Goal: Task Accomplishment & Management: Use online tool/utility

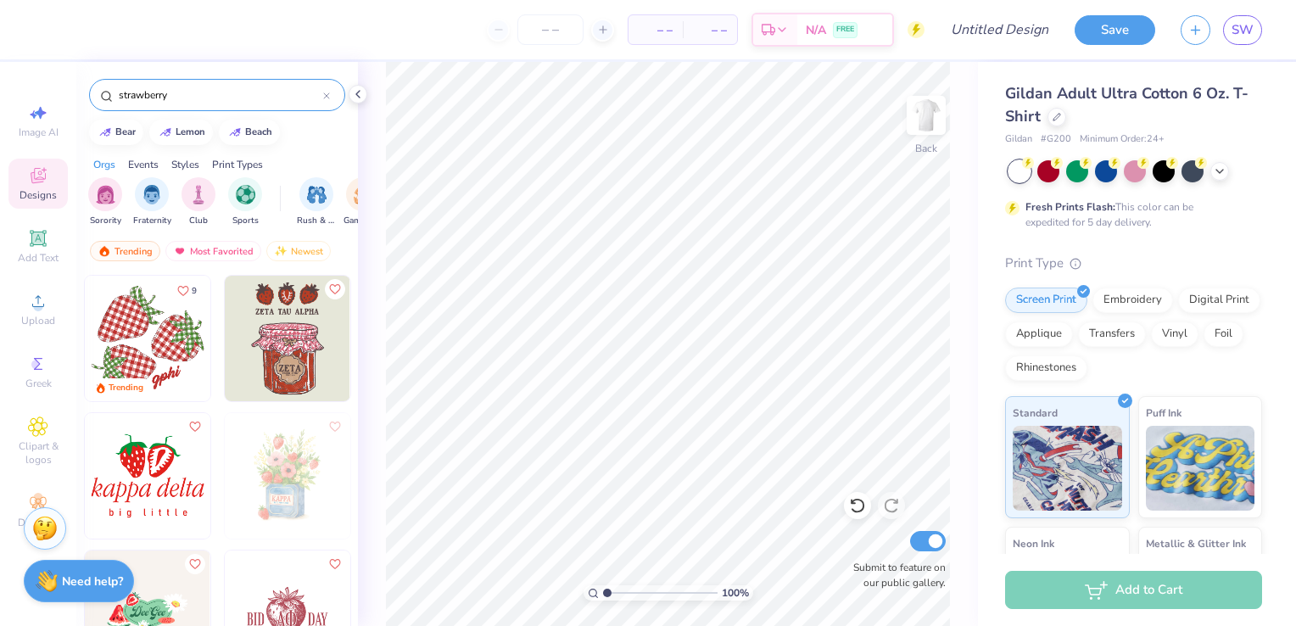
scroll to position [225, 0]
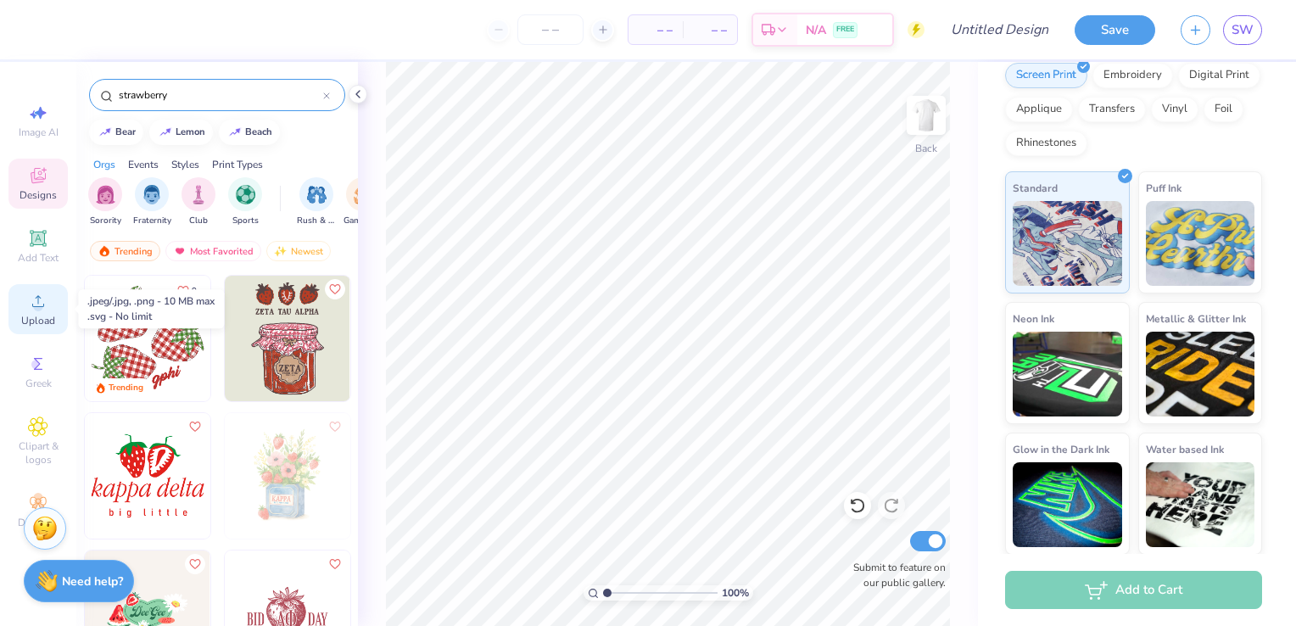
click at [36, 312] on div "Upload" at bounding box center [37, 309] width 59 height 50
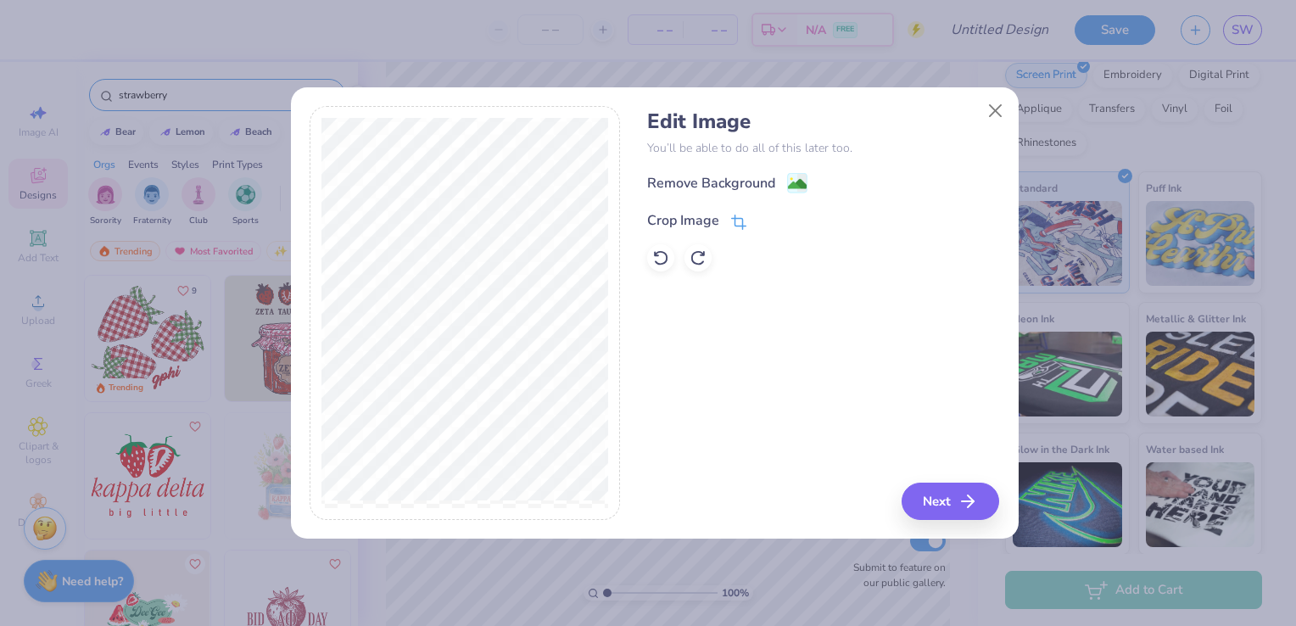
click at [744, 223] on icon at bounding box center [738, 222] width 15 height 15
click at [767, 224] on button at bounding box center [767, 219] width 18 height 18
click at [799, 181] on image at bounding box center [797, 185] width 19 height 19
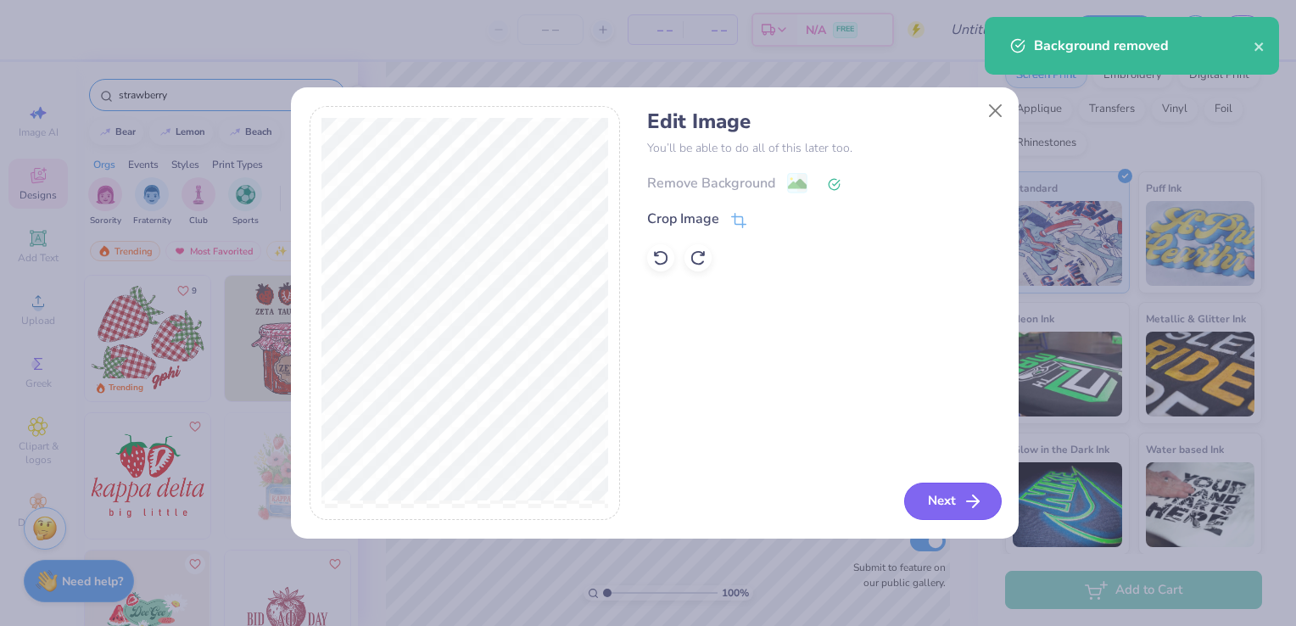
click at [950, 500] on button "Next" at bounding box center [953, 501] width 98 height 37
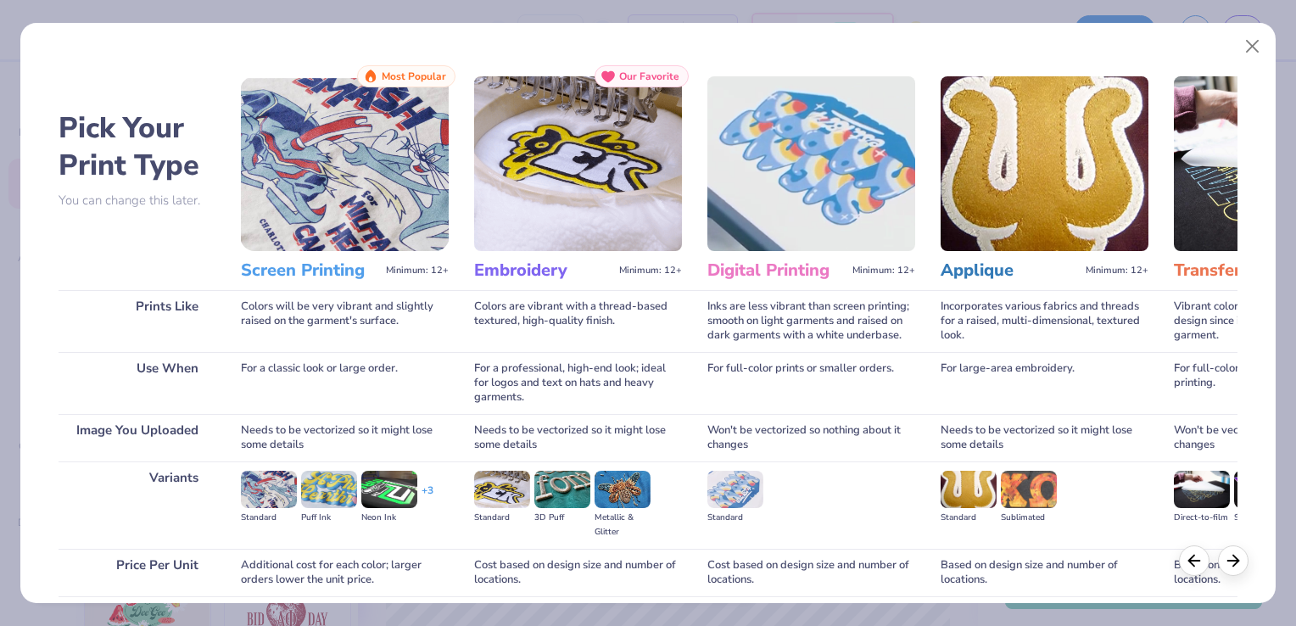
scroll to position [134, 0]
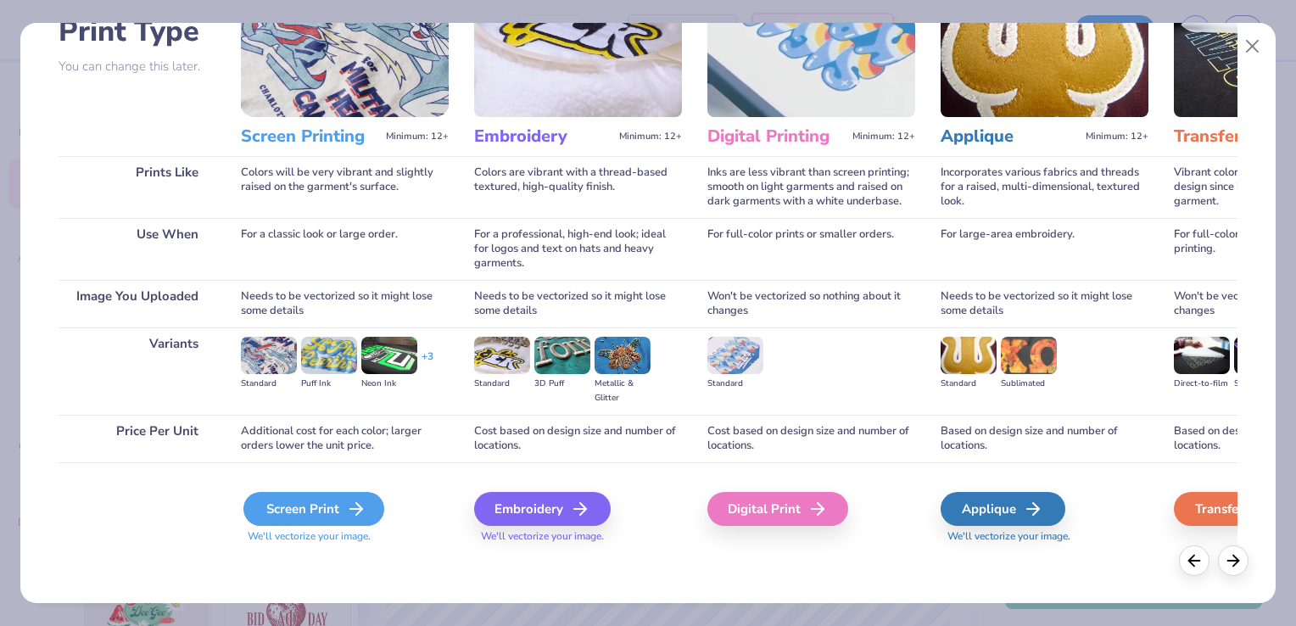
click at [349, 517] on icon at bounding box center [356, 509] width 20 height 20
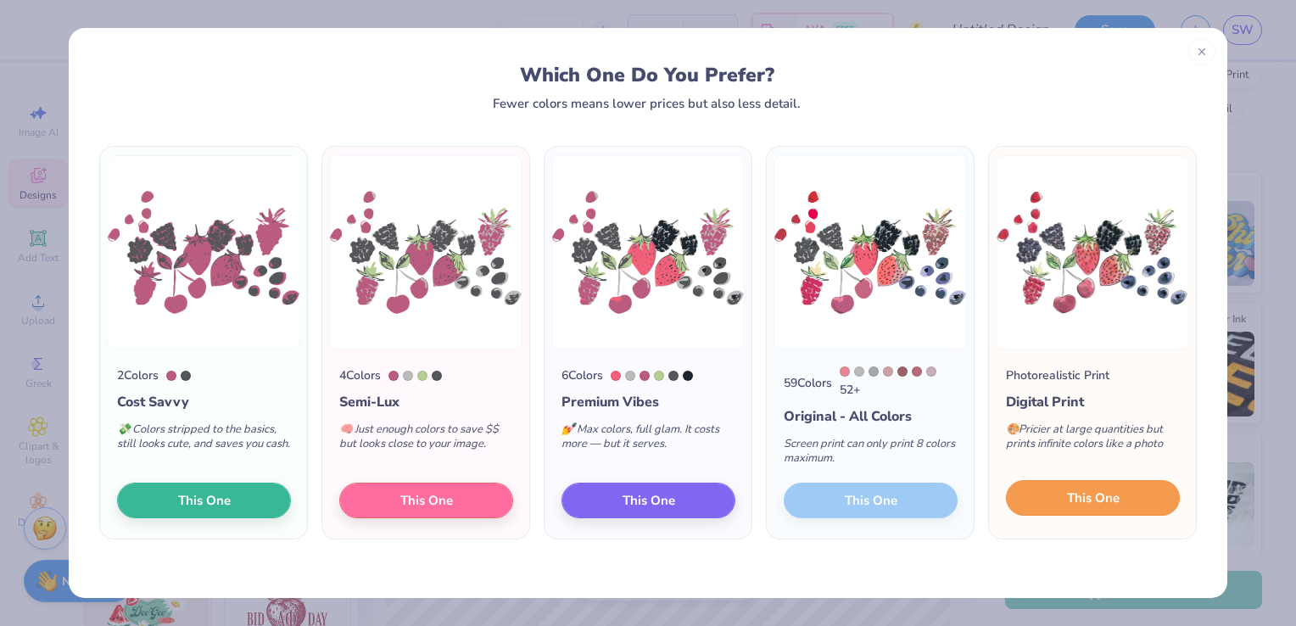
click at [1084, 512] on button "This One" at bounding box center [1093, 498] width 174 height 36
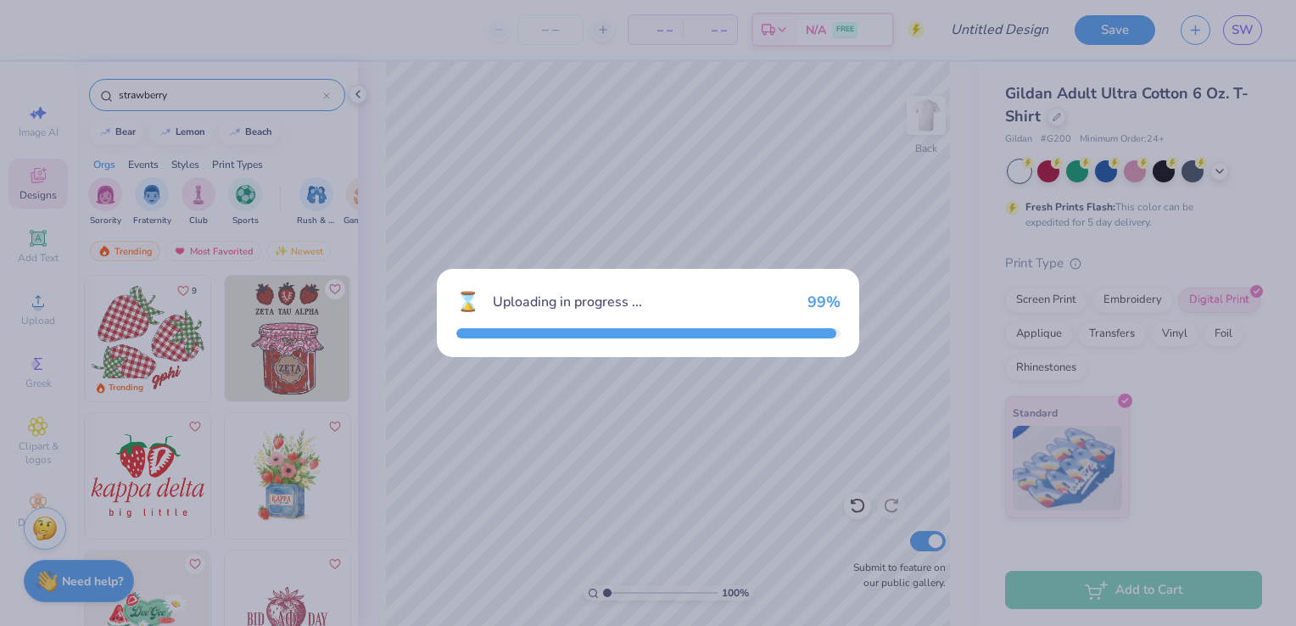
scroll to position [0, 0]
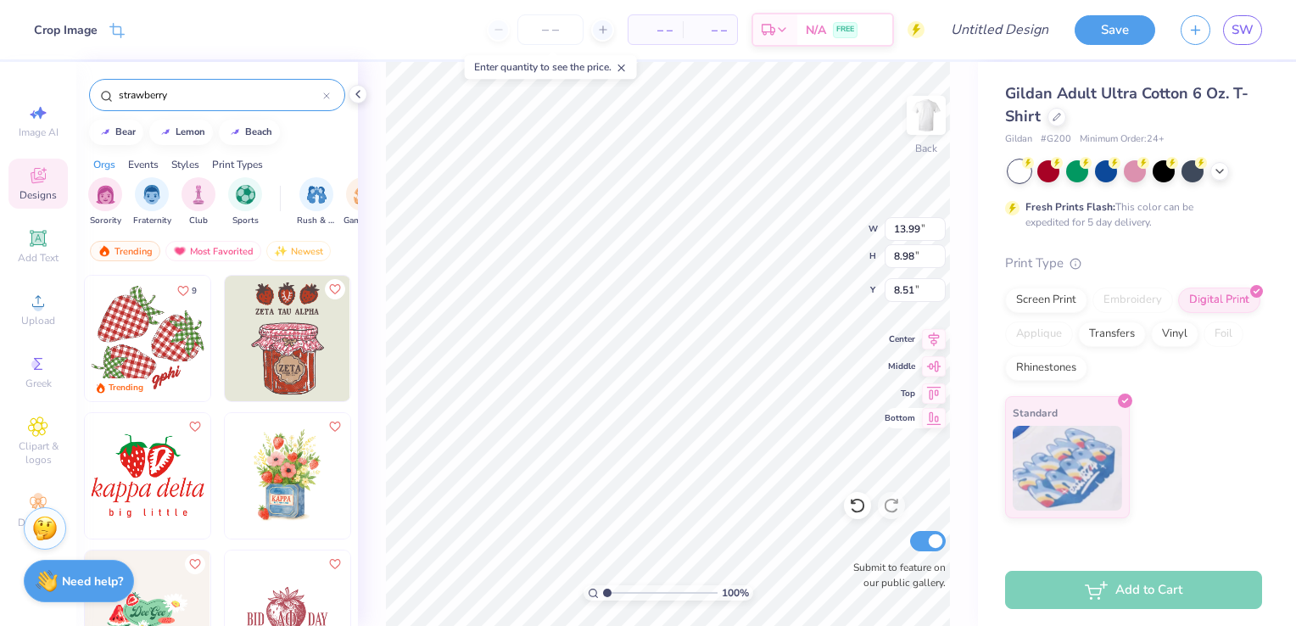
type input "11.02"
type input "7.08"
type input "2.38"
type input "8.14"
type input "5.22"
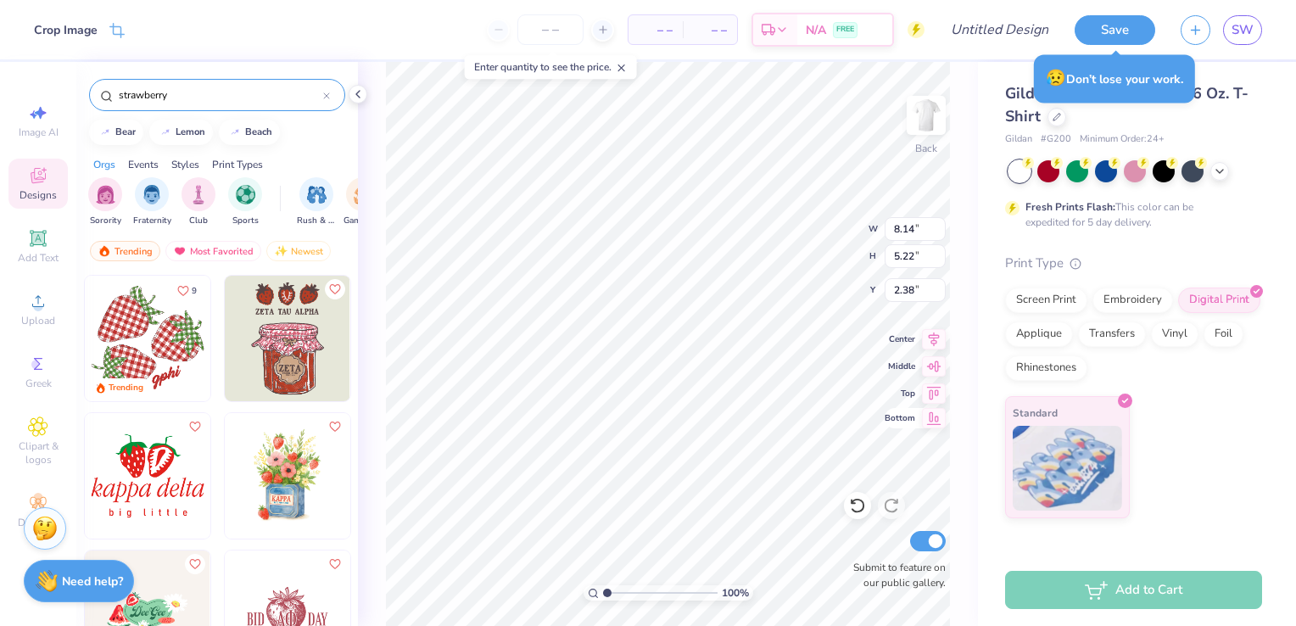
type input "3.00"
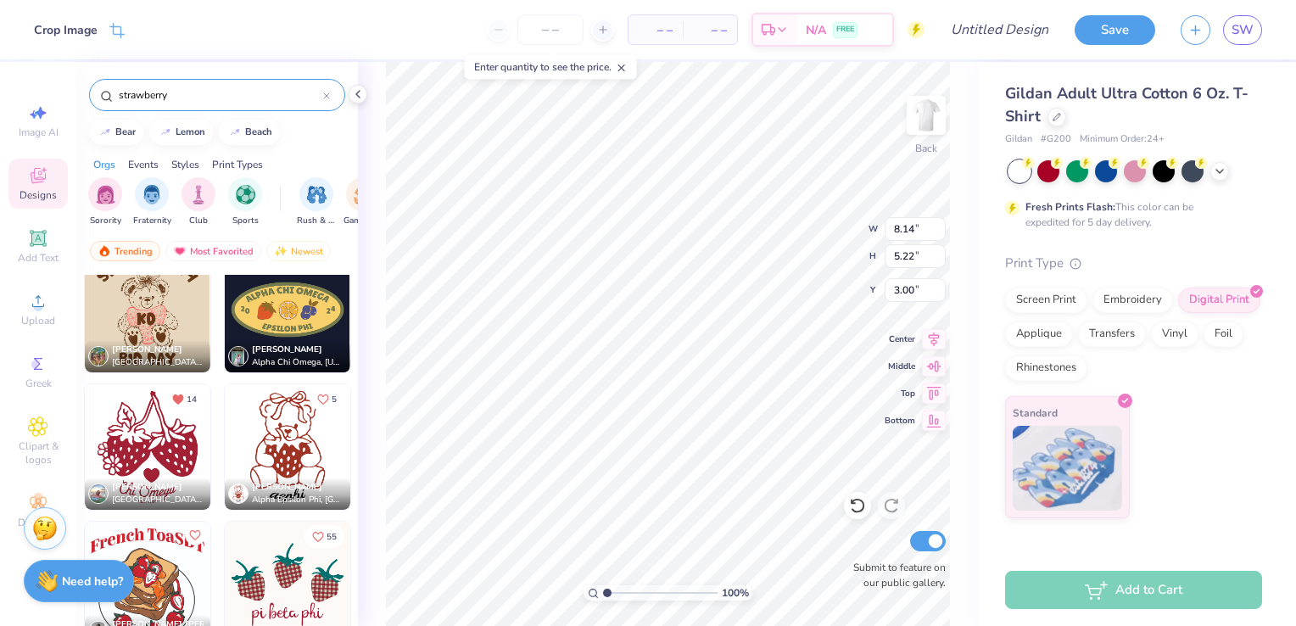
scroll to position [1845, 0]
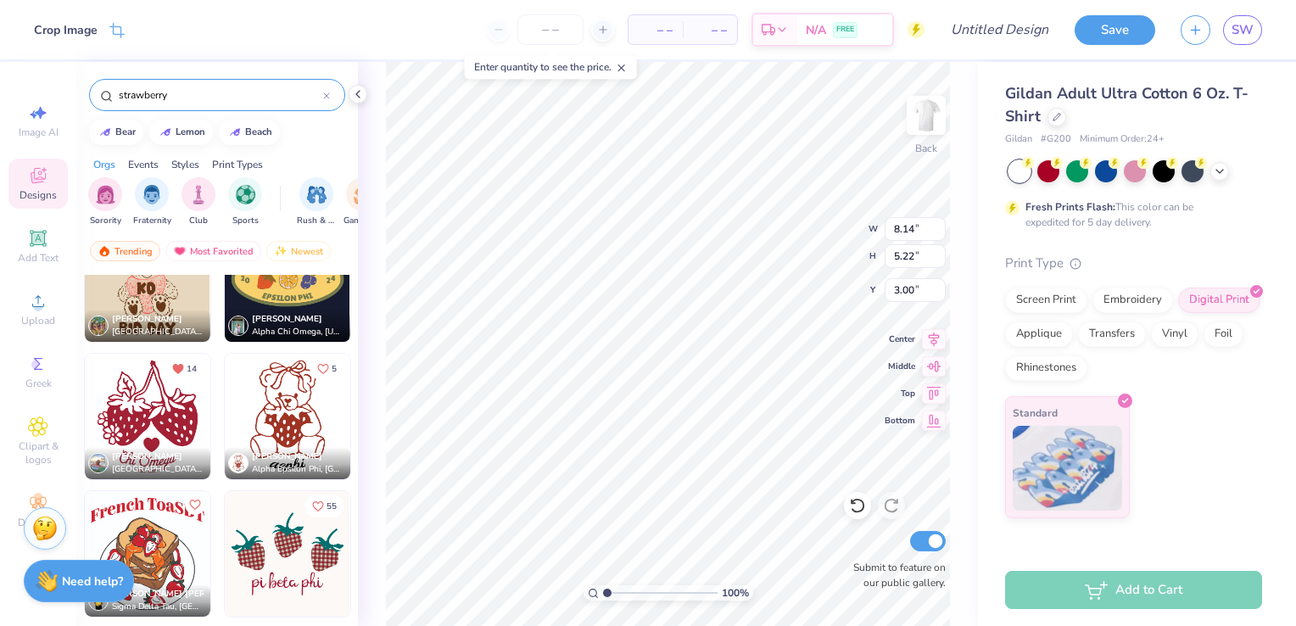
drag, startPoint x: 267, startPoint y: 96, endPoint x: 58, endPoint y: 87, distance: 209.7
click at [58, 87] on div "Crop Image – – Per Item – – Total Est. Delivery N/A FREE Design Title Save SW I…" at bounding box center [648, 313] width 1296 height 626
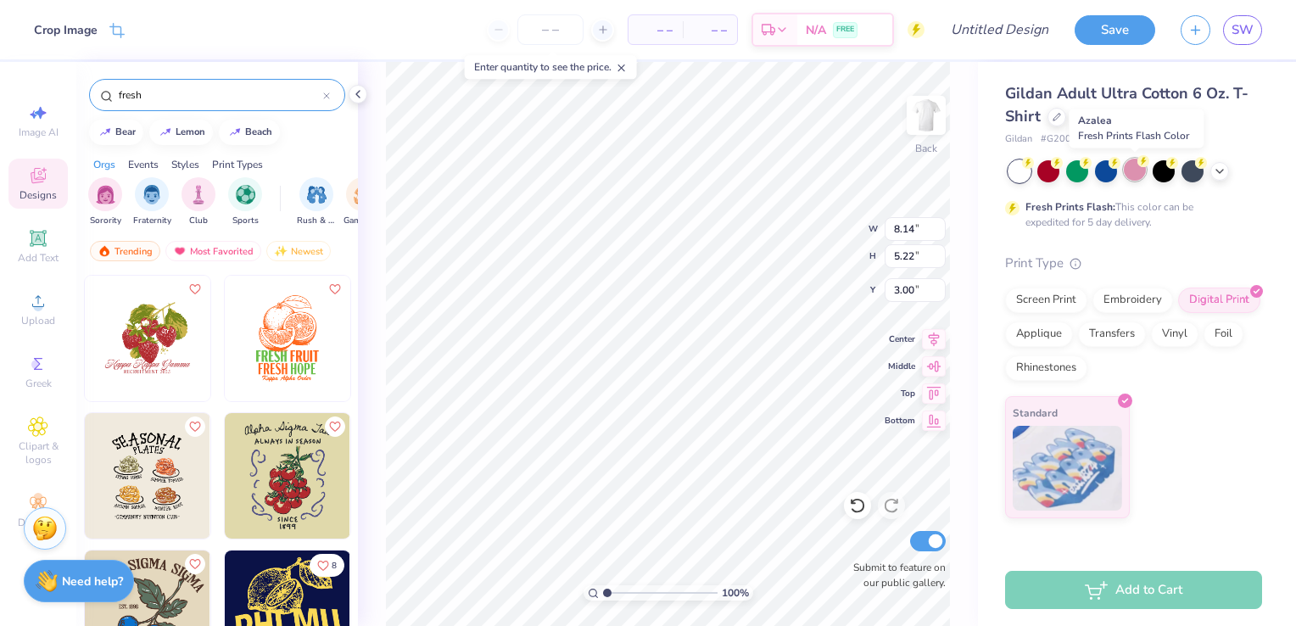
click at [1130, 170] on div at bounding box center [1135, 170] width 22 height 22
click at [1224, 173] on icon at bounding box center [1220, 170] width 14 height 14
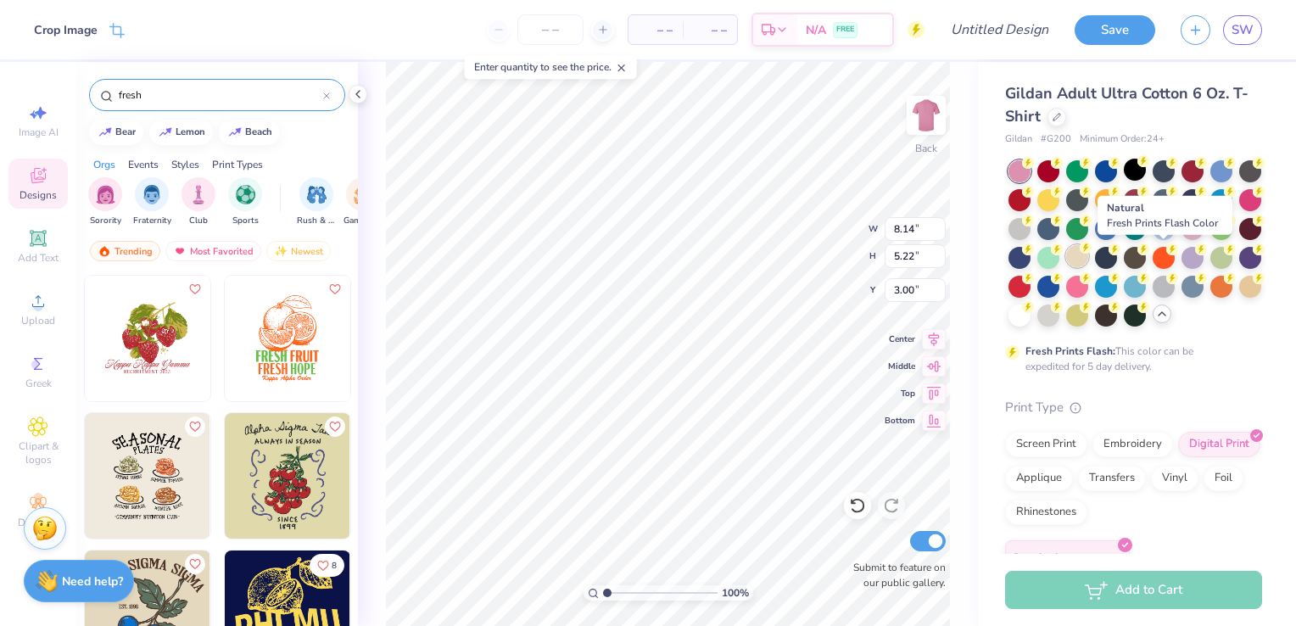
click at [1088, 254] on div at bounding box center [1077, 256] width 22 height 22
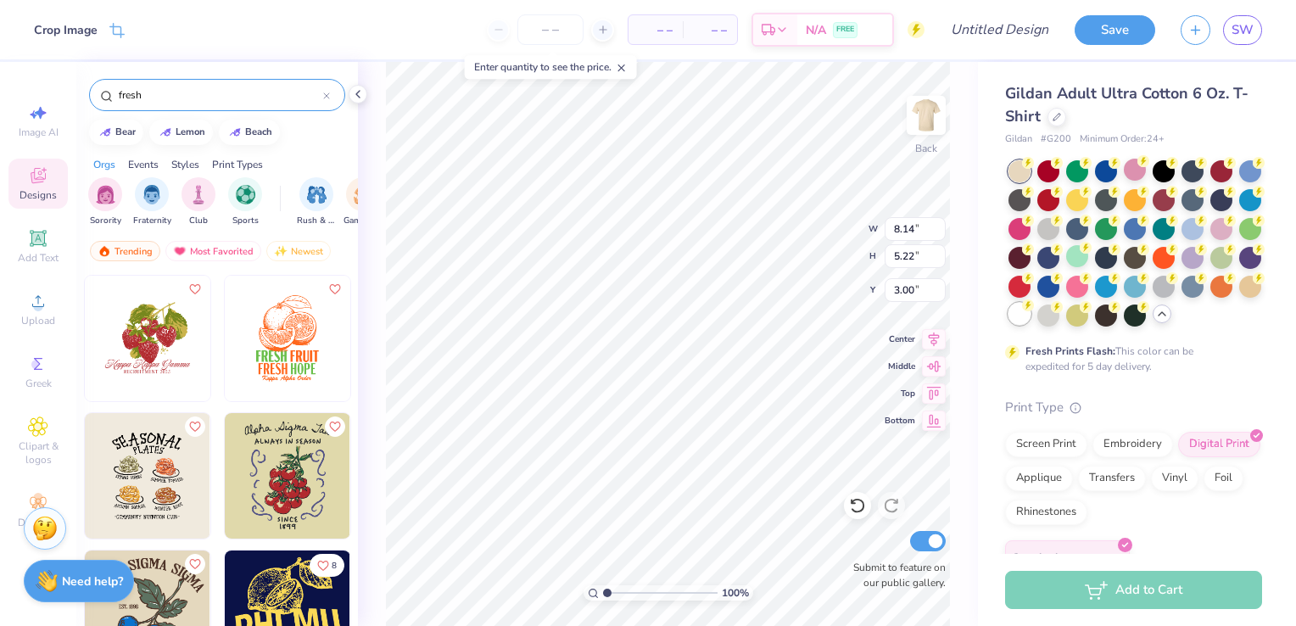
click at [1030, 323] on div at bounding box center [1019, 314] width 22 height 22
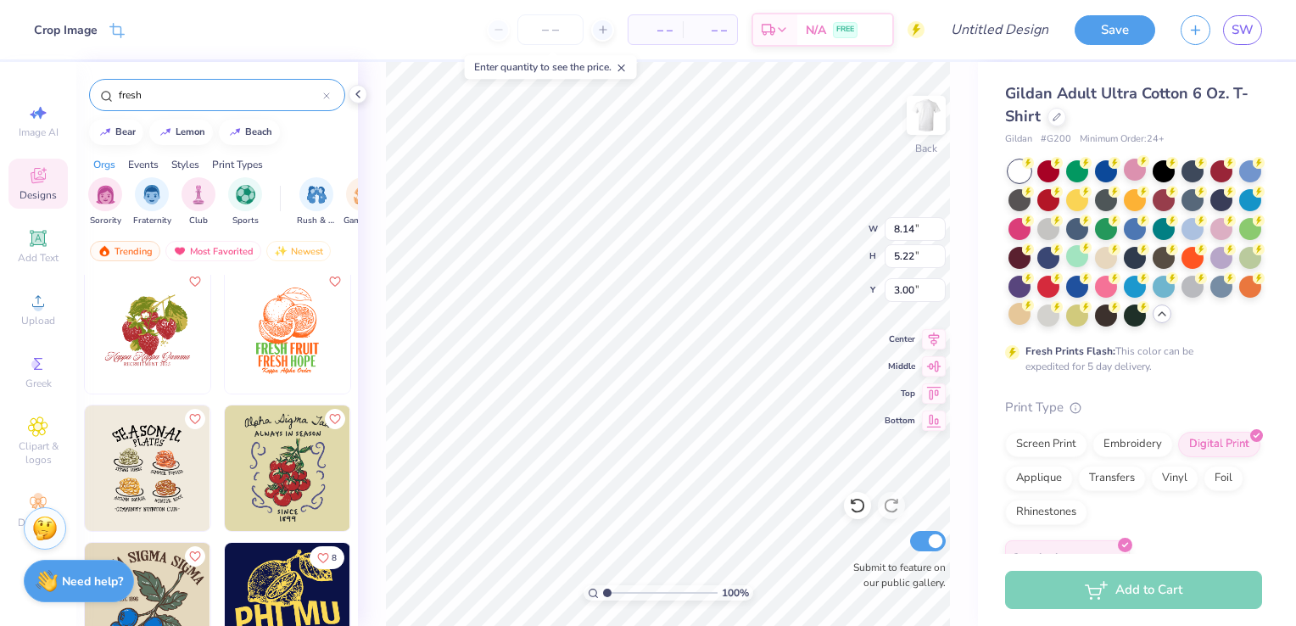
scroll to position [0, 0]
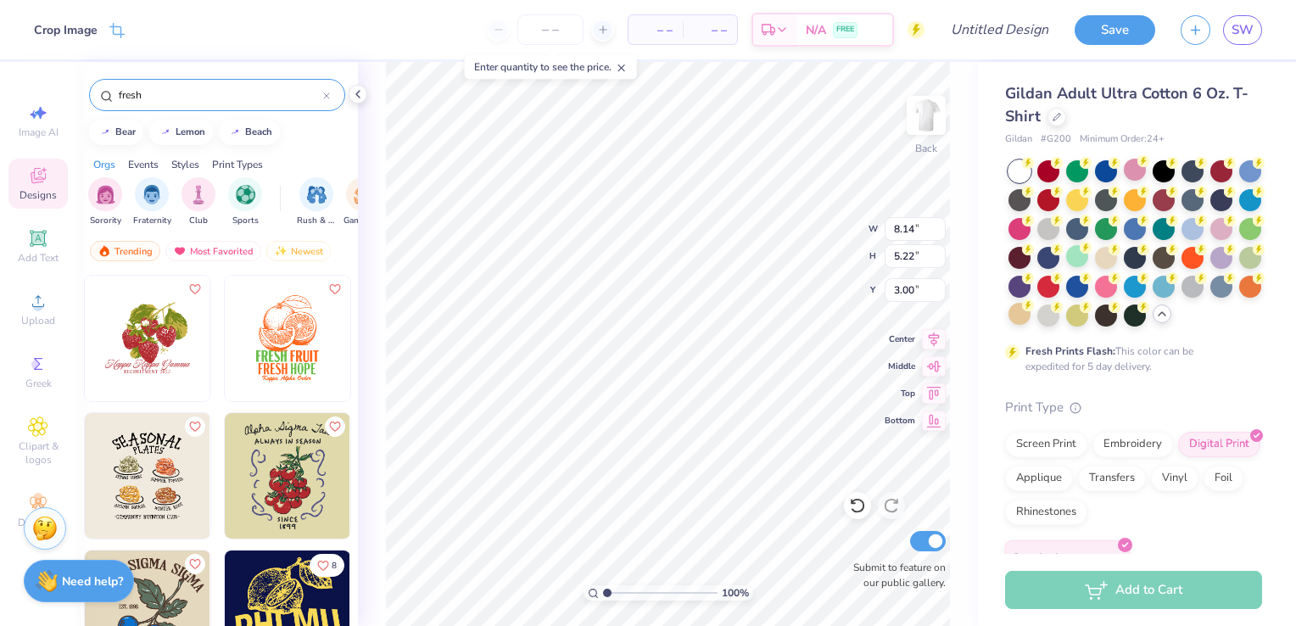
drag, startPoint x: 193, startPoint y: 91, endPoint x: 68, endPoint y: 83, distance: 125.7
click at [68, 83] on div "Crop Image – – Per Item – – Total Est. Delivery N/A FREE Design Title Save SW I…" at bounding box center [648, 313] width 1296 height 626
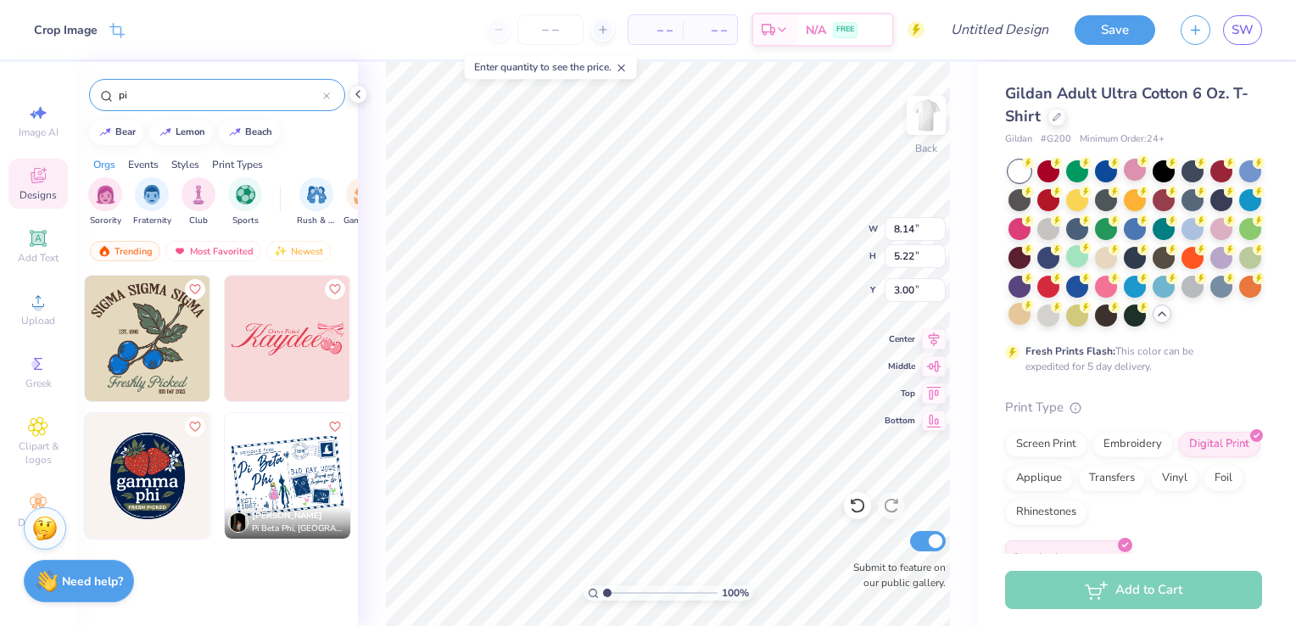
type input "p"
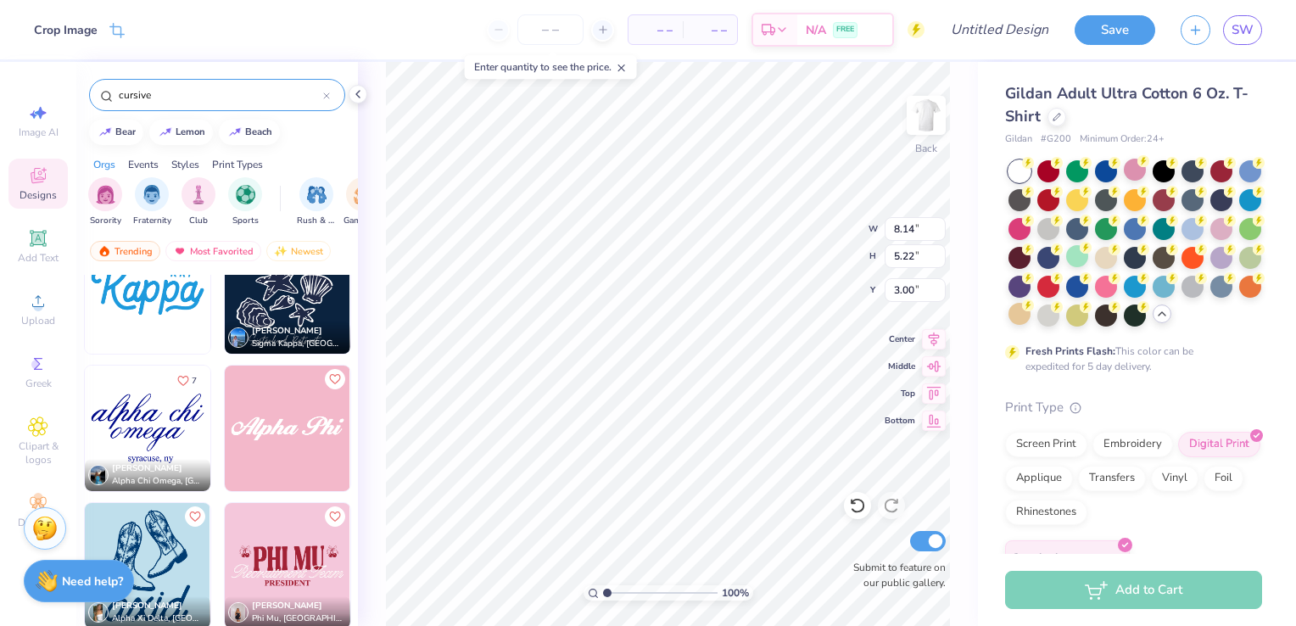
scroll to position [2115, 0]
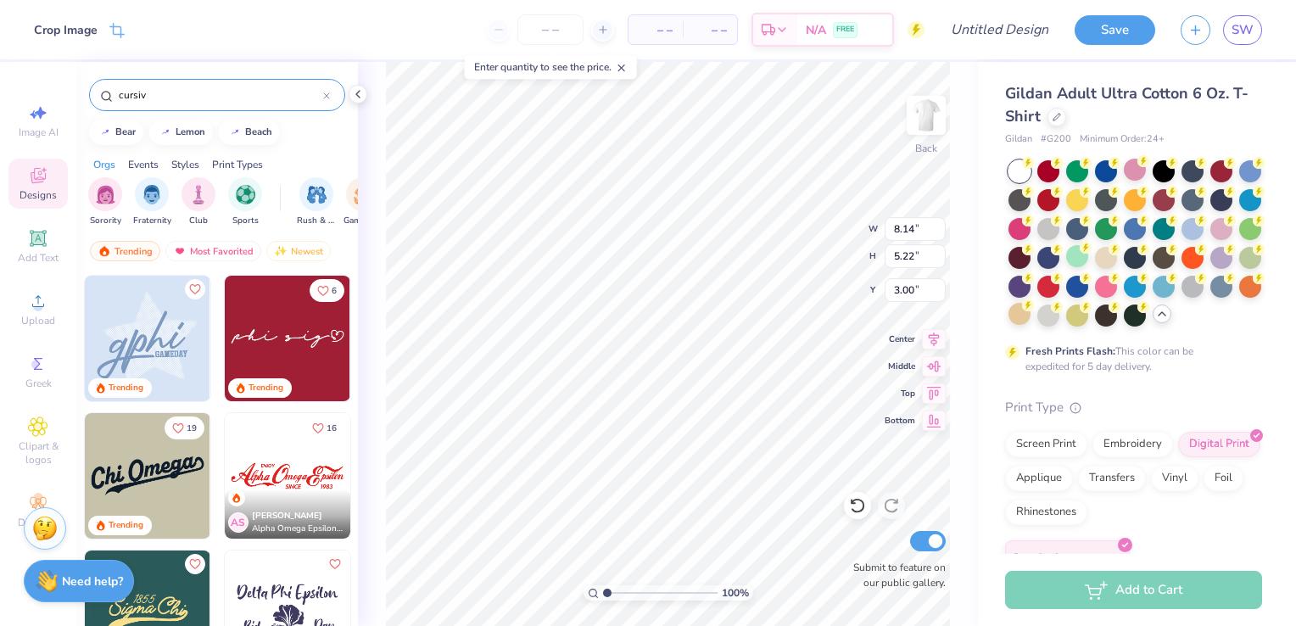
type input "cursiv"
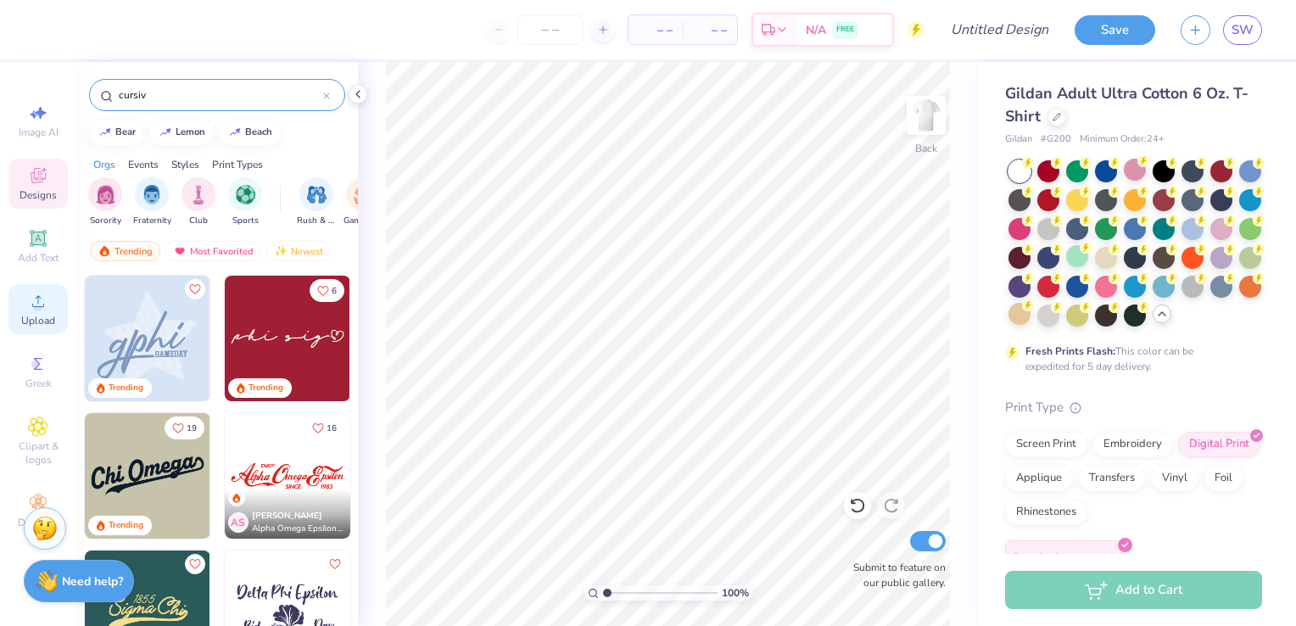
click at [41, 317] on span "Upload" at bounding box center [38, 321] width 34 height 14
click at [940, 109] on img at bounding box center [926, 115] width 68 height 68
click at [36, 315] on span "Upload" at bounding box center [38, 321] width 34 height 14
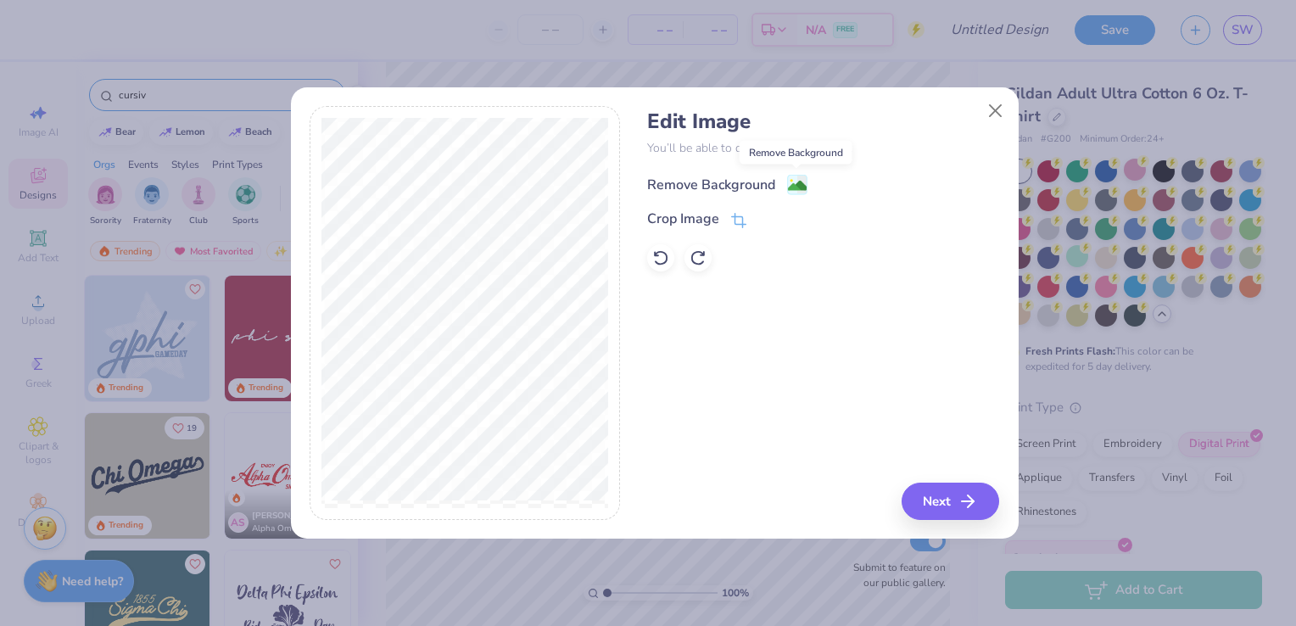
click at [801, 191] on image at bounding box center [797, 185] width 19 height 19
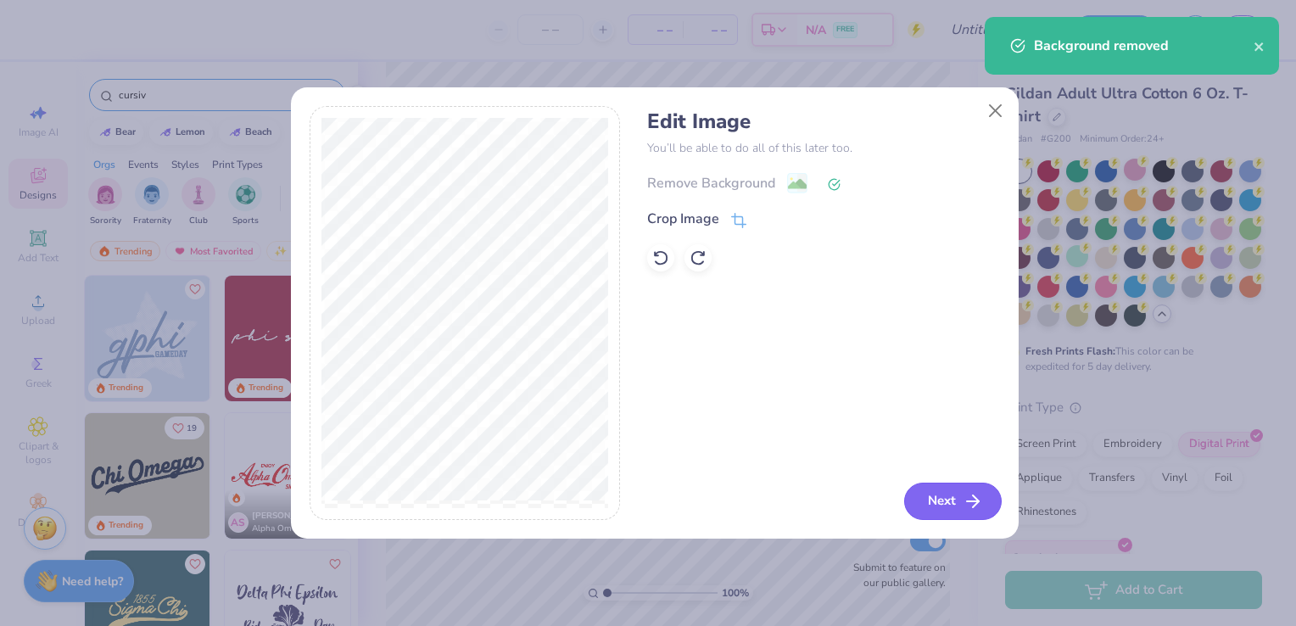
click at [975, 498] on polyline "button" at bounding box center [976, 501] width 6 height 12
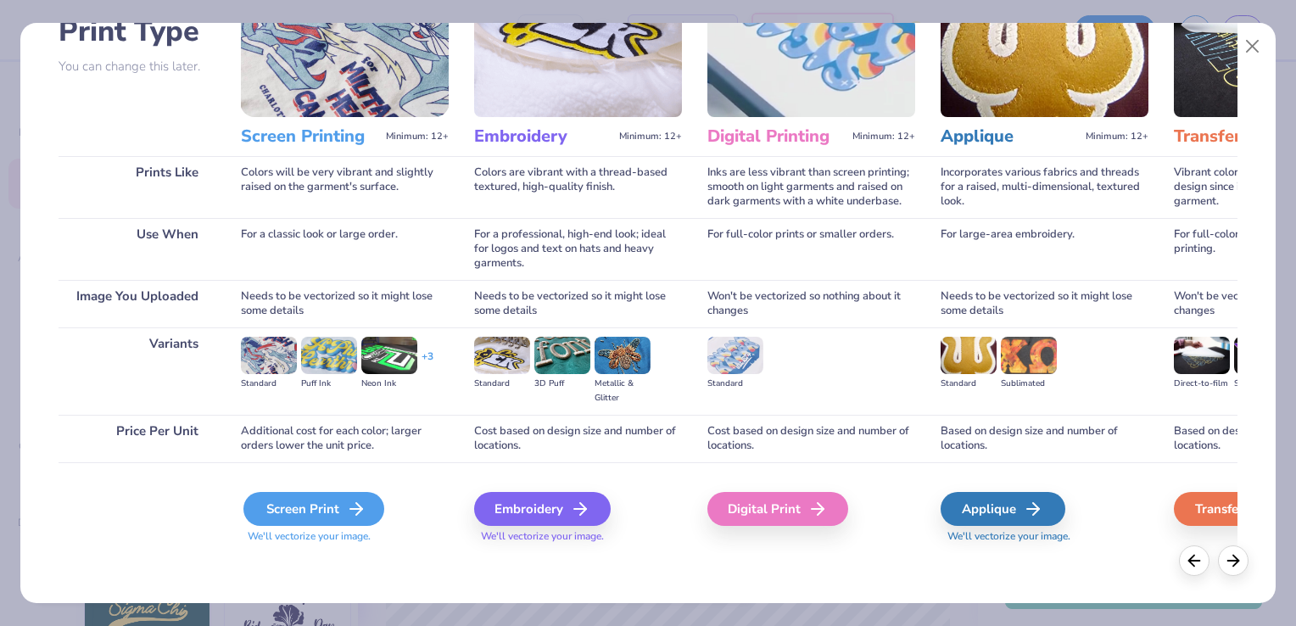
scroll to position [133, 0]
click at [335, 514] on div "Screen Print" at bounding box center [313, 510] width 141 height 34
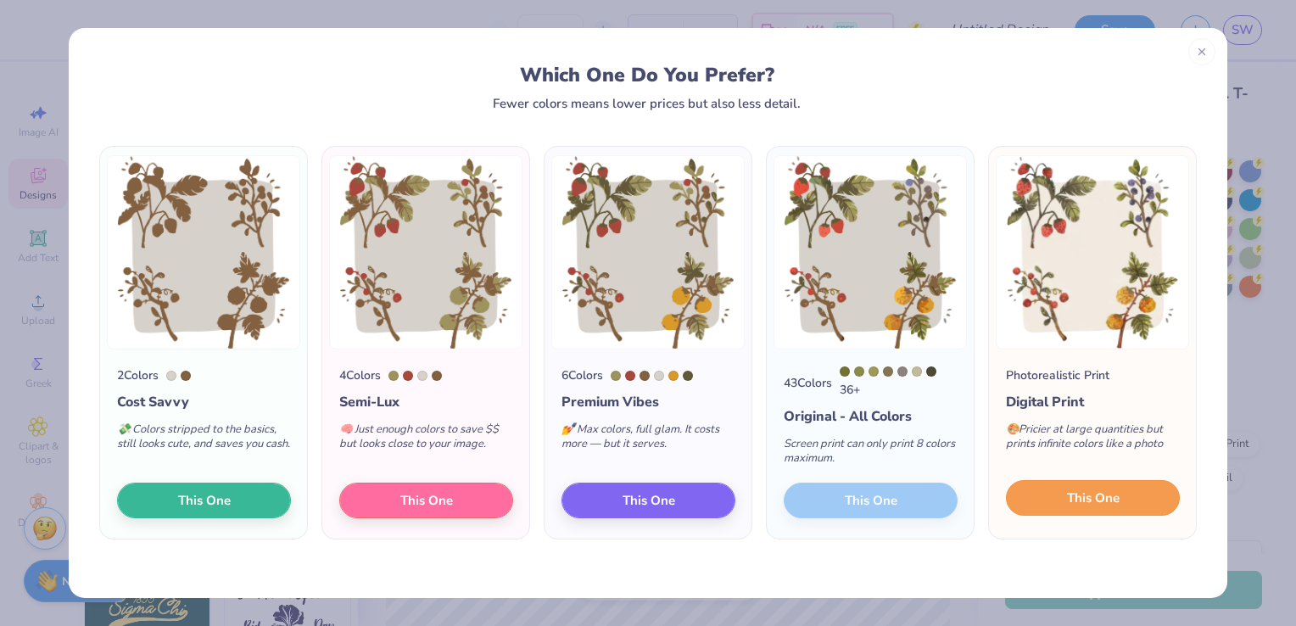
click at [1132, 497] on button "This One" at bounding box center [1093, 498] width 174 height 36
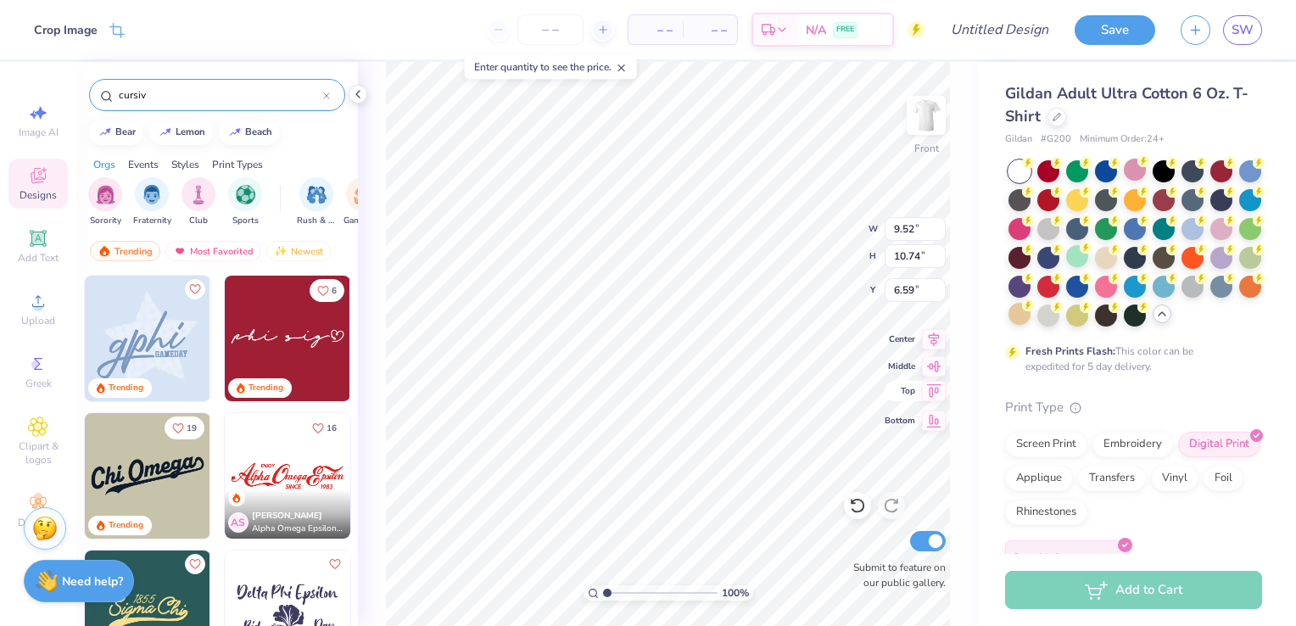
type input "9.52"
type input "10.74"
type input "4.30"
type input "10.77"
type input "12.15"
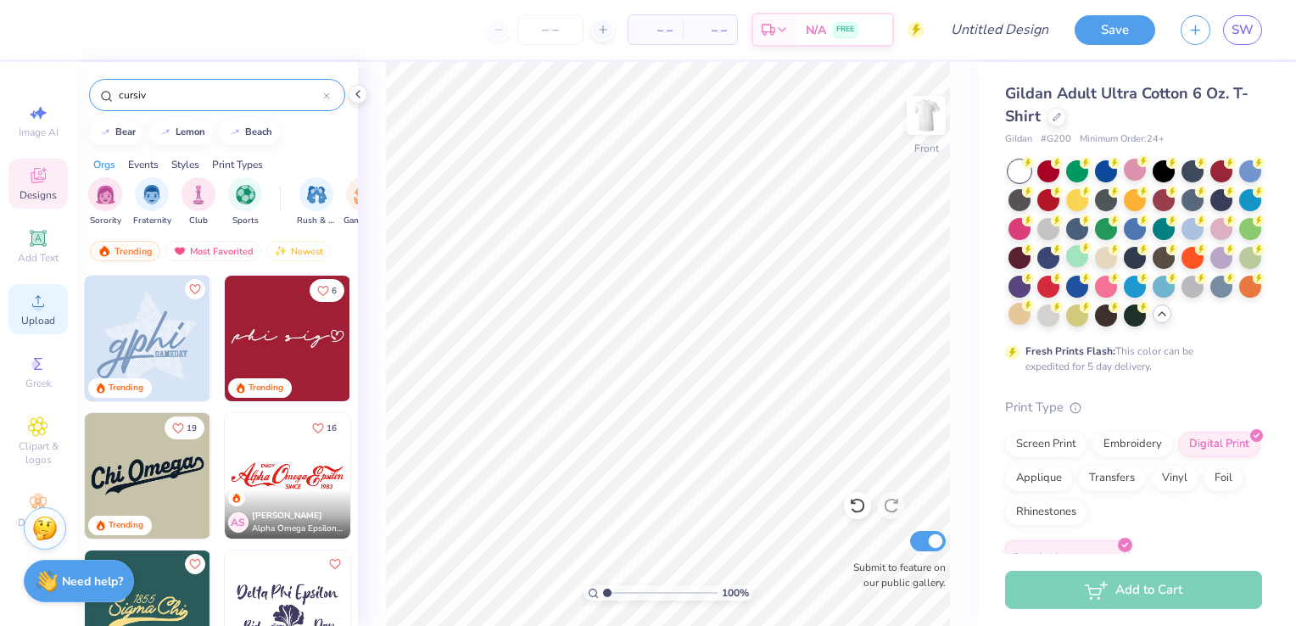
click at [47, 317] on span "Upload" at bounding box center [38, 321] width 34 height 14
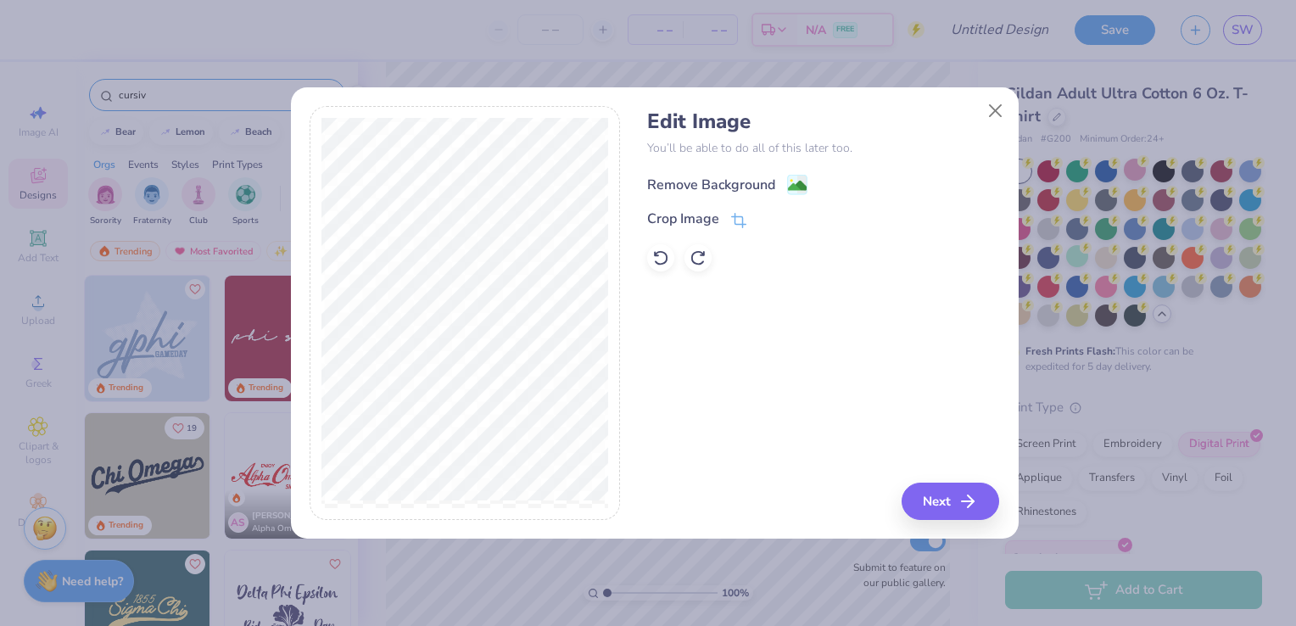
click at [801, 181] on image at bounding box center [797, 185] width 19 height 19
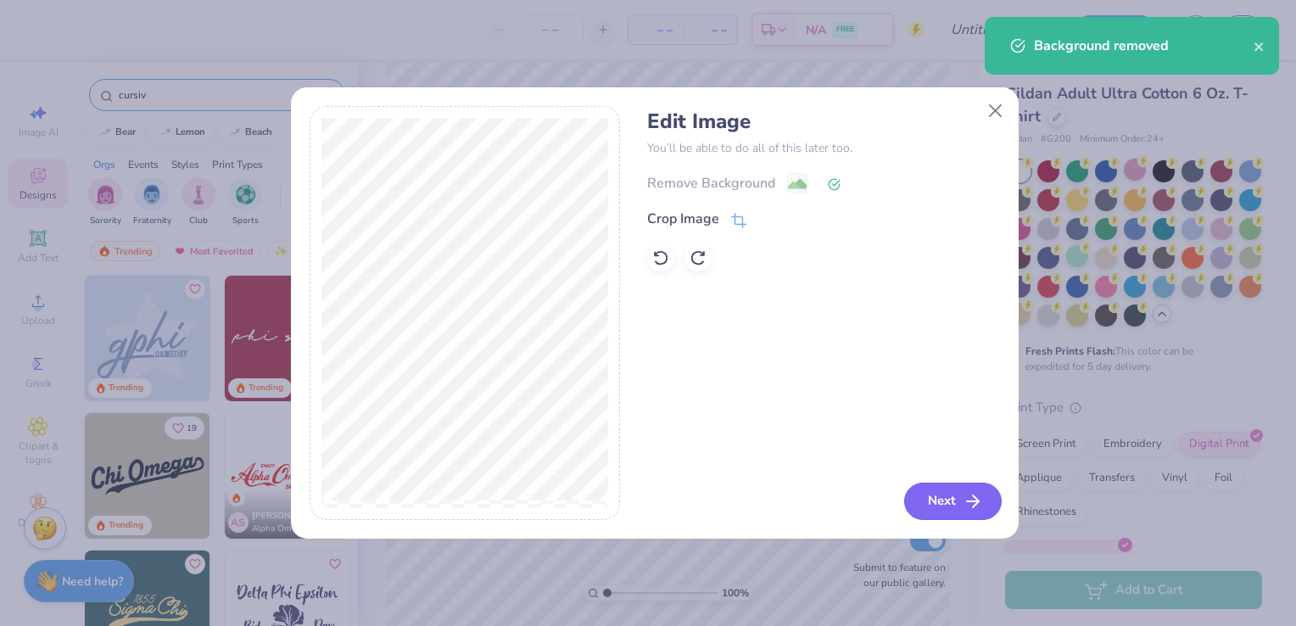
click at [925, 491] on button "Next" at bounding box center [953, 501] width 98 height 37
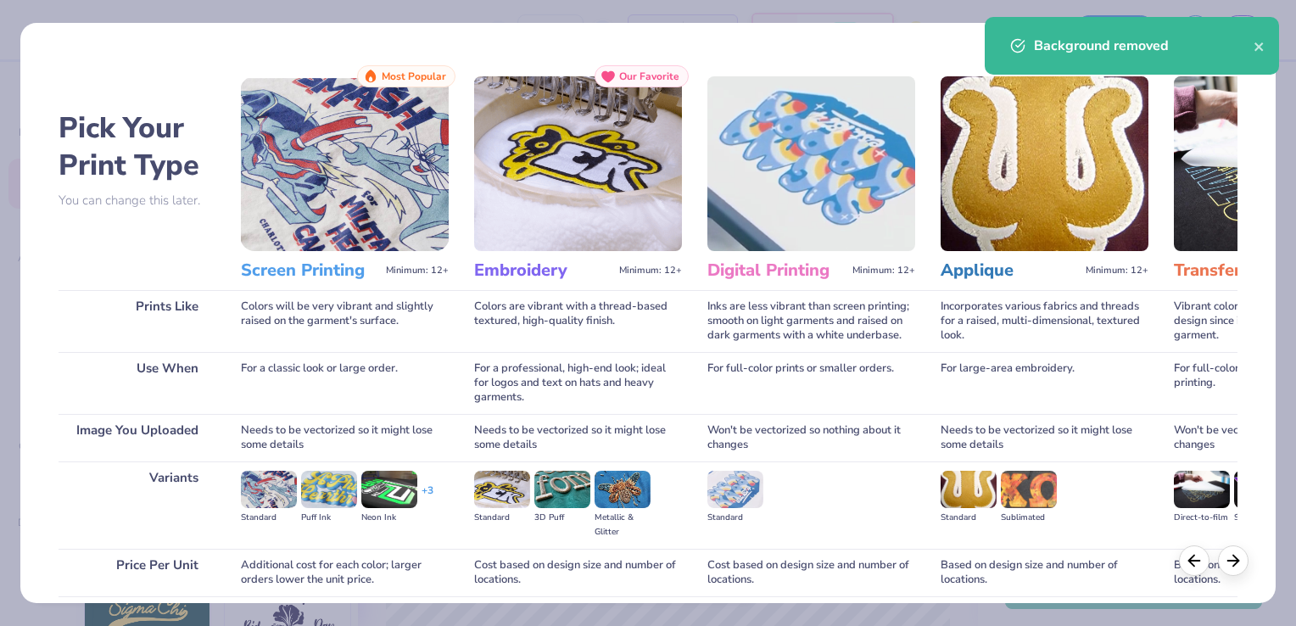
scroll to position [134, 0]
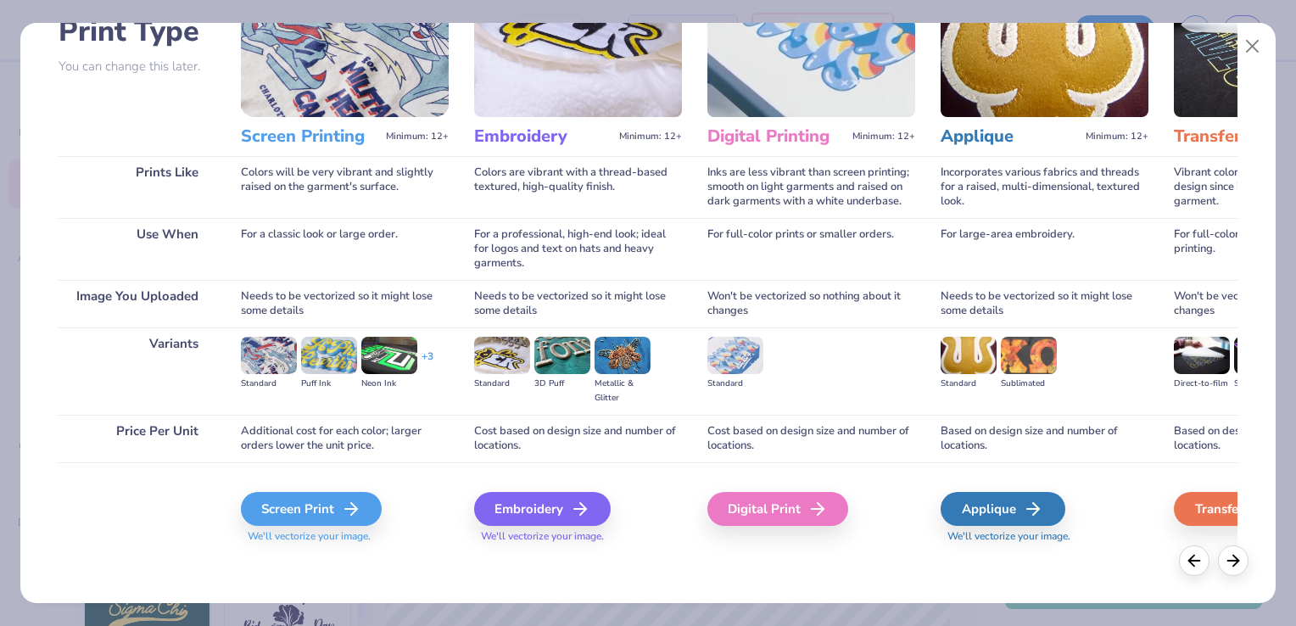
click at [310, 526] on div "Screen Print We'll vectorize your image." at bounding box center [345, 518] width 208 height 52
click at [322, 517] on div "Screen Print" at bounding box center [313, 509] width 141 height 34
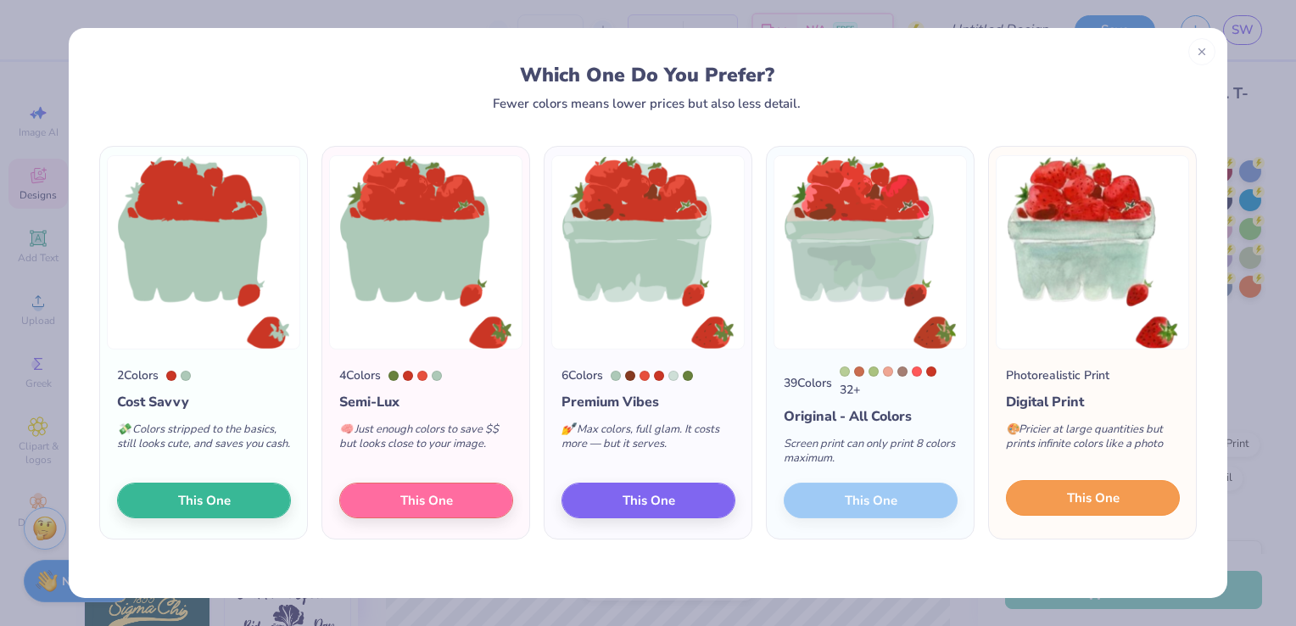
click at [1109, 499] on span "This One" at bounding box center [1093, 498] width 53 height 20
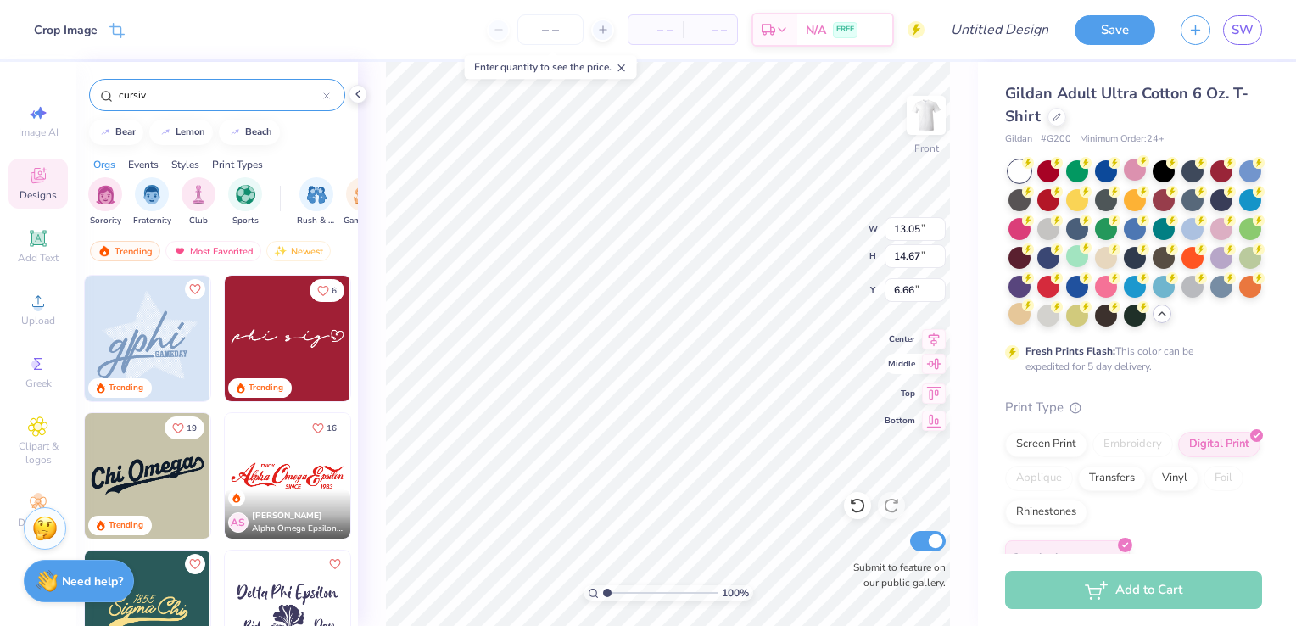
type input "7.91"
type input "8.89"
type input "3.00"
type input "7.11"
type input "8.00"
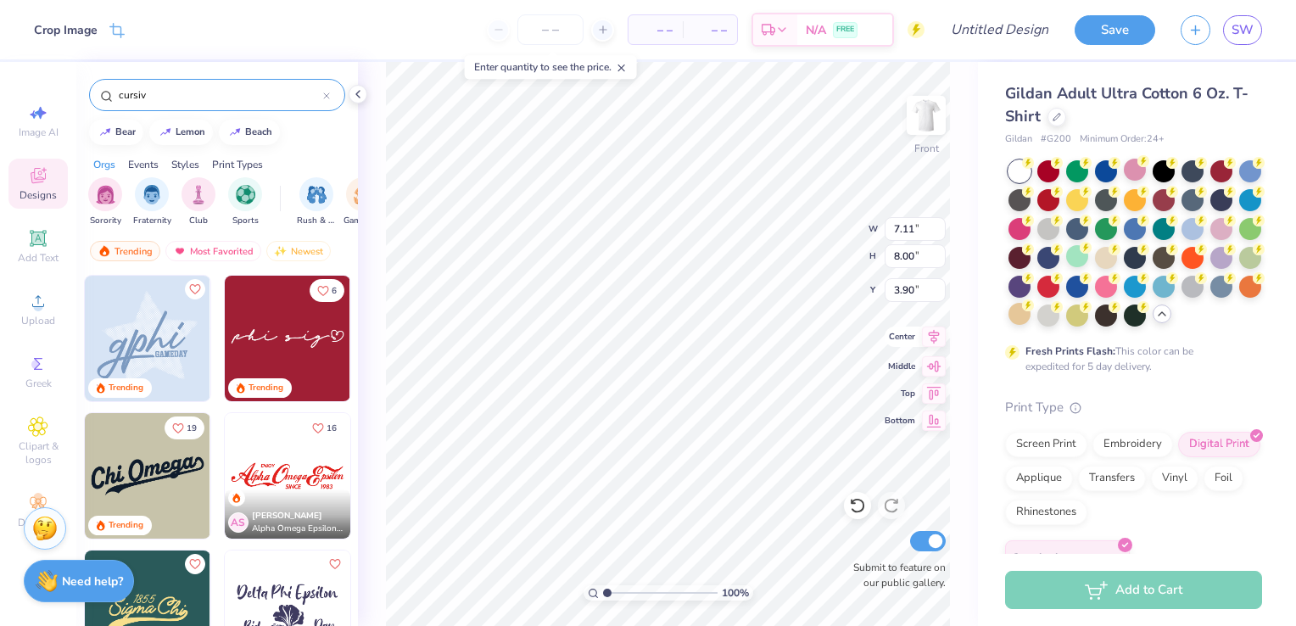
type input "4.12"
click at [1135, 167] on div at bounding box center [1135, 170] width 22 height 22
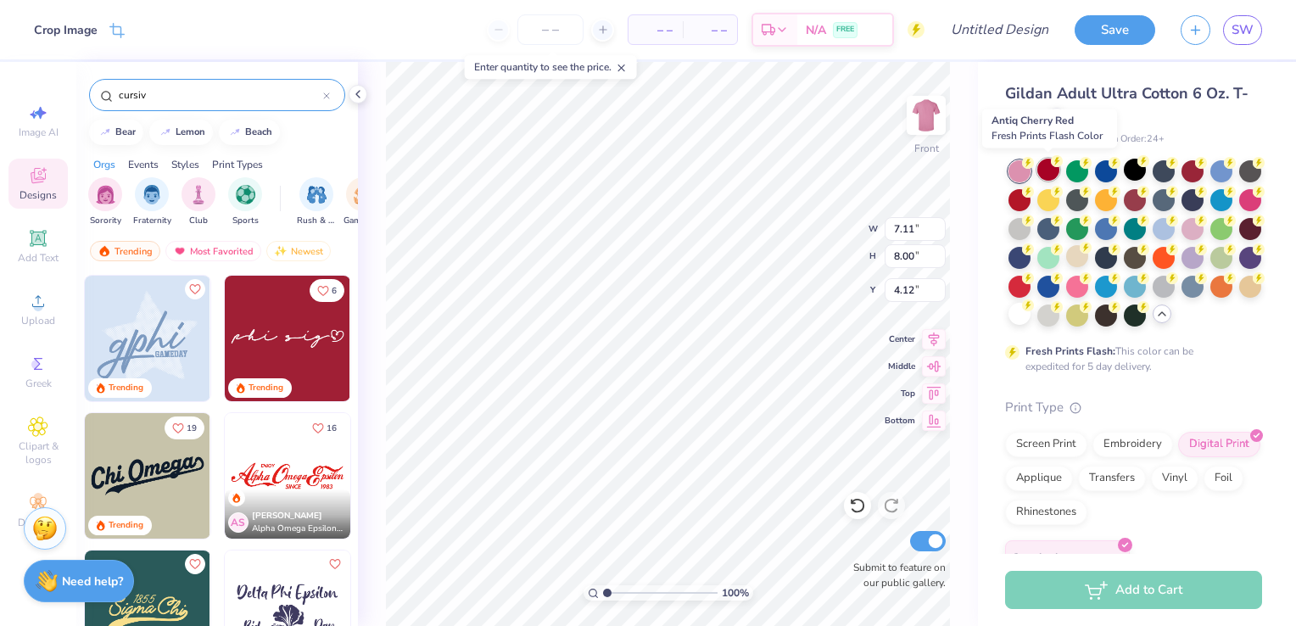
click at [1051, 177] on div at bounding box center [1048, 170] width 22 height 22
click at [1030, 197] on div at bounding box center [1019, 198] width 22 height 22
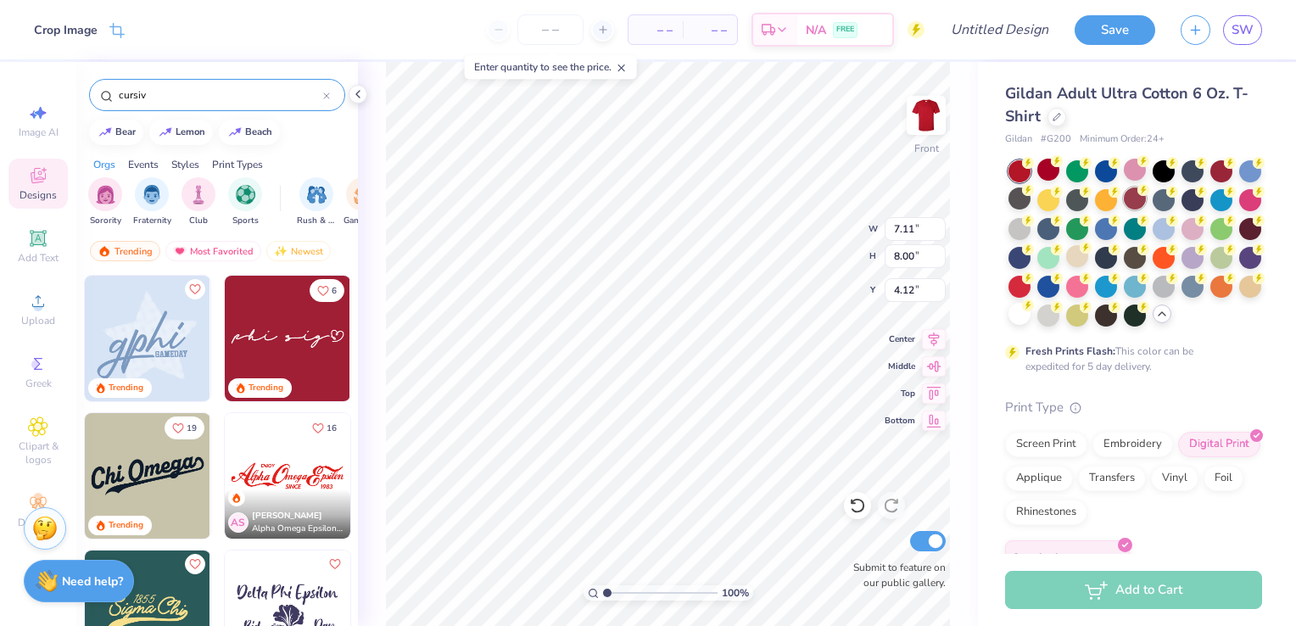
click at [1146, 200] on div at bounding box center [1135, 198] width 22 height 22
click at [1055, 168] on div at bounding box center [1048, 170] width 22 height 22
click at [1030, 201] on div at bounding box center [1019, 198] width 22 height 22
click at [1047, 173] on div at bounding box center [1048, 170] width 22 height 22
click at [1030, 196] on div at bounding box center [1019, 198] width 22 height 22
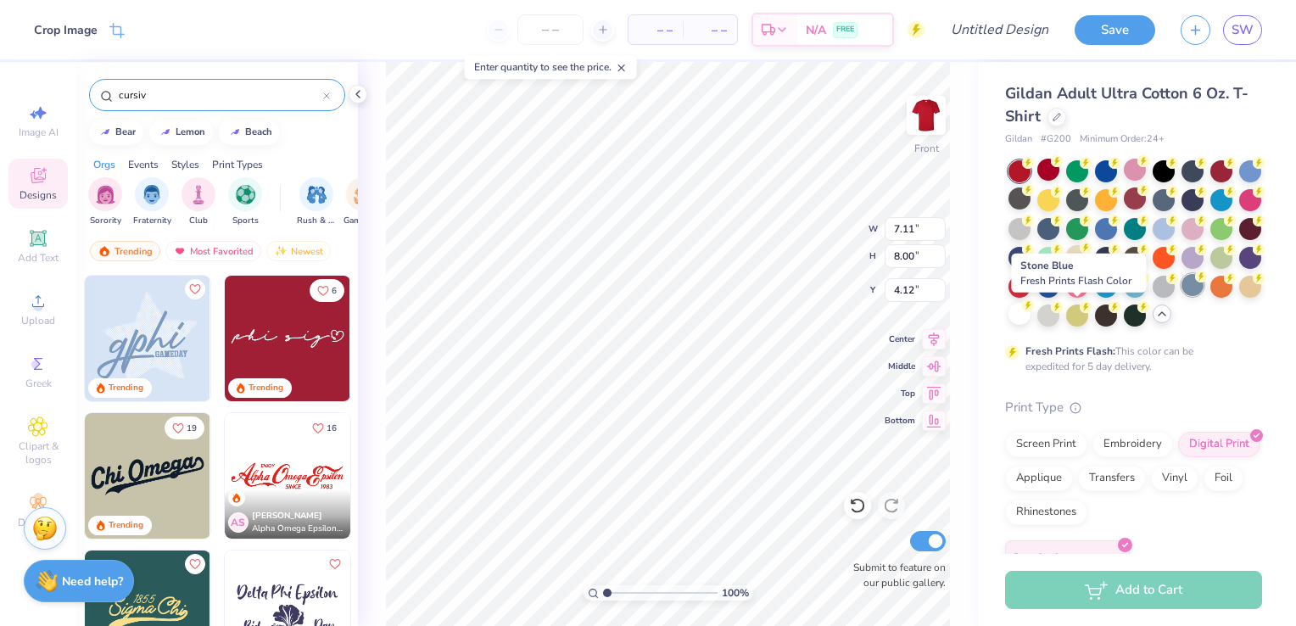
click at [1181, 296] on div at bounding box center [1192, 285] width 22 height 22
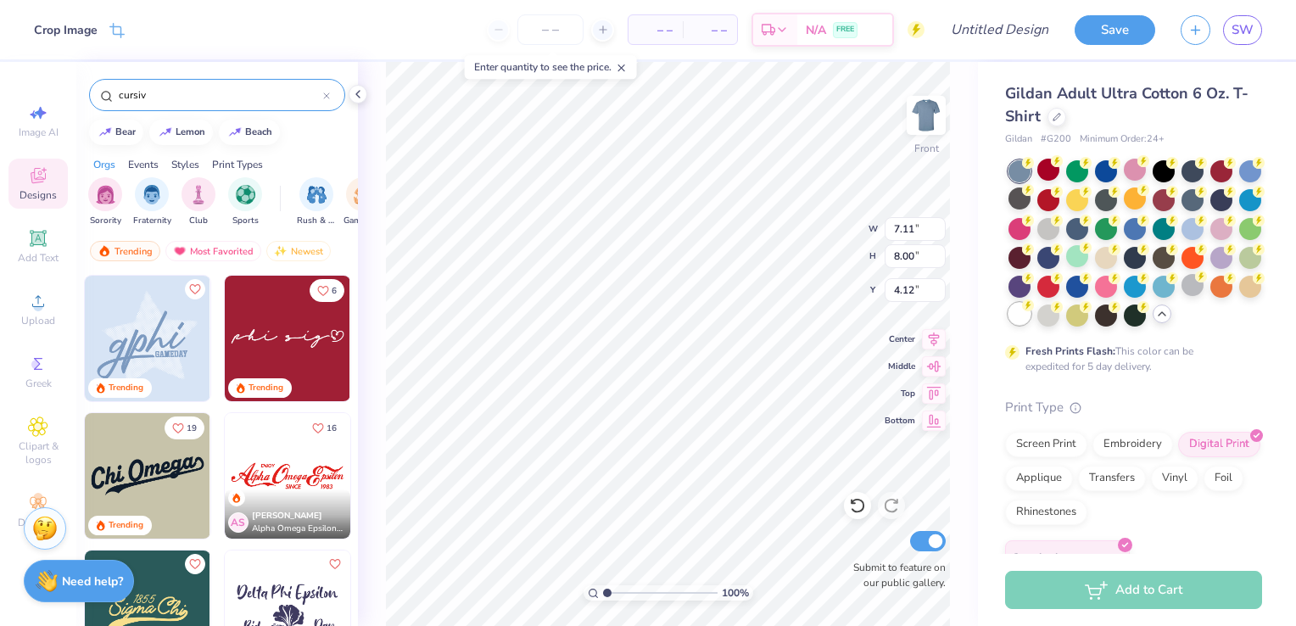
click at [1030, 310] on div at bounding box center [1019, 314] width 22 height 22
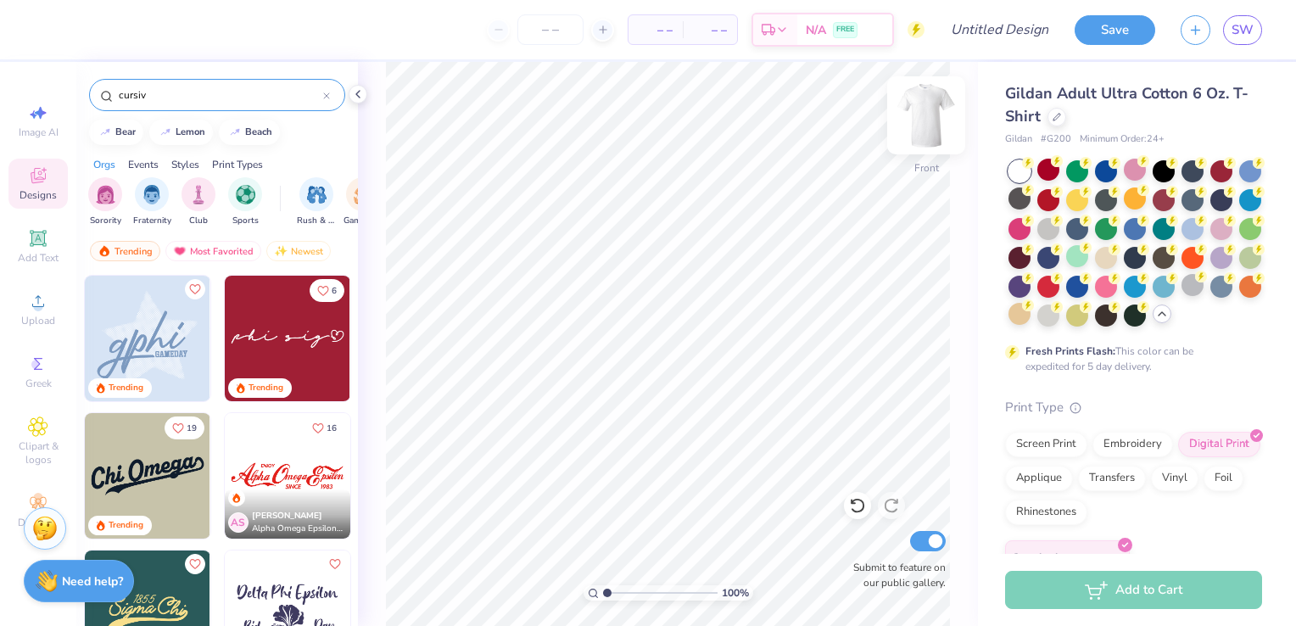
click at [921, 121] on img at bounding box center [926, 115] width 68 height 68
click at [36, 306] on icon at bounding box center [38, 301] width 12 height 12
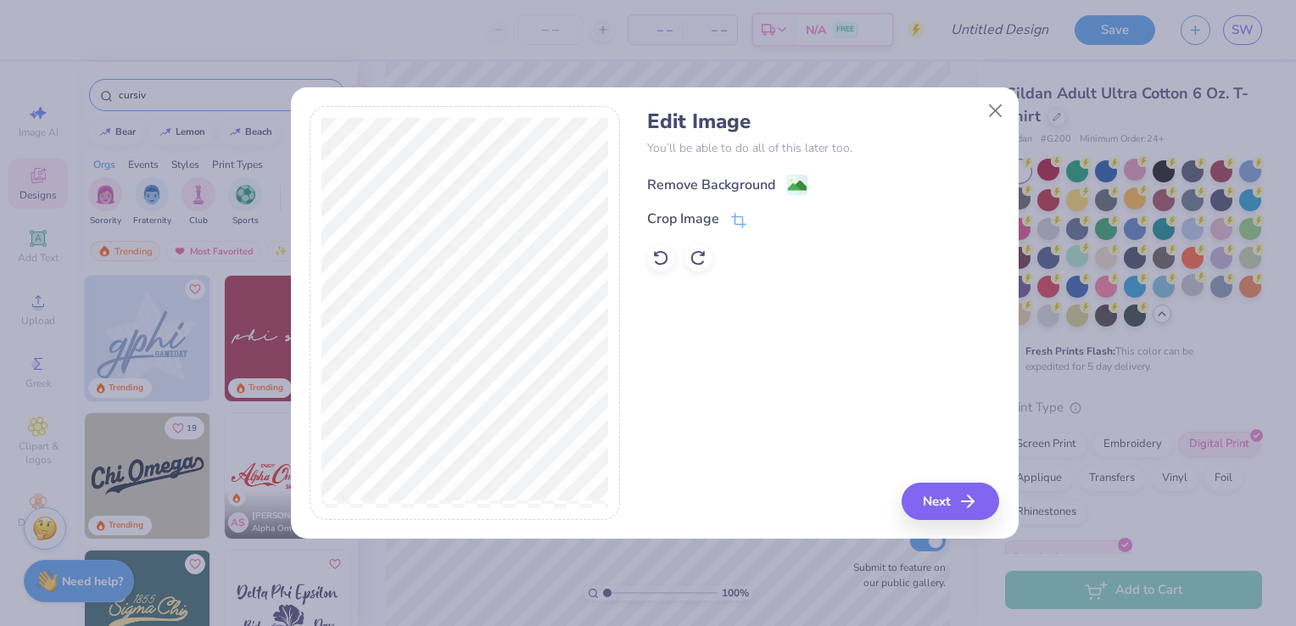
click at [796, 186] on image at bounding box center [797, 185] width 19 height 19
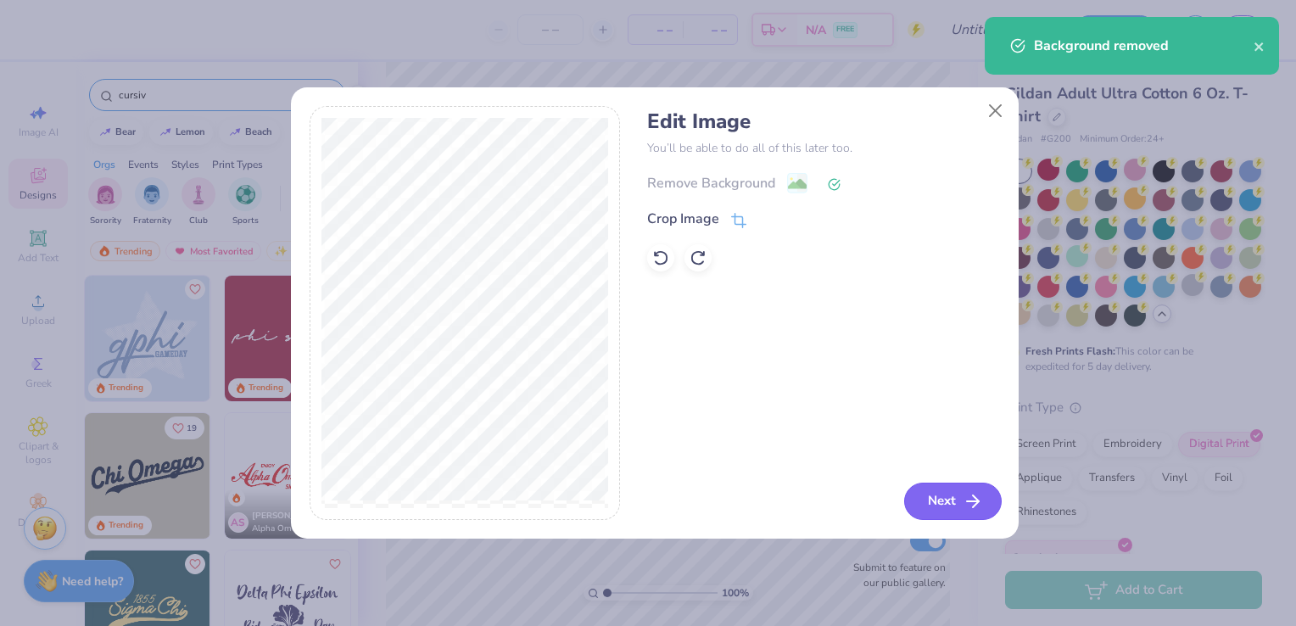
click at [932, 497] on button "Next" at bounding box center [953, 501] width 98 height 37
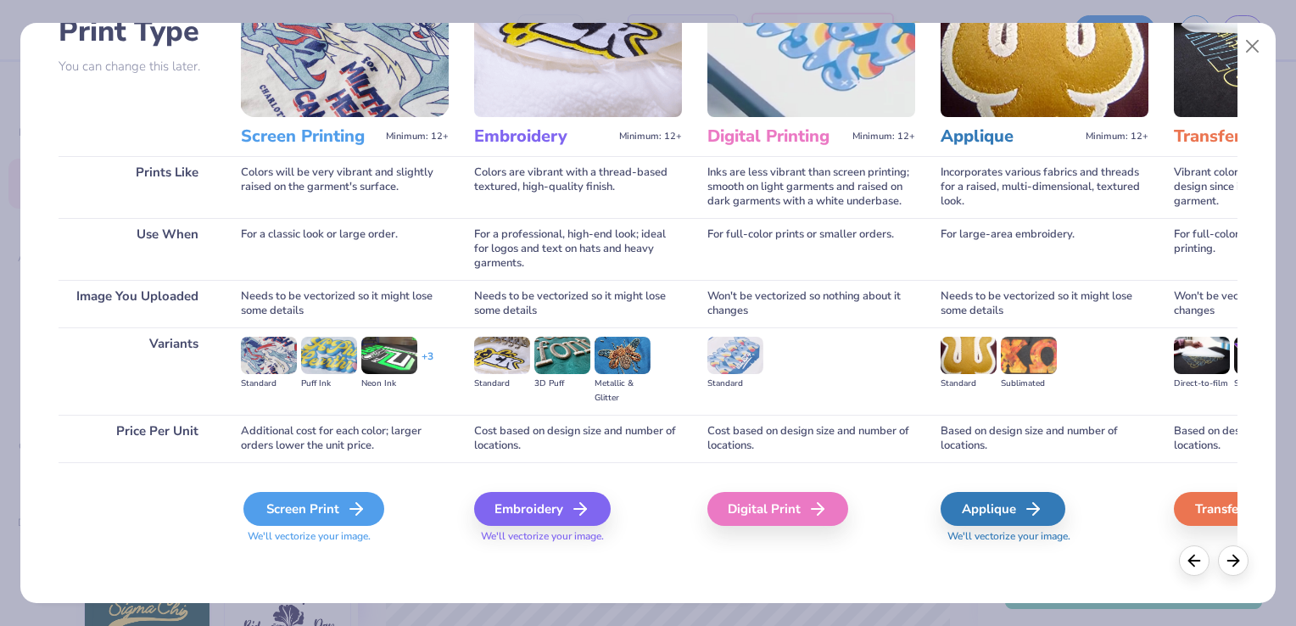
click at [349, 505] on icon at bounding box center [356, 509] width 20 height 20
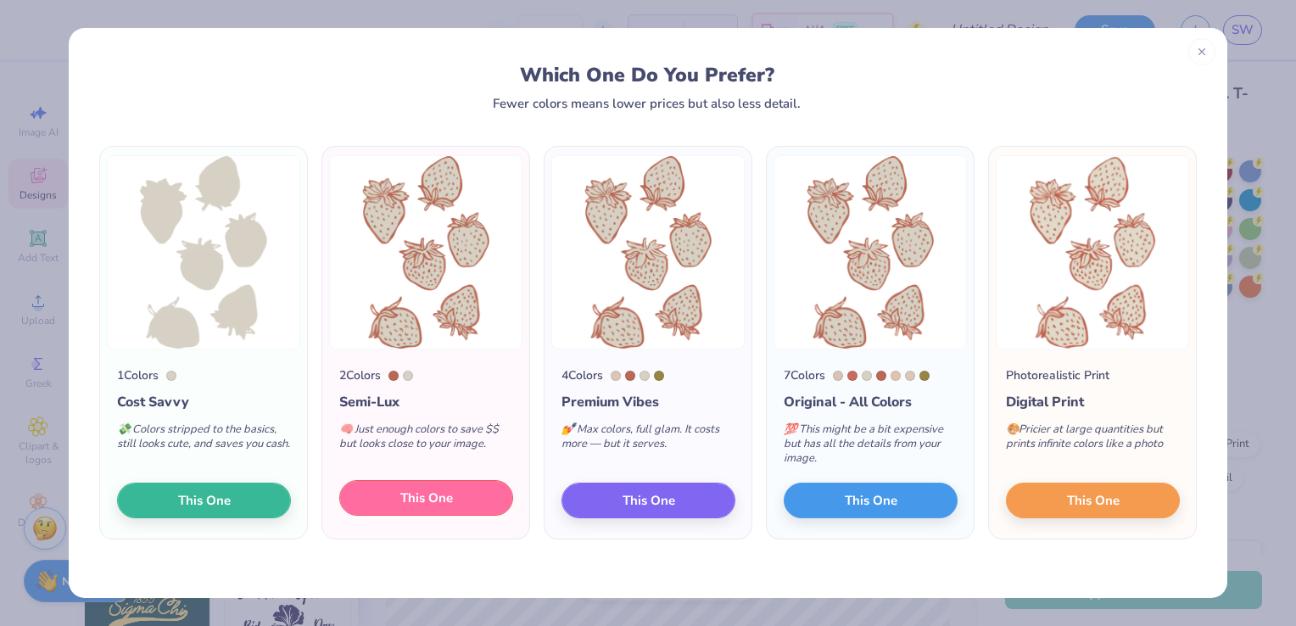
click at [472, 507] on button "This One" at bounding box center [426, 498] width 174 height 36
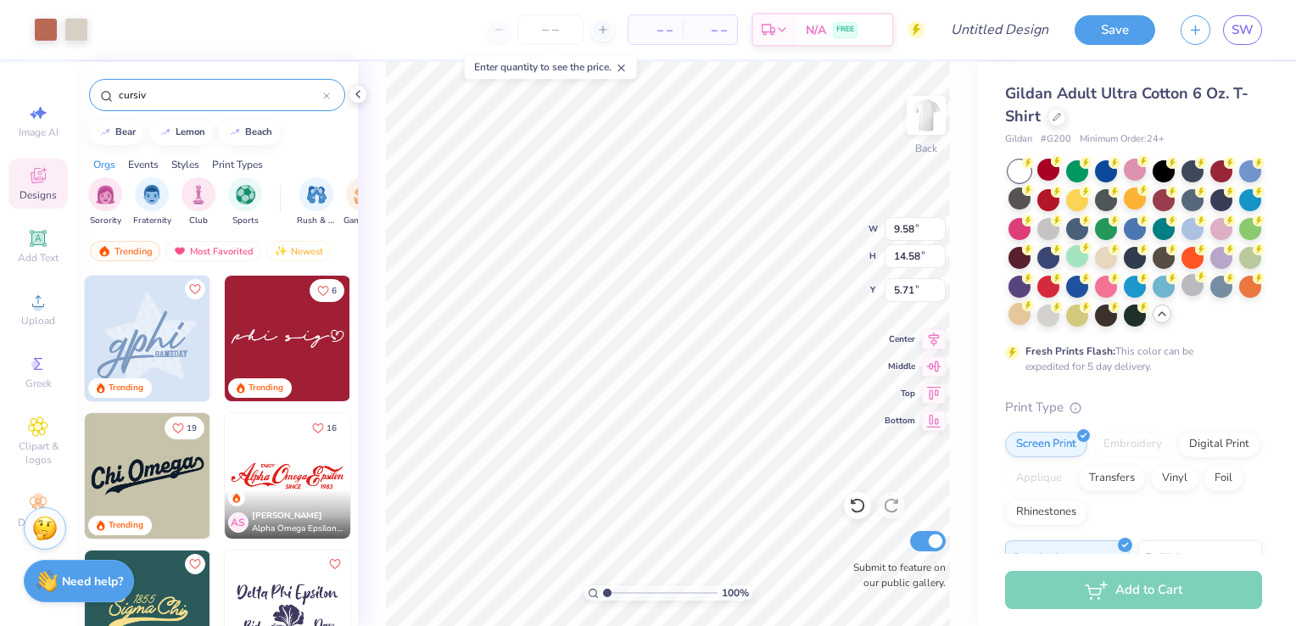
type input "5.54"
type input "8.43"
type input "3.00"
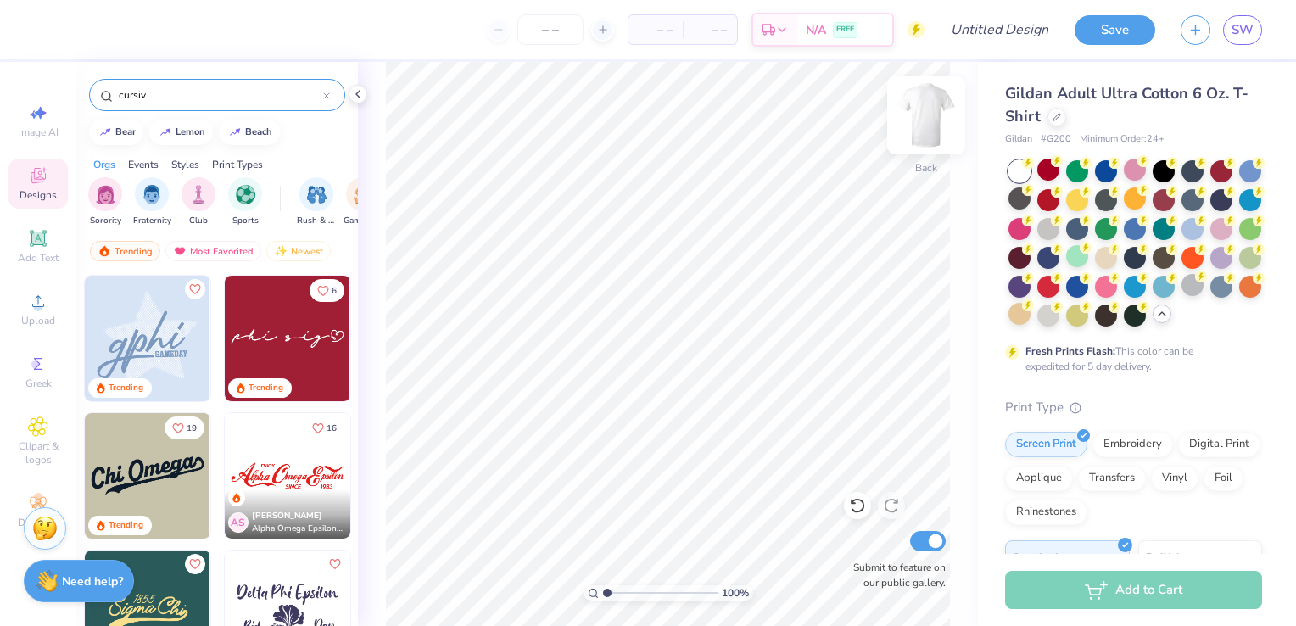
click at [935, 110] on img at bounding box center [926, 115] width 68 height 68
click at [43, 306] on icon at bounding box center [38, 301] width 12 height 12
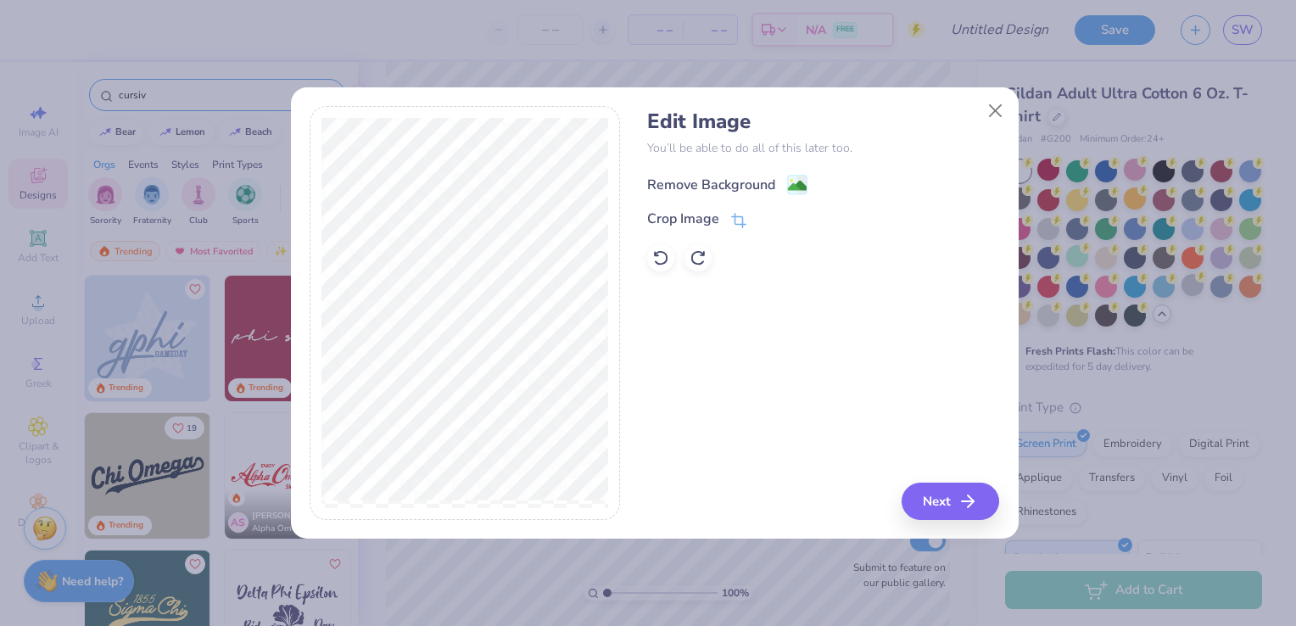
click at [805, 178] on image at bounding box center [797, 185] width 19 height 19
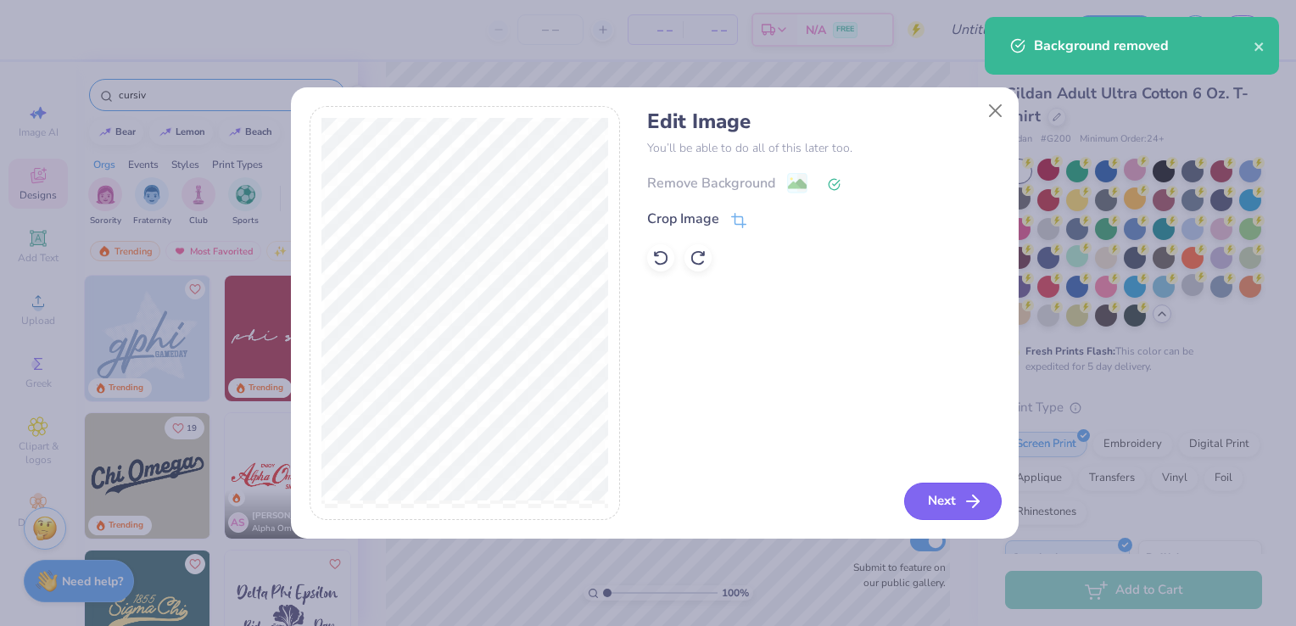
click at [943, 498] on button "Next" at bounding box center [953, 501] width 98 height 37
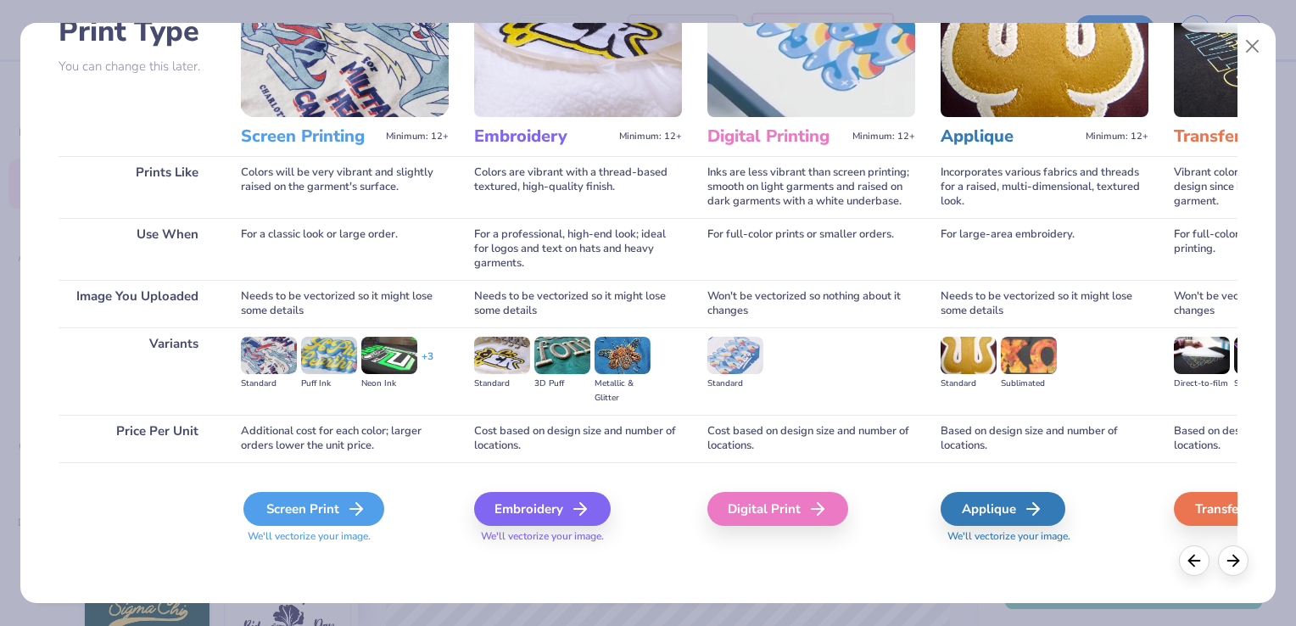
click at [336, 511] on div "Screen Print" at bounding box center [313, 509] width 141 height 34
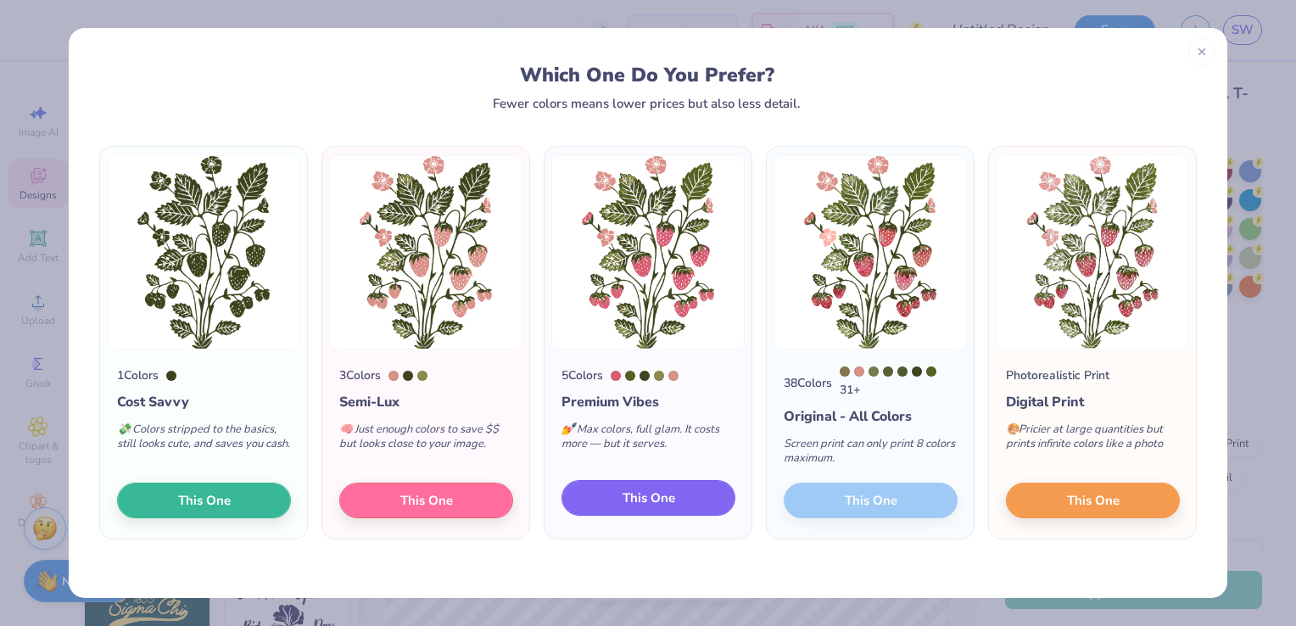
click at [665, 499] on span "This One" at bounding box center [648, 498] width 53 height 20
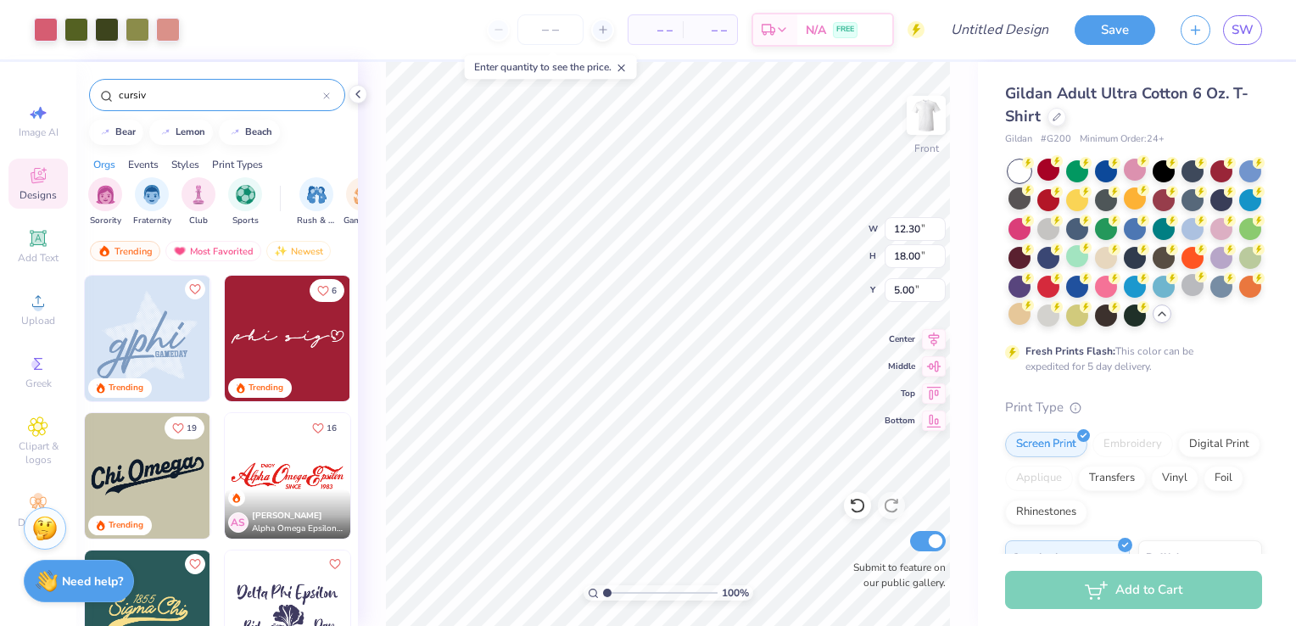
type input "8.32"
type input "12.17"
type input "3.00"
type input "8.41"
type input "12.30"
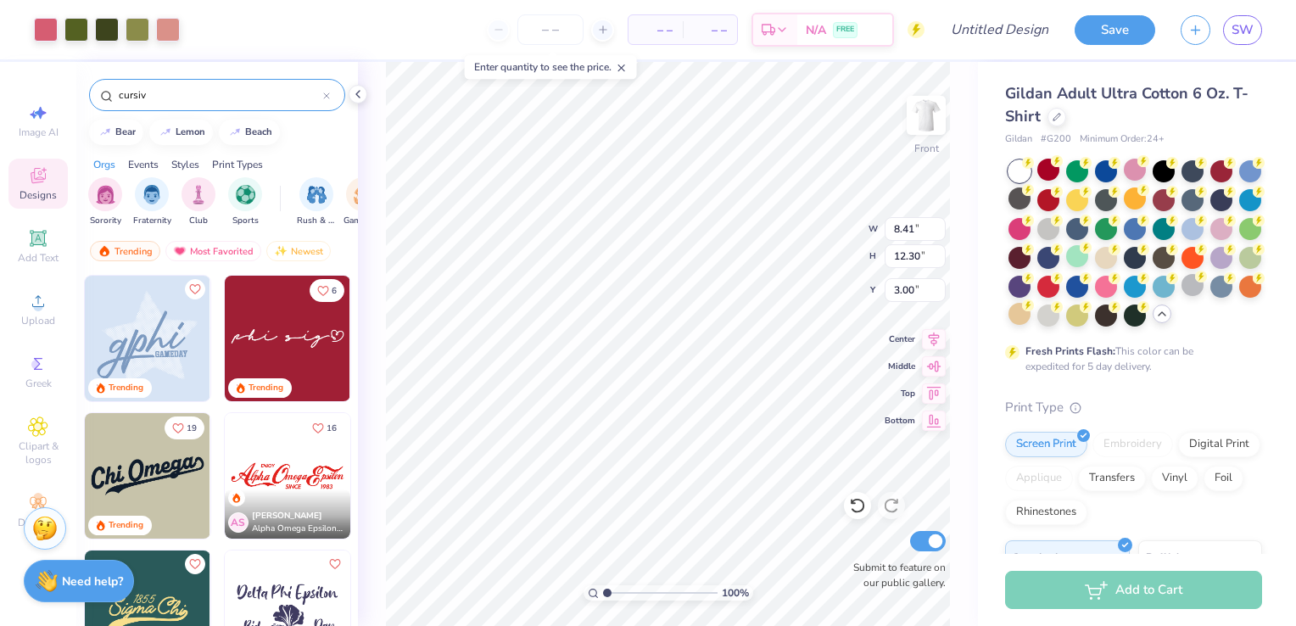
type input "8.74"
type input "12.79"
click at [1130, 176] on div at bounding box center [1135, 170] width 22 height 22
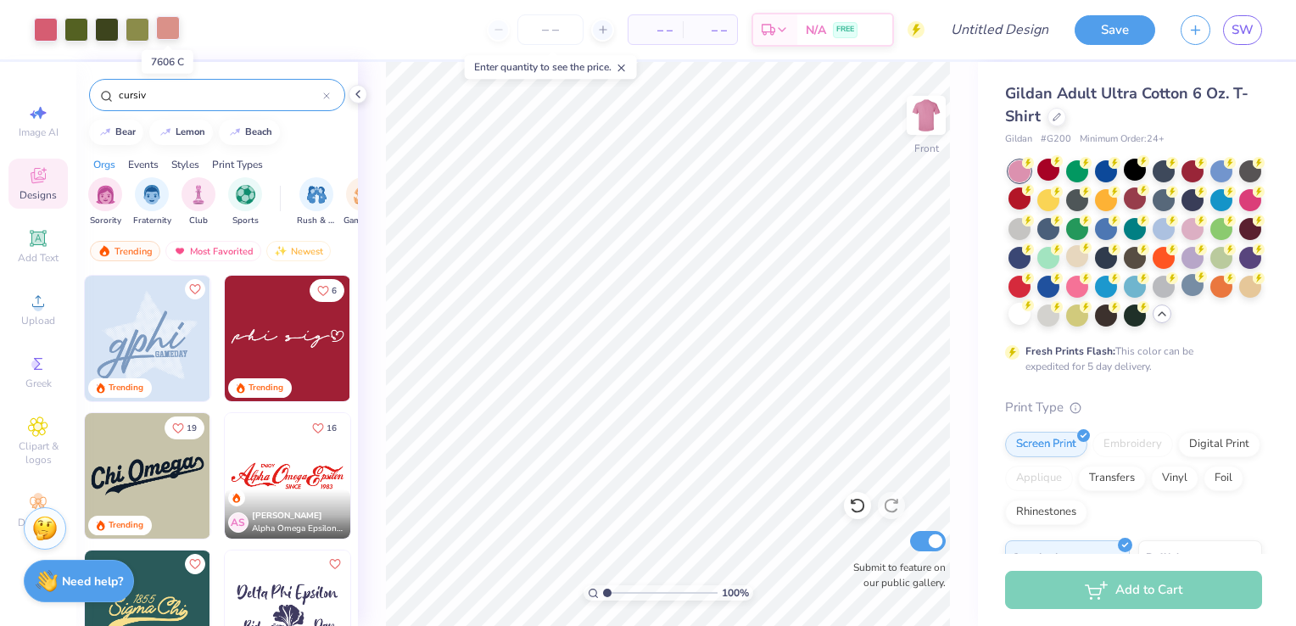
click at [177, 36] on div at bounding box center [168, 28] width 24 height 24
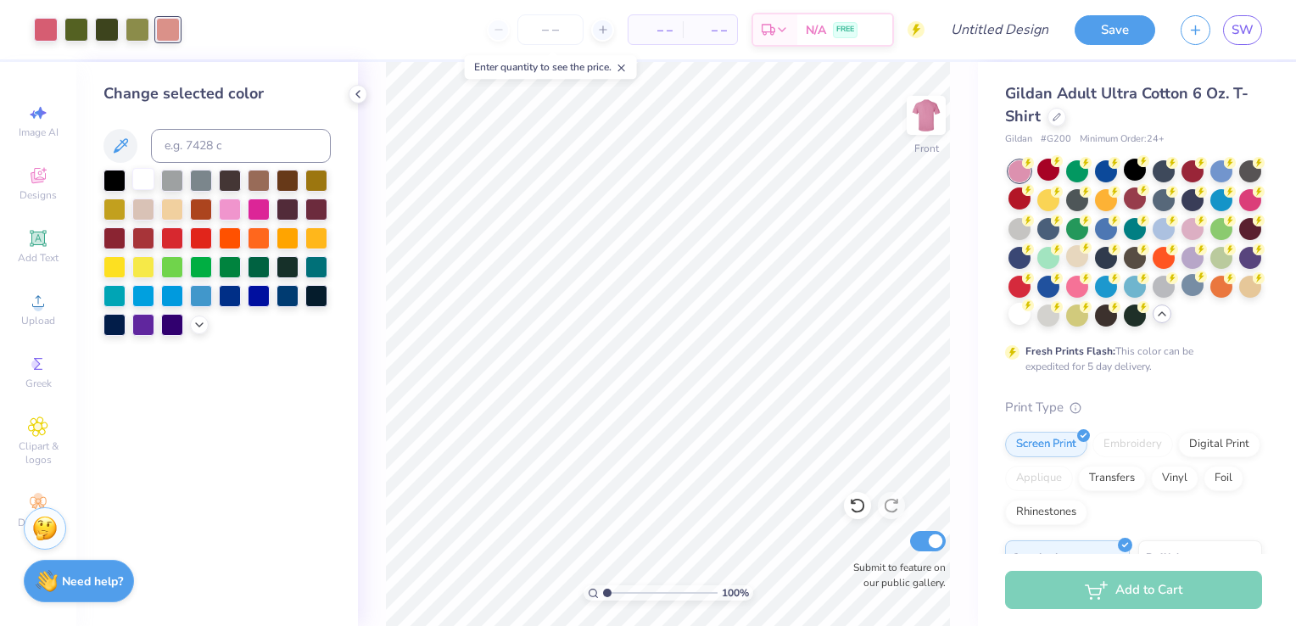
click at [149, 182] on div at bounding box center [143, 179] width 22 height 22
click at [193, 326] on icon at bounding box center [200, 323] width 14 height 14
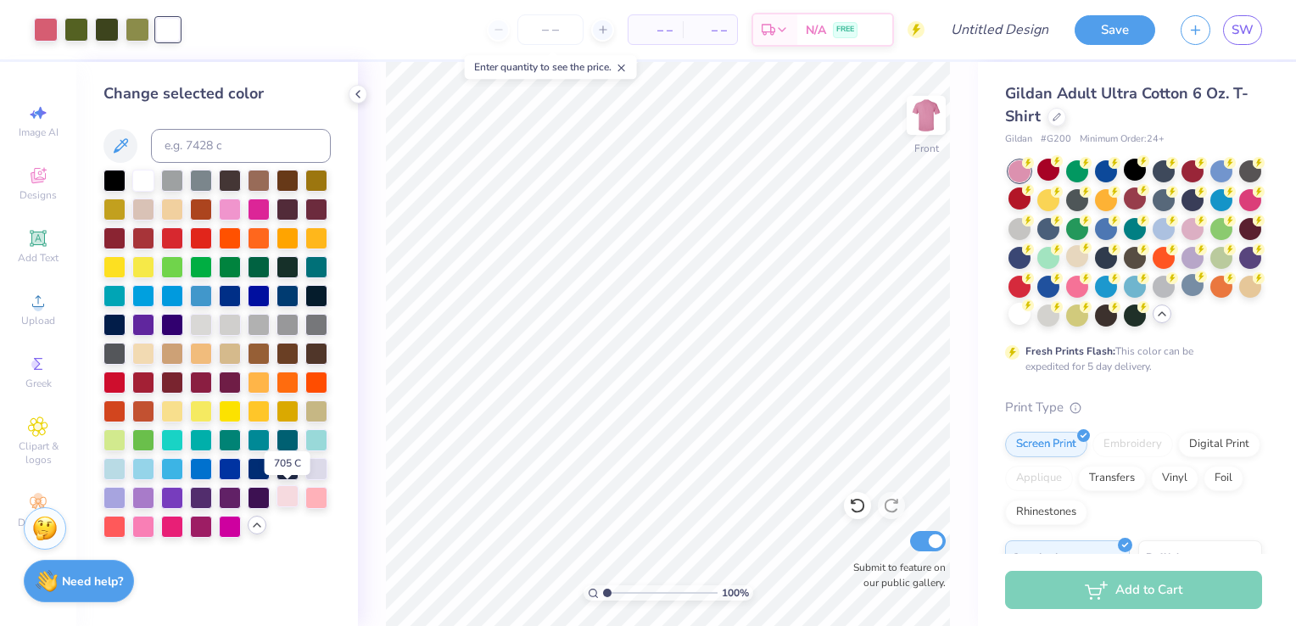
click at [297, 500] on div at bounding box center [287, 496] width 22 height 22
click at [139, 178] on div at bounding box center [143, 179] width 22 height 22
click at [1051, 165] on icon at bounding box center [1057, 161] width 12 height 12
click at [1030, 195] on div at bounding box center [1019, 198] width 22 height 22
click at [1034, 165] on circle at bounding box center [1028, 163] width 12 height 12
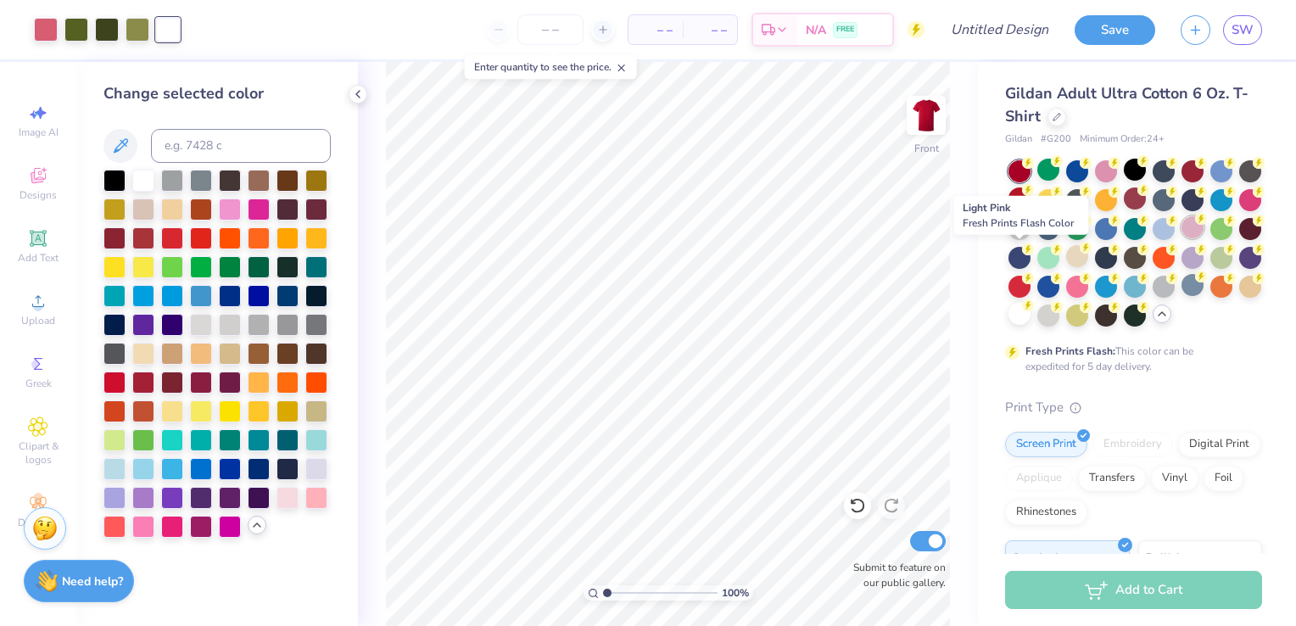
click at [1181, 238] on div at bounding box center [1192, 227] width 22 height 22
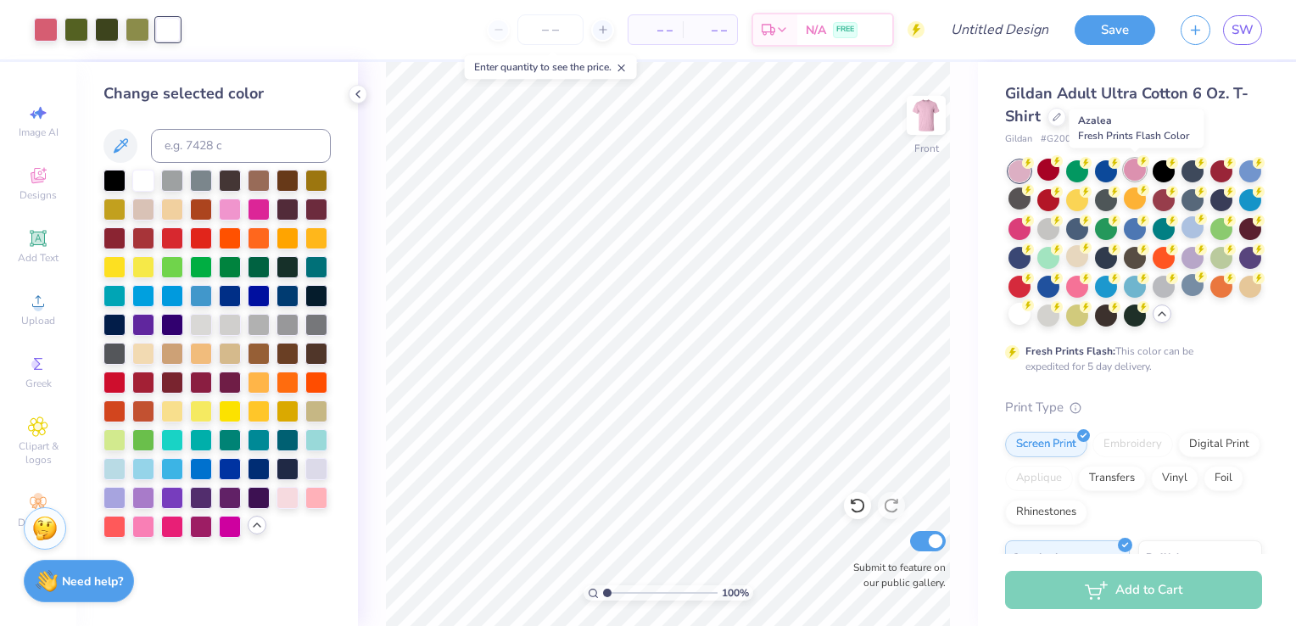
click at [1134, 165] on div at bounding box center [1135, 170] width 22 height 22
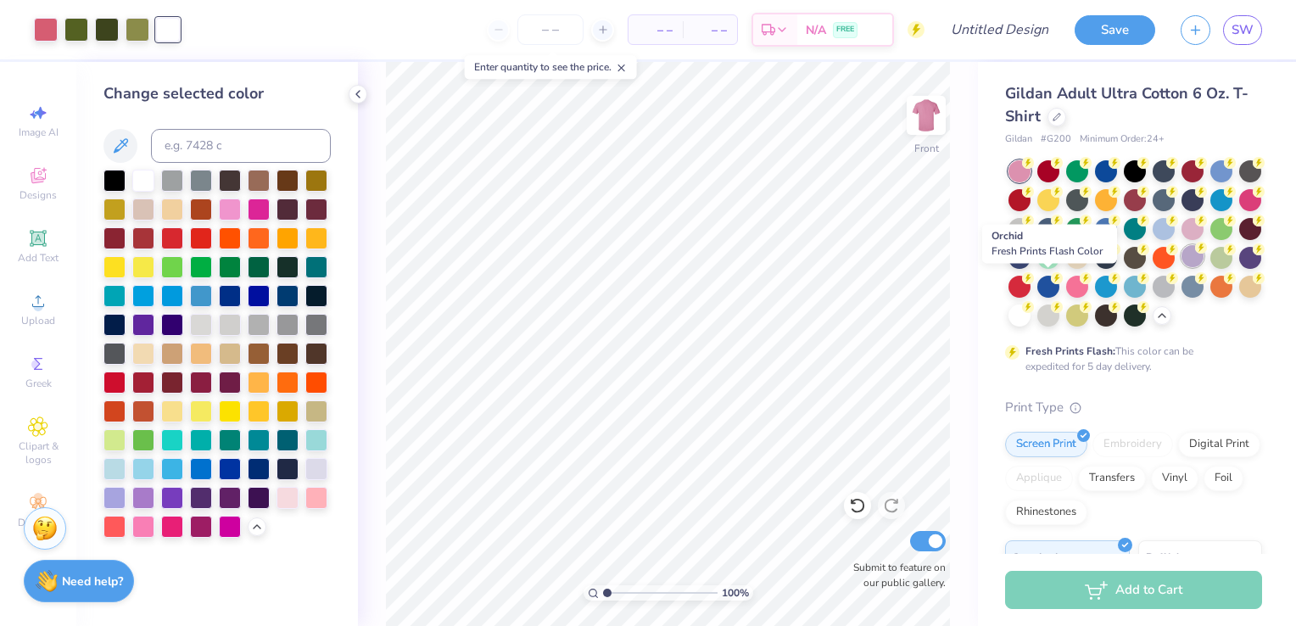
click at [1181, 267] on div at bounding box center [1192, 256] width 22 height 22
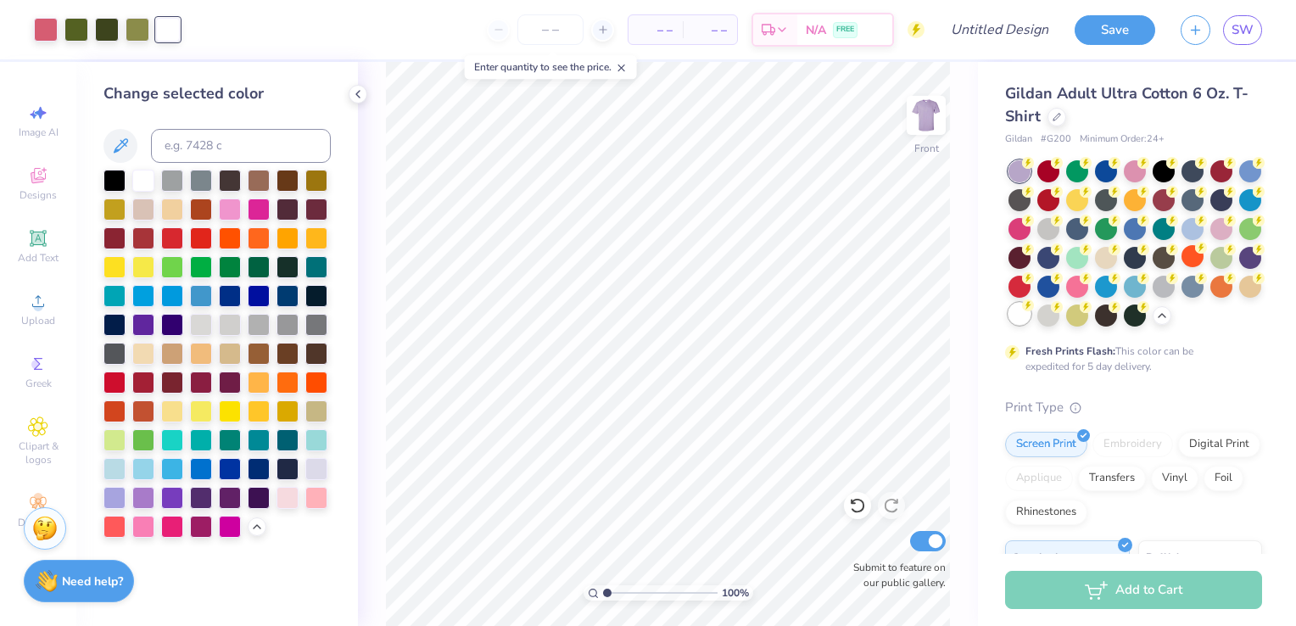
click at [1030, 315] on div at bounding box center [1019, 314] width 22 height 22
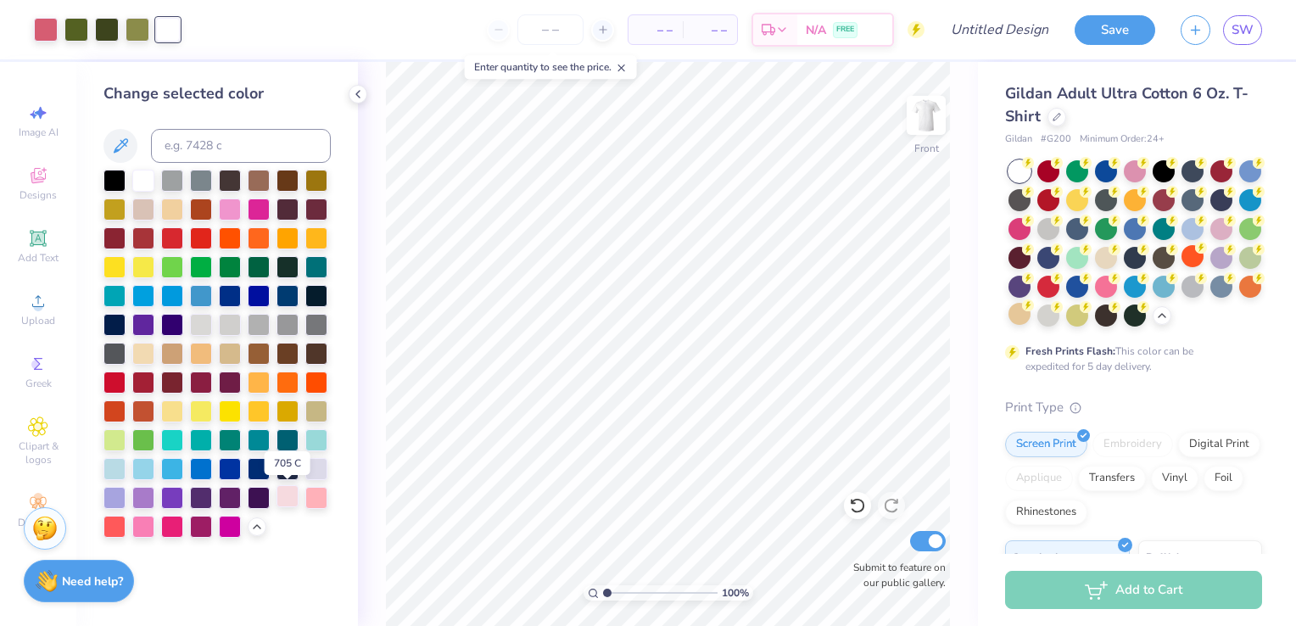
click at [288, 500] on div at bounding box center [287, 496] width 22 height 22
click at [173, 384] on div at bounding box center [172, 381] width 22 height 22
click at [115, 228] on div at bounding box center [114, 237] width 22 height 22
click at [248, 153] on input at bounding box center [241, 146] width 180 height 34
type input "649"
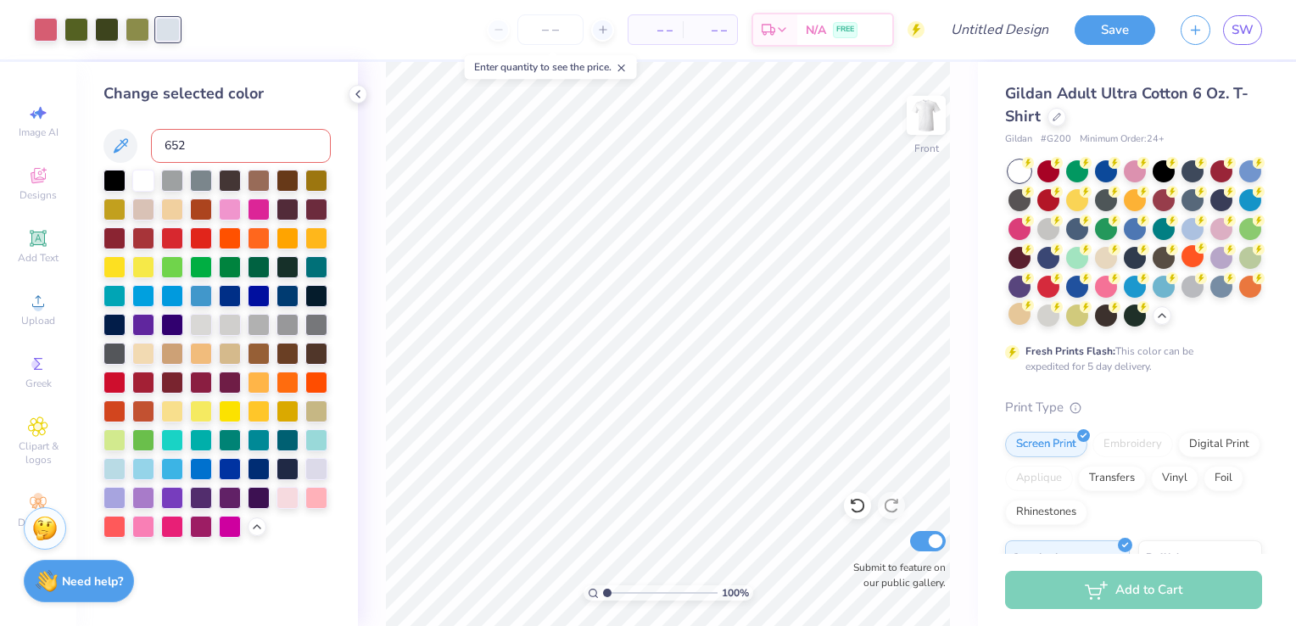
type input "652"
type input "645"
type input "659"
type input "700"
type input "703"
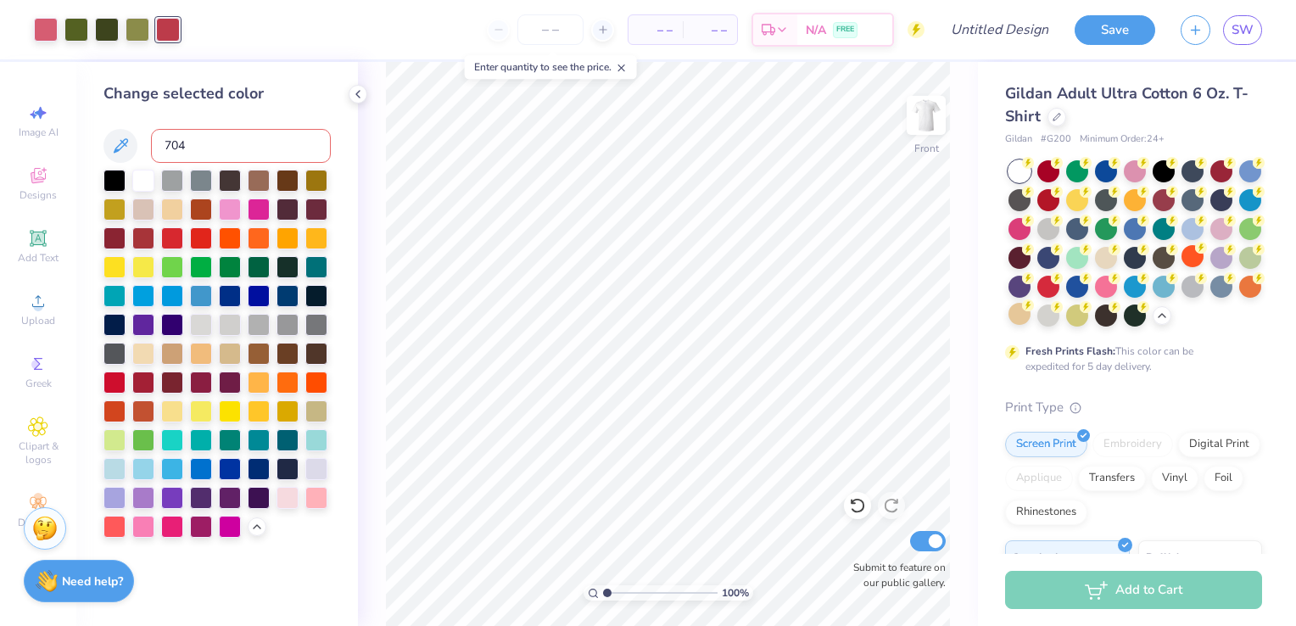
type input "704"
type input "705"
type input "702"
type input "701"
type input "659"
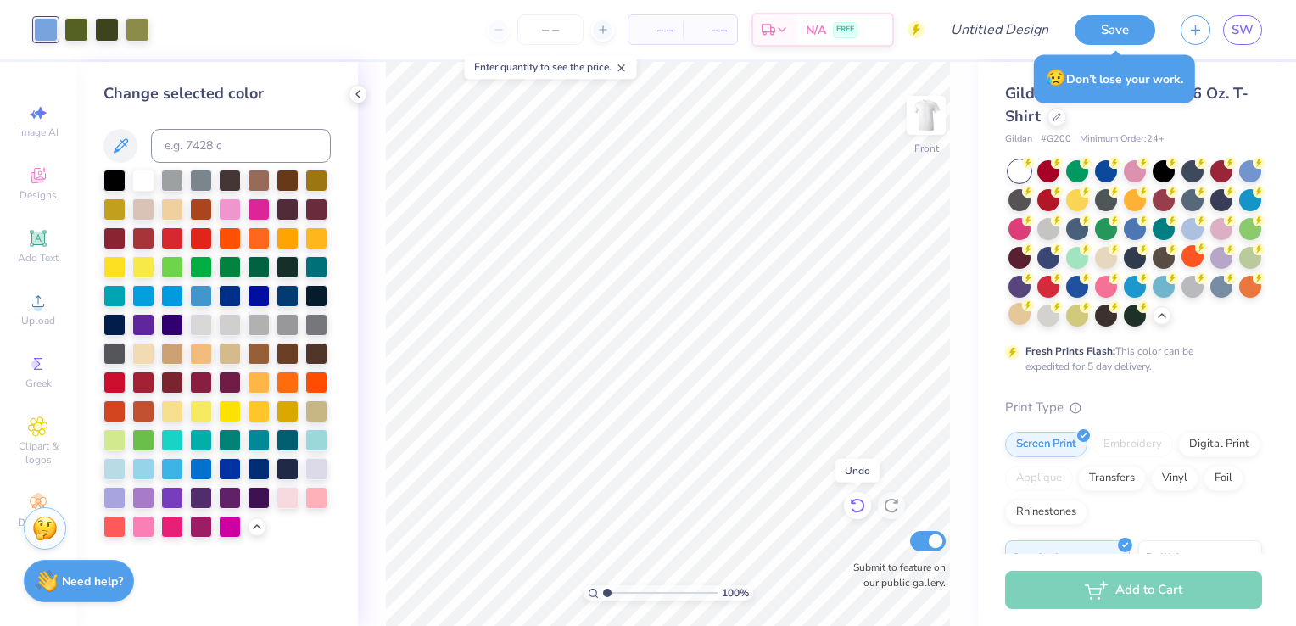
click at [859, 505] on icon at bounding box center [857, 505] width 17 height 17
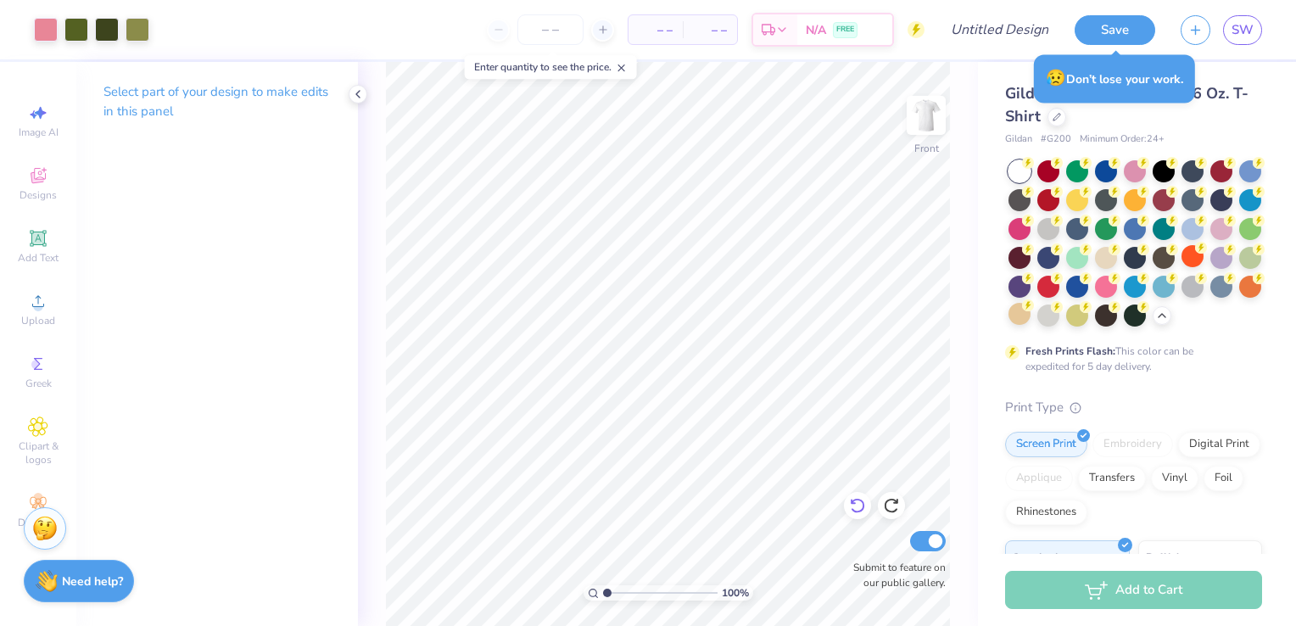
click at [862, 505] on icon at bounding box center [857, 506] width 14 height 15
click at [857, 501] on icon at bounding box center [857, 505] width 17 height 17
click at [161, 32] on div at bounding box center [168, 28] width 24 height 24
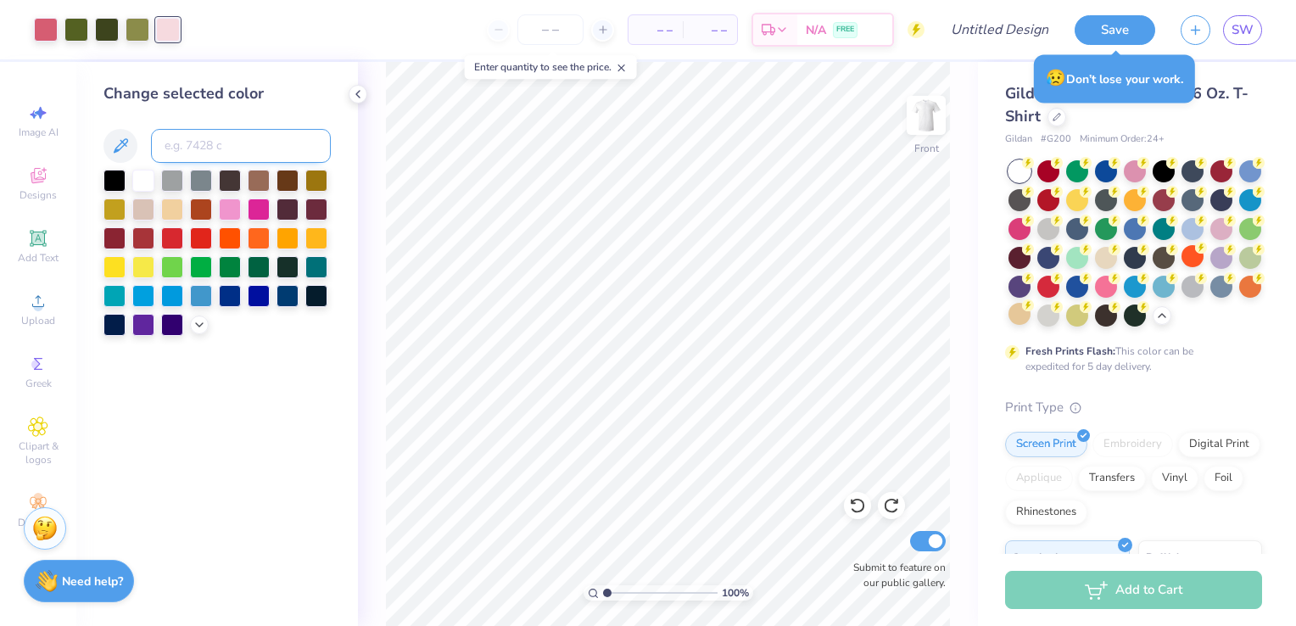
click at [209, 153] on input at bounding box center [241, 146] width 180 height 34
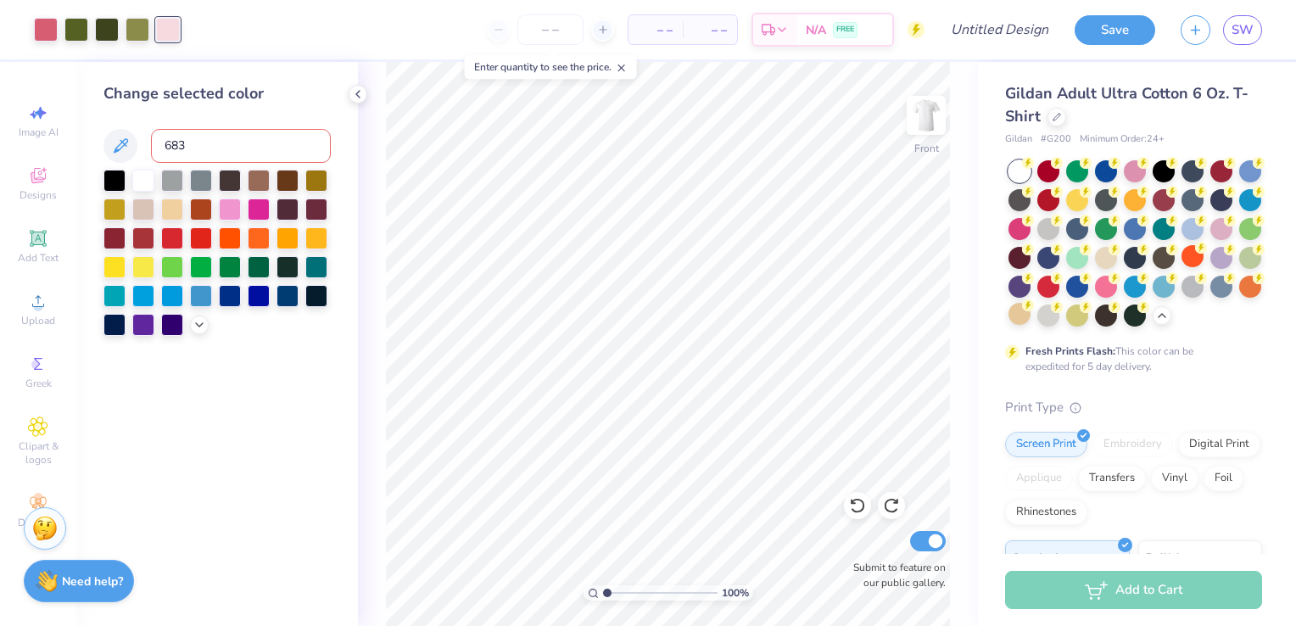
type input "683"
type input "202"
type input "200"
type input "201"
type input "203"
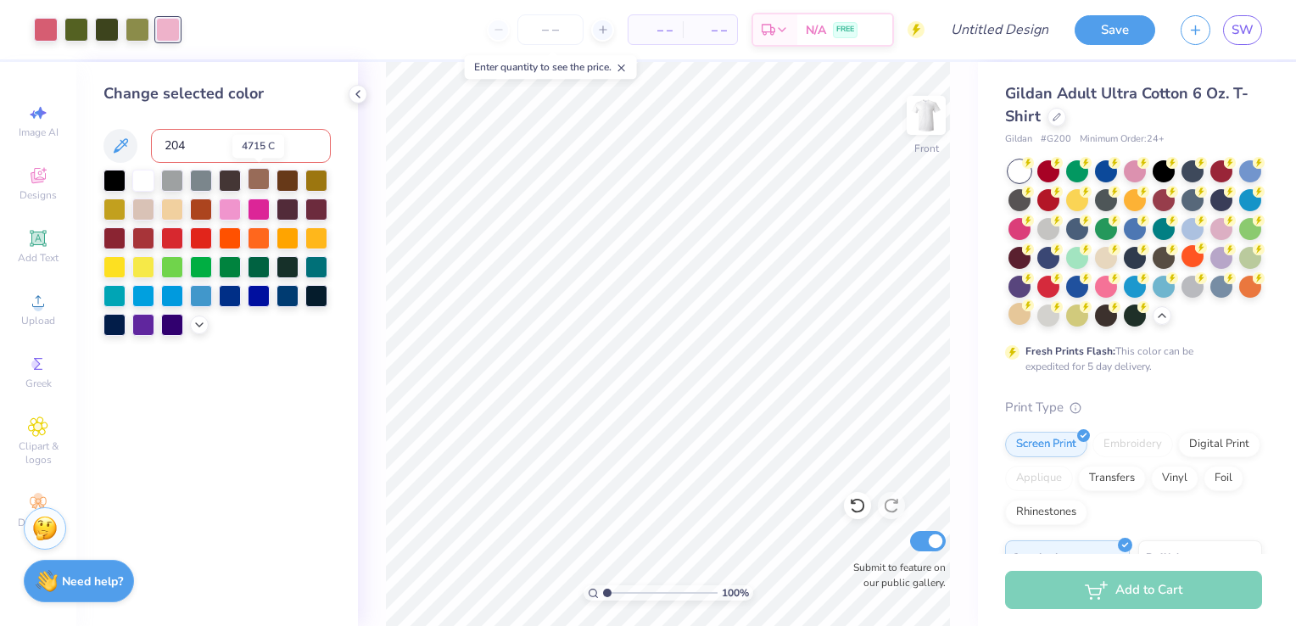
type input "204"
type input "205"
type input "206"
type input "207"
type input "208"
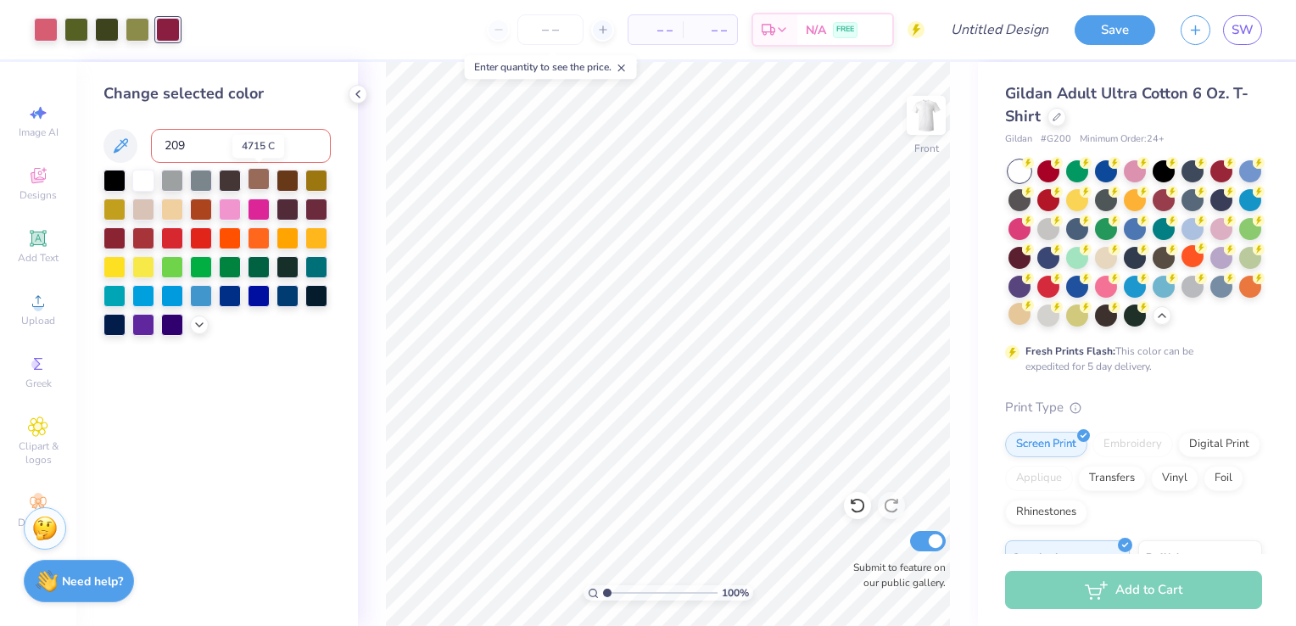
type input "209"
type input "210"
type input "683"
click at [202, 326] on icon at bounding box center [200, 323] width 14 height 14
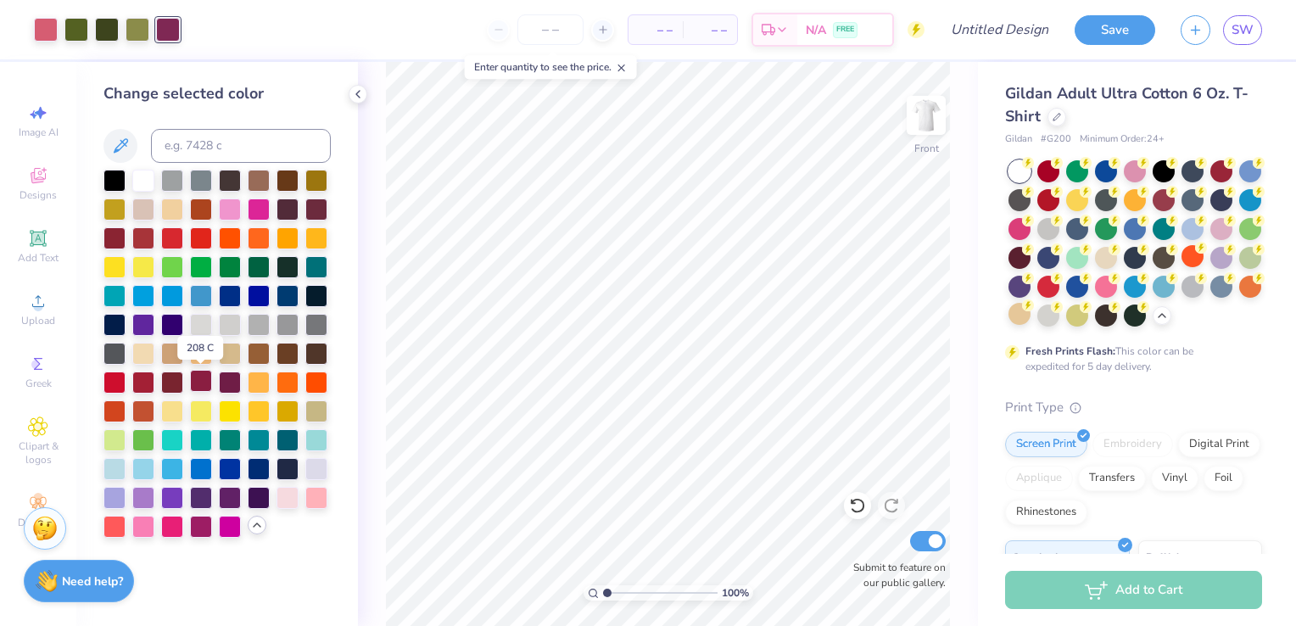
click at [200, 386] on div at bounding box center [201, 381] width 22 height 22
click at [205, 520] on div at bounding box center [201, 525] width 22 height 22
click at [107, 243] on div at bounding box center [114, 237] width 22 height 22
click at [176, 232] on div at bounding box center [172, 237] width 22 height 22
click at [158, 233] on div at bounding box center [216, 354] width 227 height 368
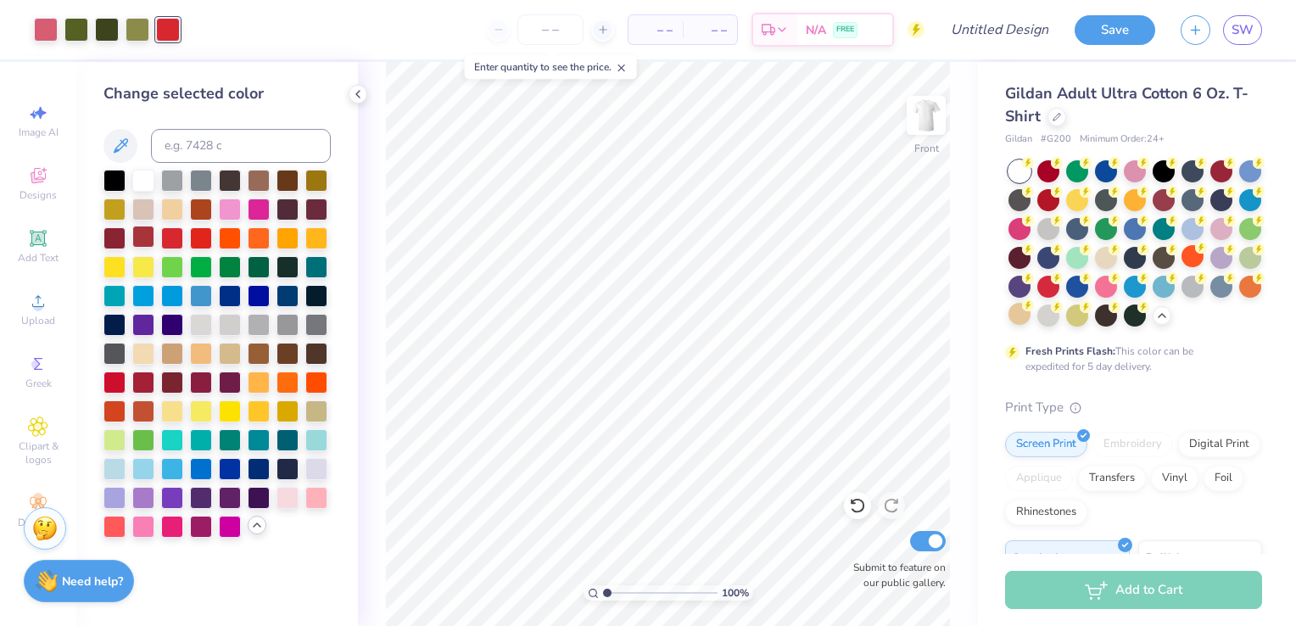
click at [149, 232] on div at bounding box center [143, 237] width 22 height 22
click at [207, 382] on div at bounding box center [201, 381] width 22 height 22
click at [211, 154] on input at bounding box center [241, 146] width 180 height 34
type input "700"
type input "703"
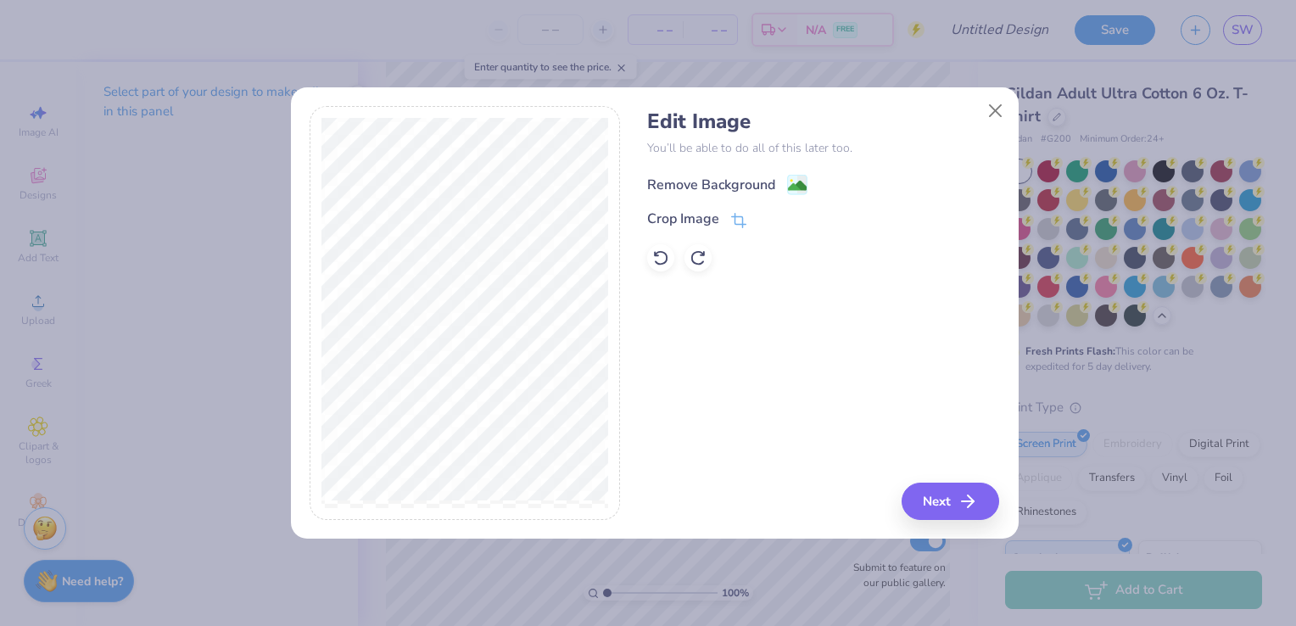
click at [795, 181] on image at bounding box center [797, 185] width 19 height 19
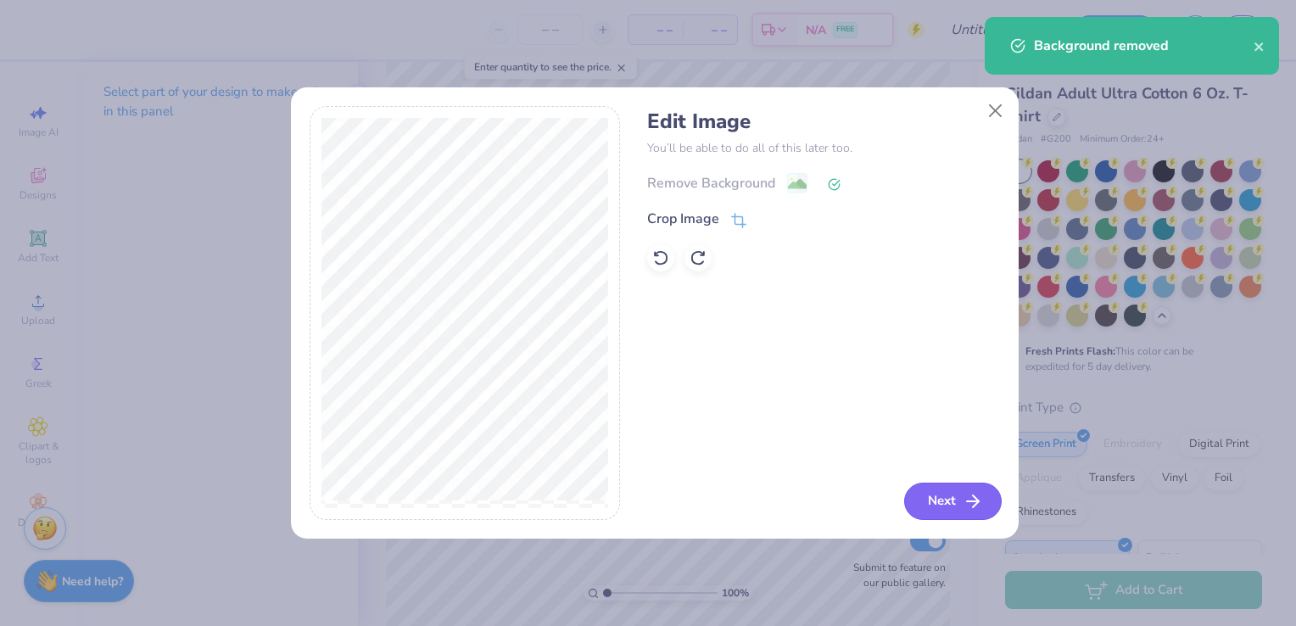
click at [982, 497] on icon "button" at bounding box center [973, 501] width 20 height 20
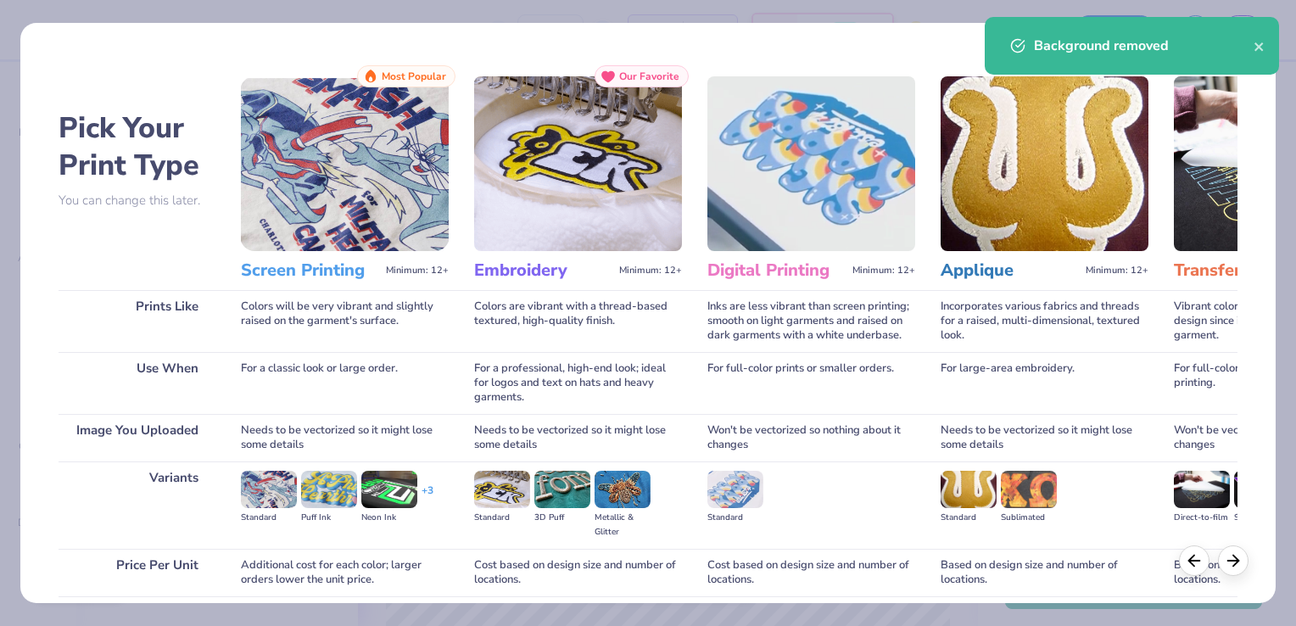
scroll to position [134, 0]
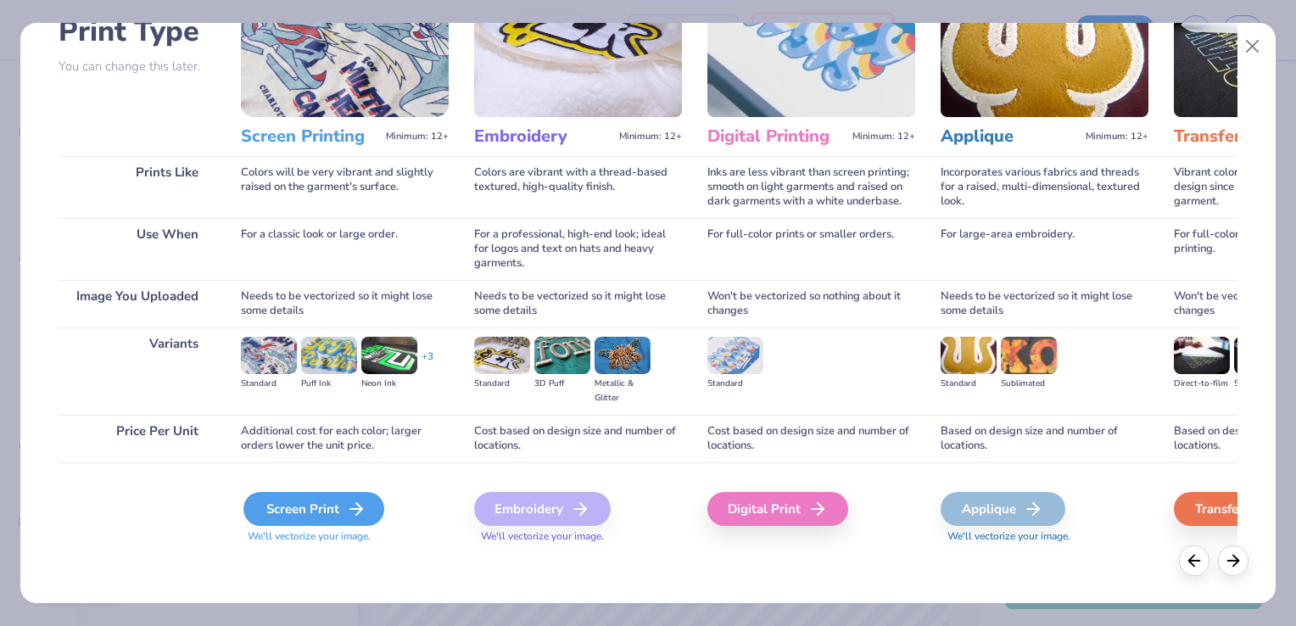
click at [315, 508] on div "Screen Print" at bounding box center [313, 509] width 141 height 34
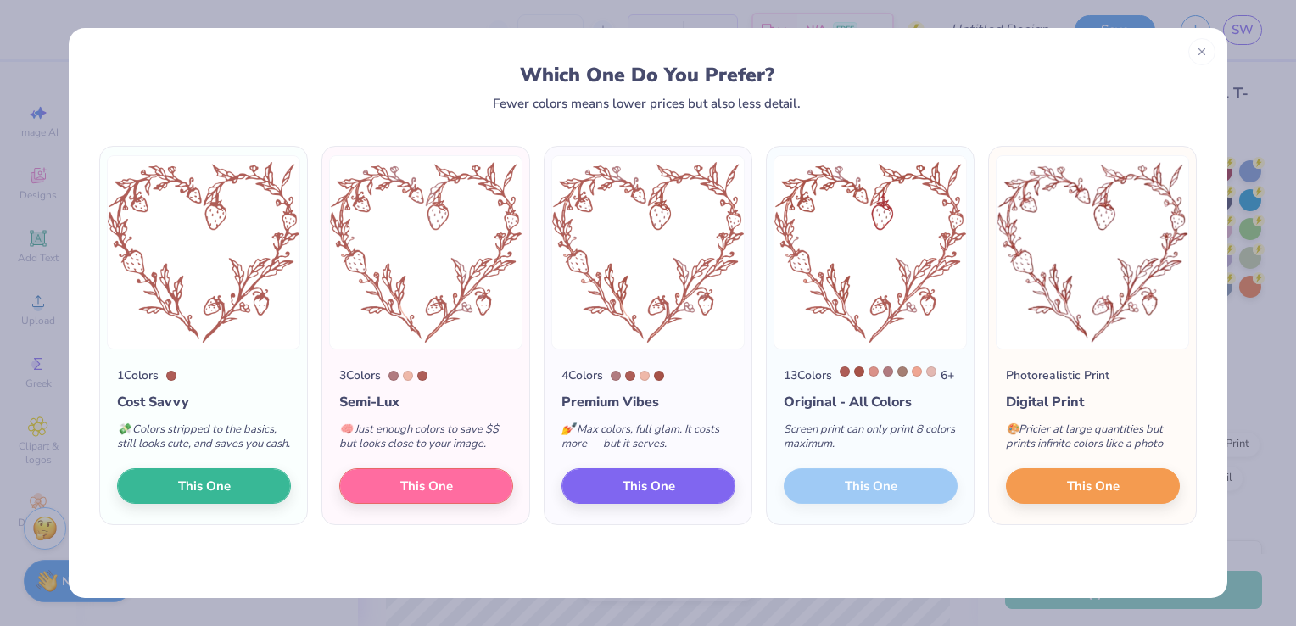
drag, startPoint x: 264, startPoint y: 500, endPoint x: 163, endPoint y: 463, distance: 107.6
click at [163, 463] on div "💸 Colors stripped to the basics, still looks cute, and saves you cash." at bounding box center [204, 440] width 174 height 56
click at [251, 501] on button "This One" at bounding box center [204, 484] width 174 height 36
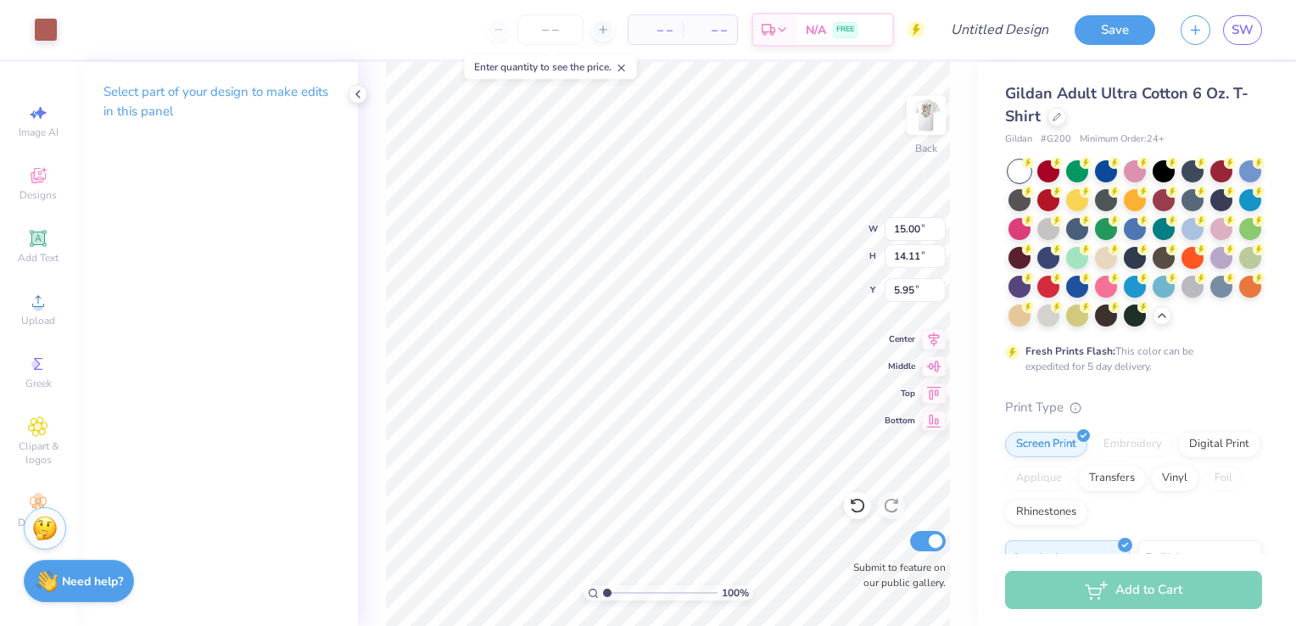
type input "10.61"
type input "9.98"
type input "3.00"
type input "3.62"
type input "3.40"
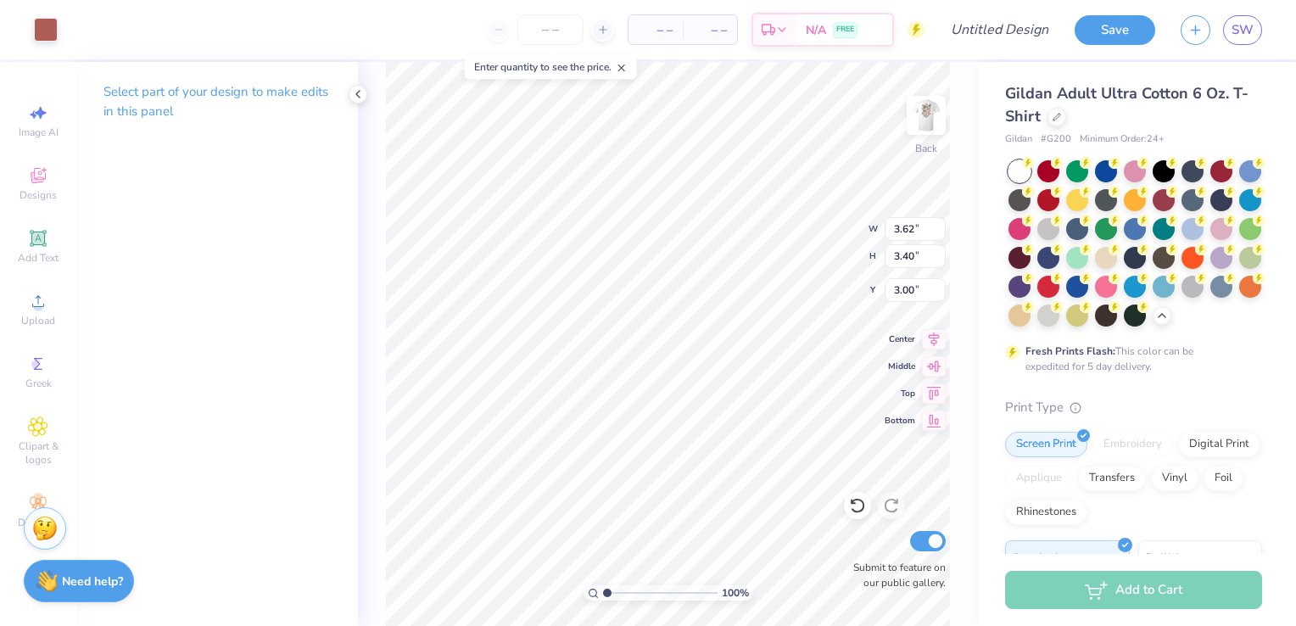
type input "3.71"
click at [1140, 172] on div at bounding box center [1135, 170] width 22 height 22
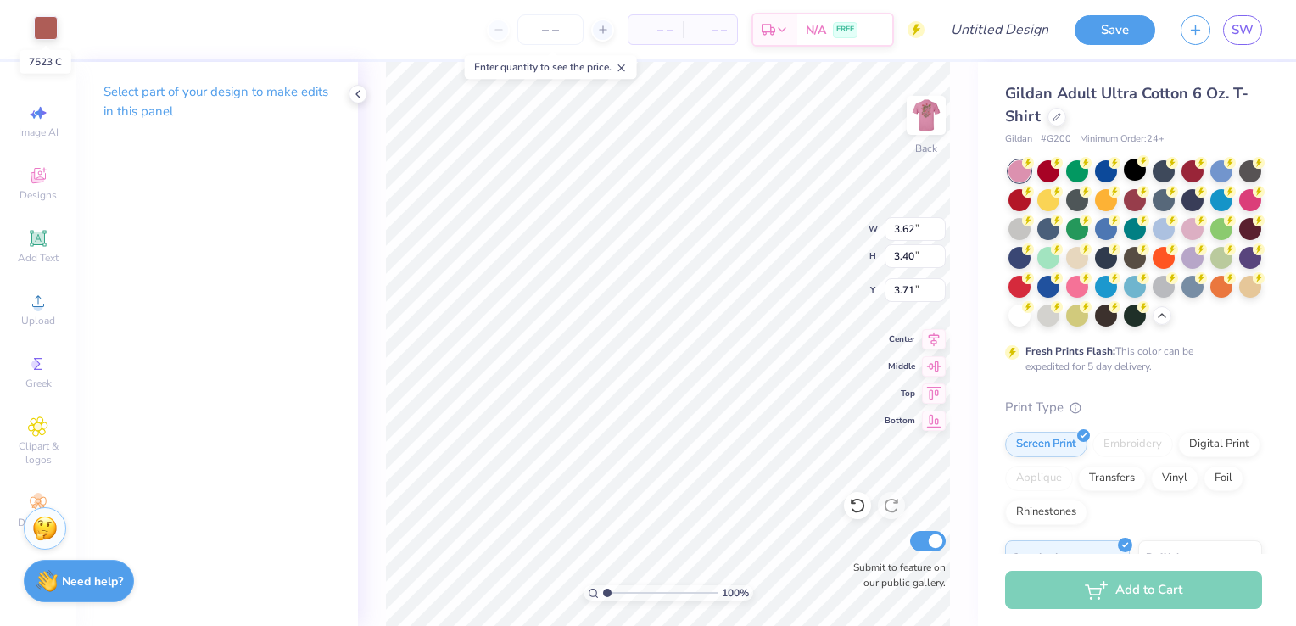
click at [44, 34] on div at bounding box center [46, 28] width 24 height 24
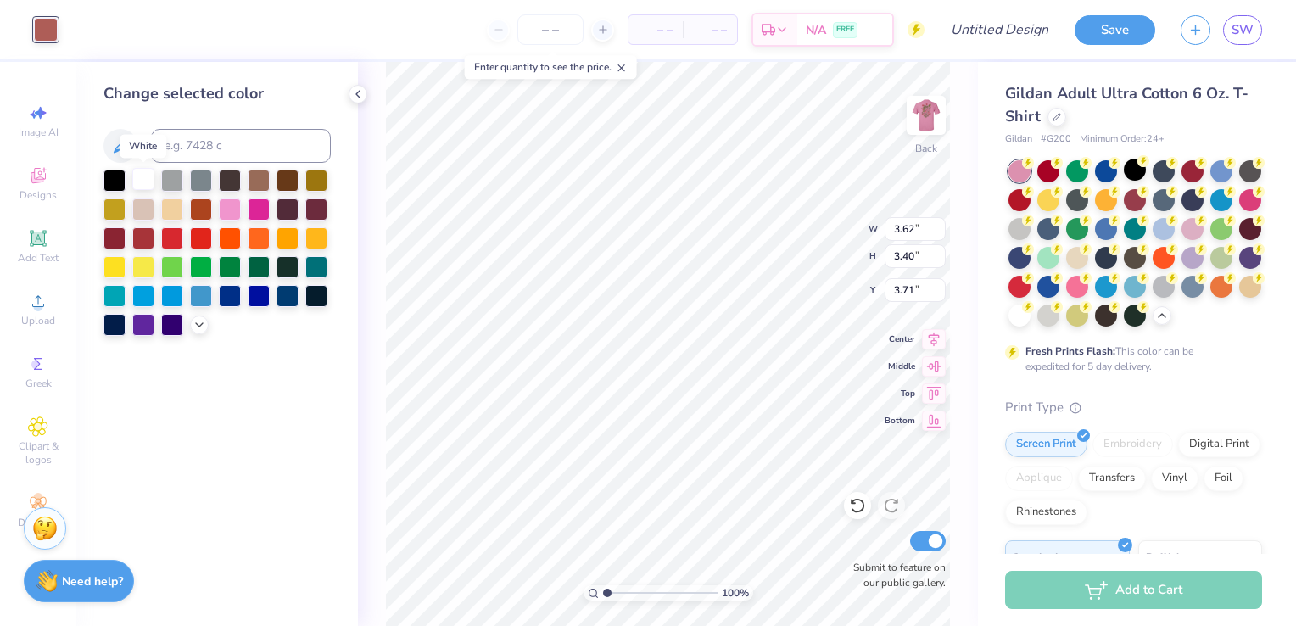
click at [139, 181] on div at bounding box center [143, 179] width 22 height 22
click at [320, 209] on div at bounding box center [316, 208] width 22 height 22
click at [1181, 238] on div at bounding box center [1192, 227] width 22 height 22
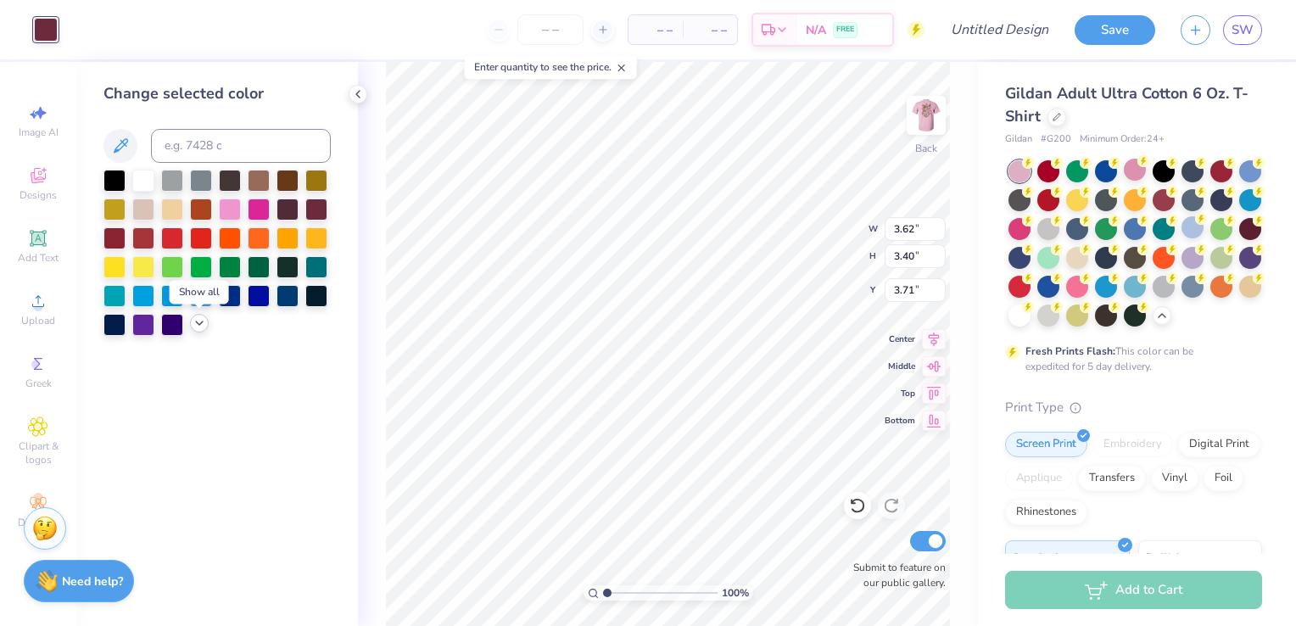
click at [193, 323] on icon at bounding box center [200, 323] width 14 height 14
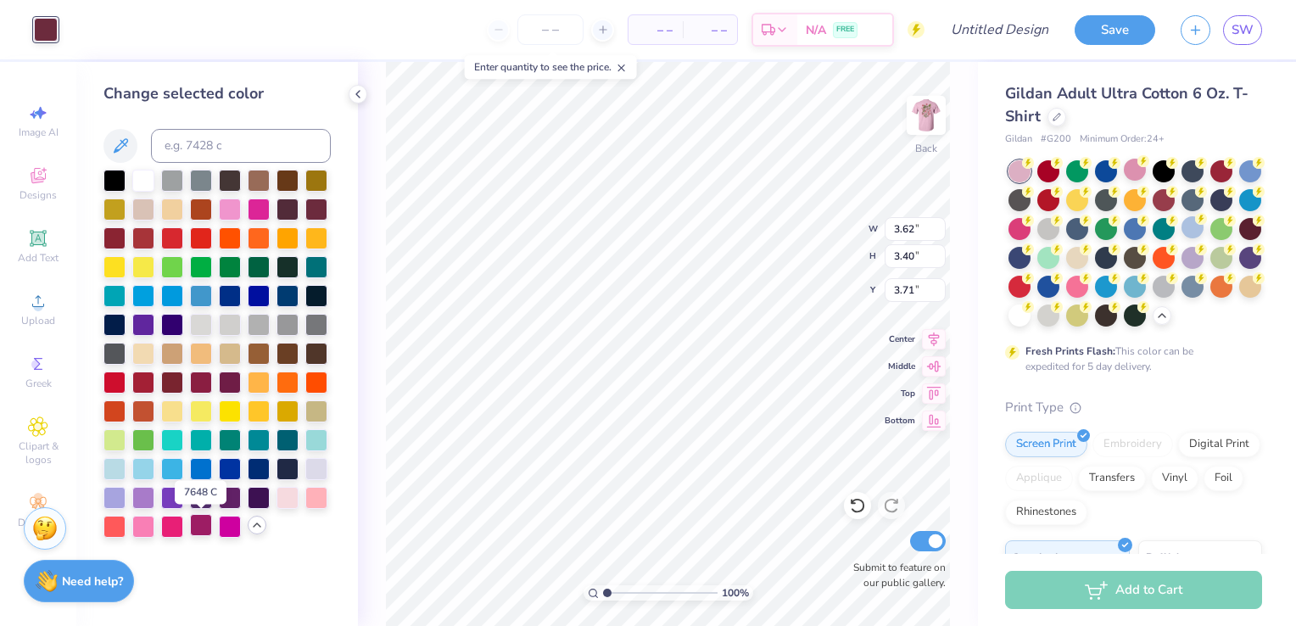
click at [198, 529] on div at bounding box center [201, 525] width 22 height 22
click at [210, 149] on input at bounding box center [241, 146] width 180 height 34
type input "703"
click at [1052, 167] on div at bounding box center [1048, 170] width 22 height 22
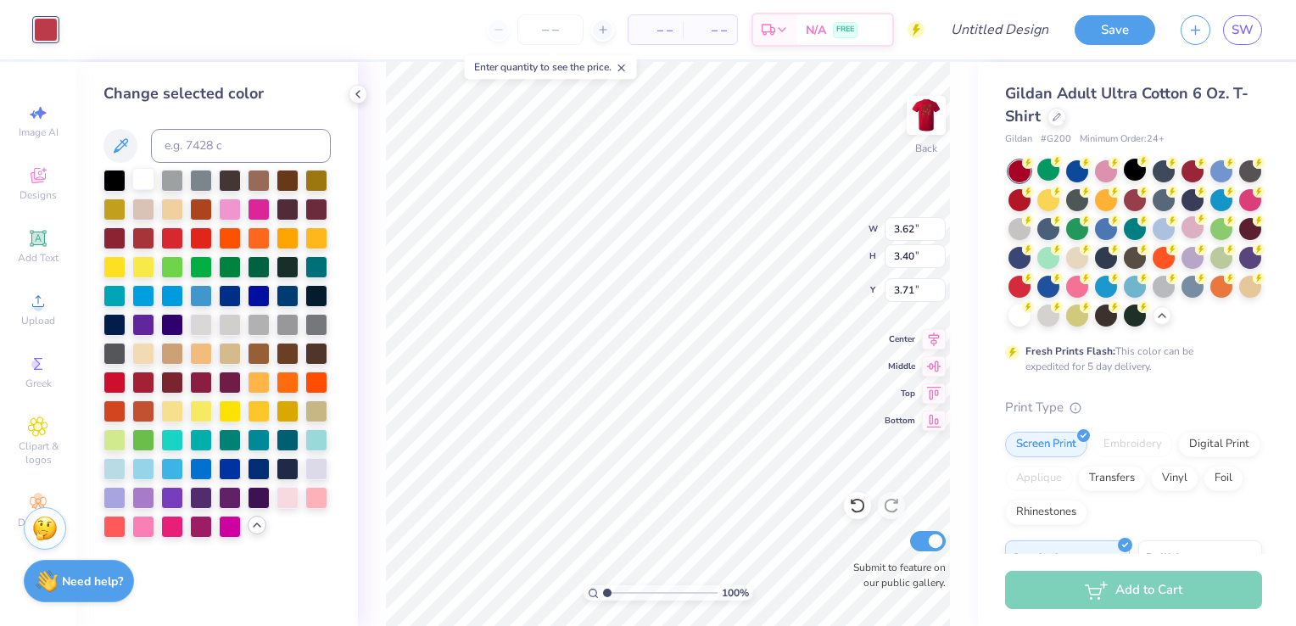
click at [142, 183] on div at bounding box center [143, 179] width 22 height 22
click at [1030, 197] on div at bounding box center [1019, 198] width 22 height 22
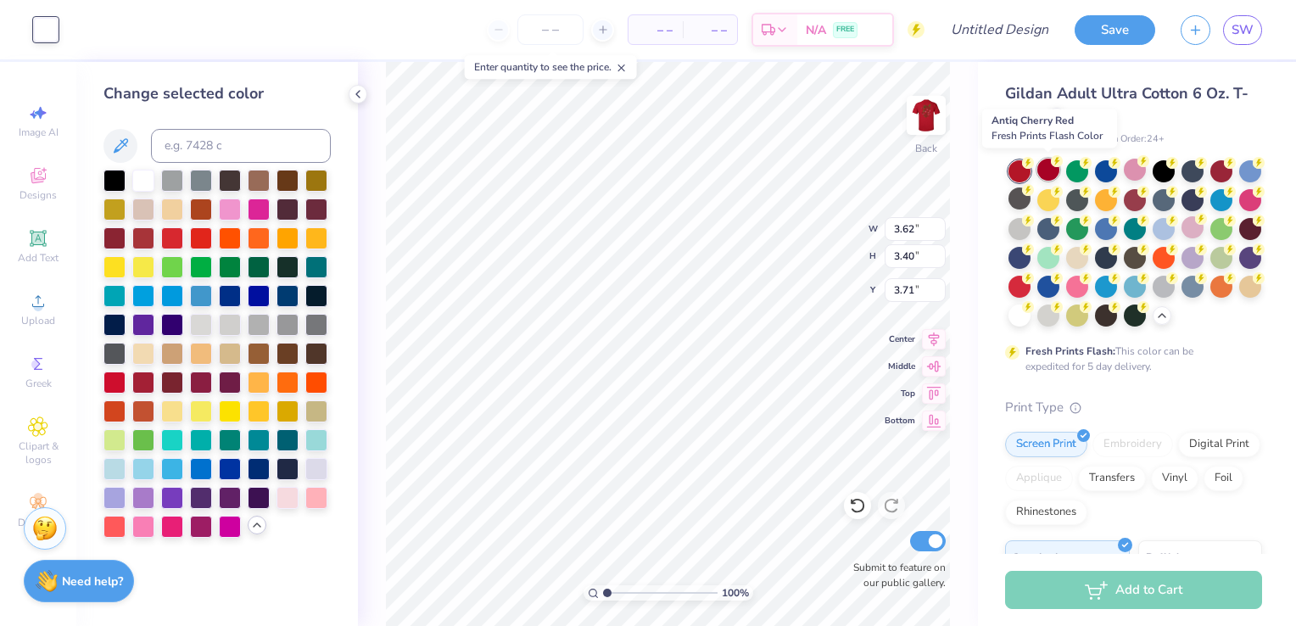
click at [1049, 168] on div at bounding box center [1048, 170] width 22 height 22
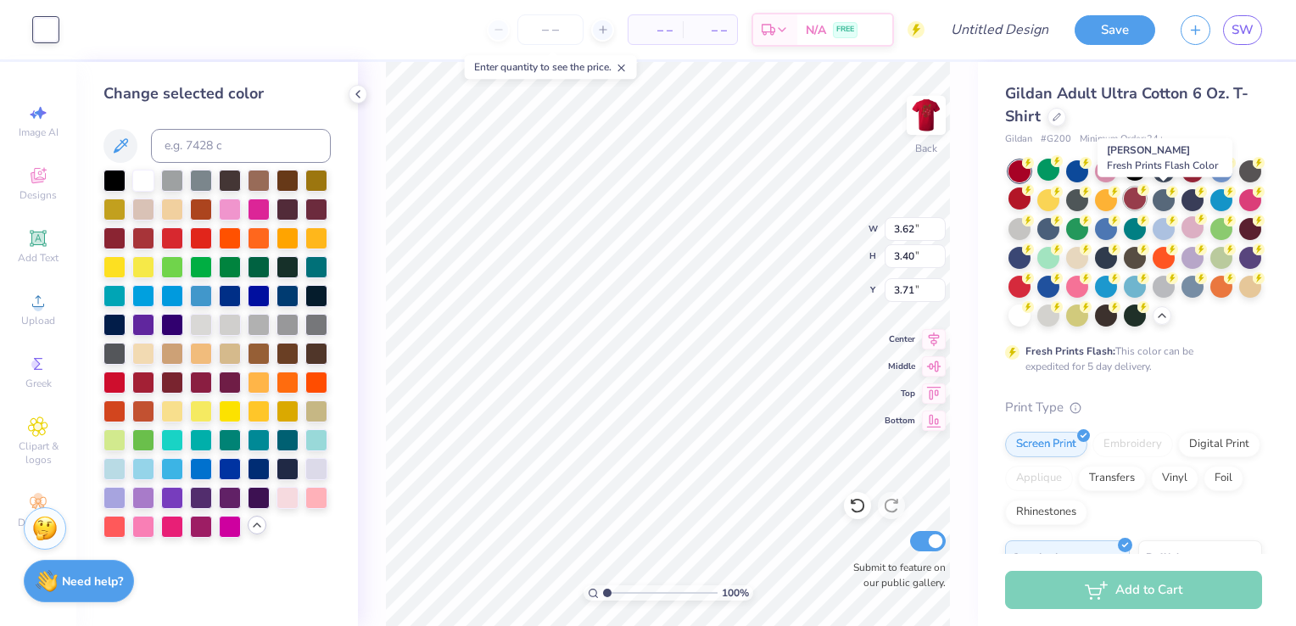
click at [1146, 198] on div at bounding box center [1135, 198] width 22 height 22
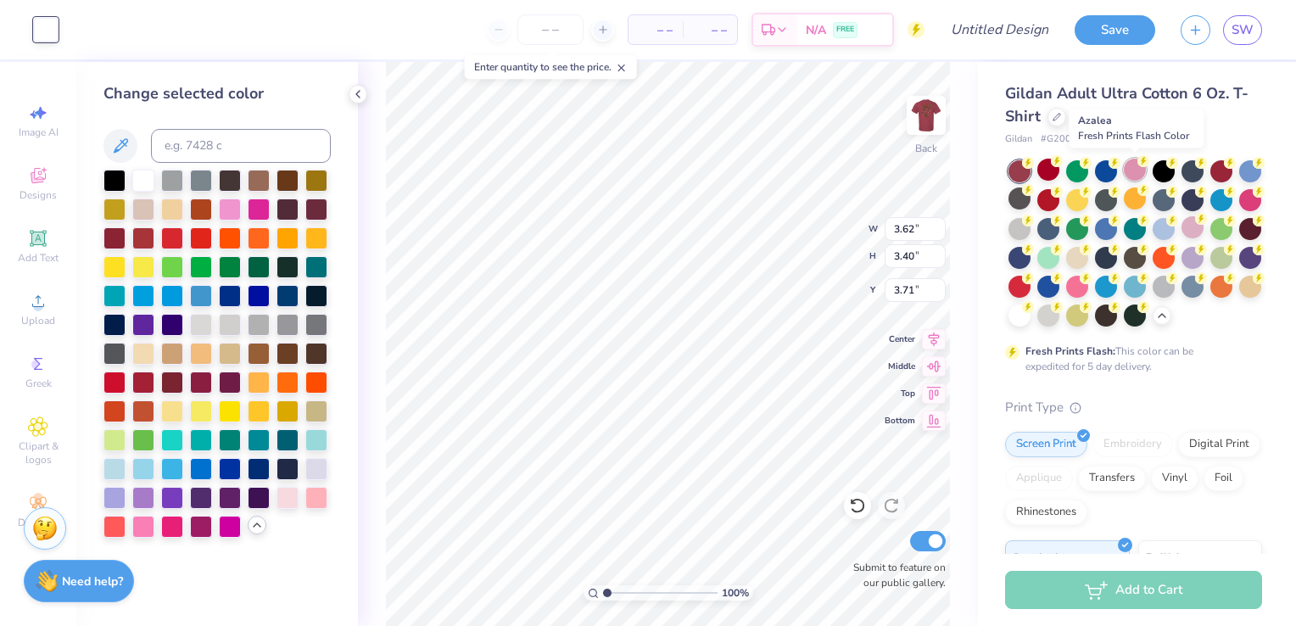
click at [1142, 172] on div at bounding box center [1135, 170] width 22 height 22
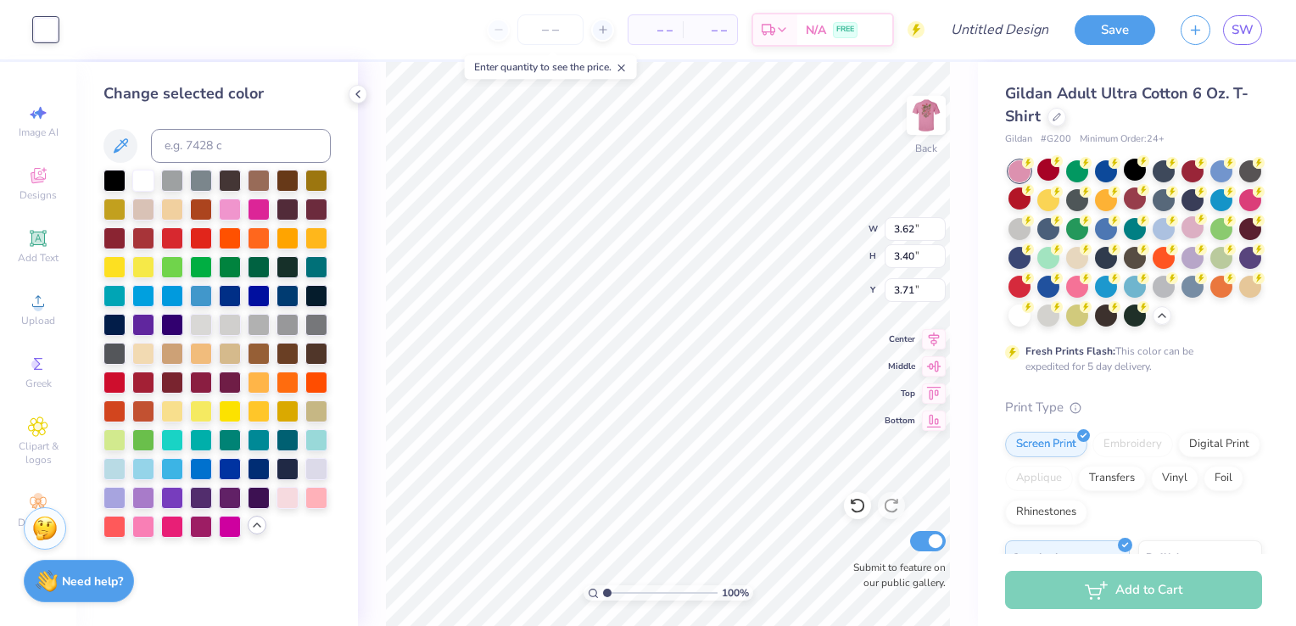
type input "8.72"
type input "8.20"
type input "3.00"
type input "7.47"
type input "7.02"
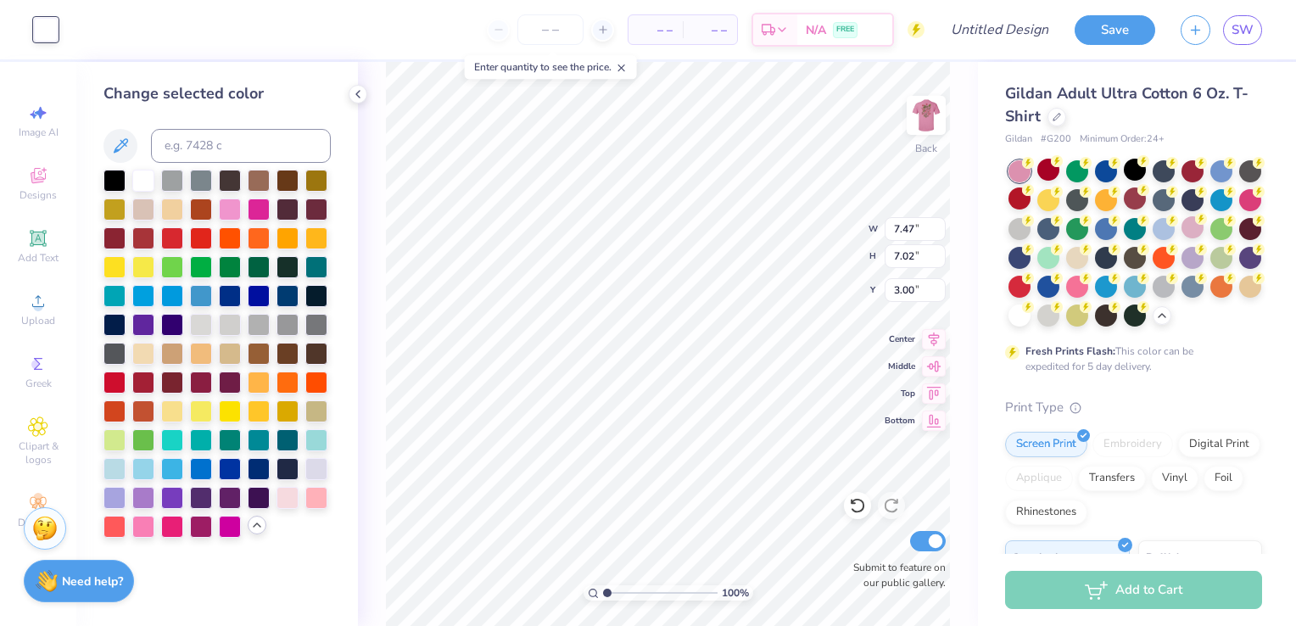
type input "5.17"
type input "4.86"
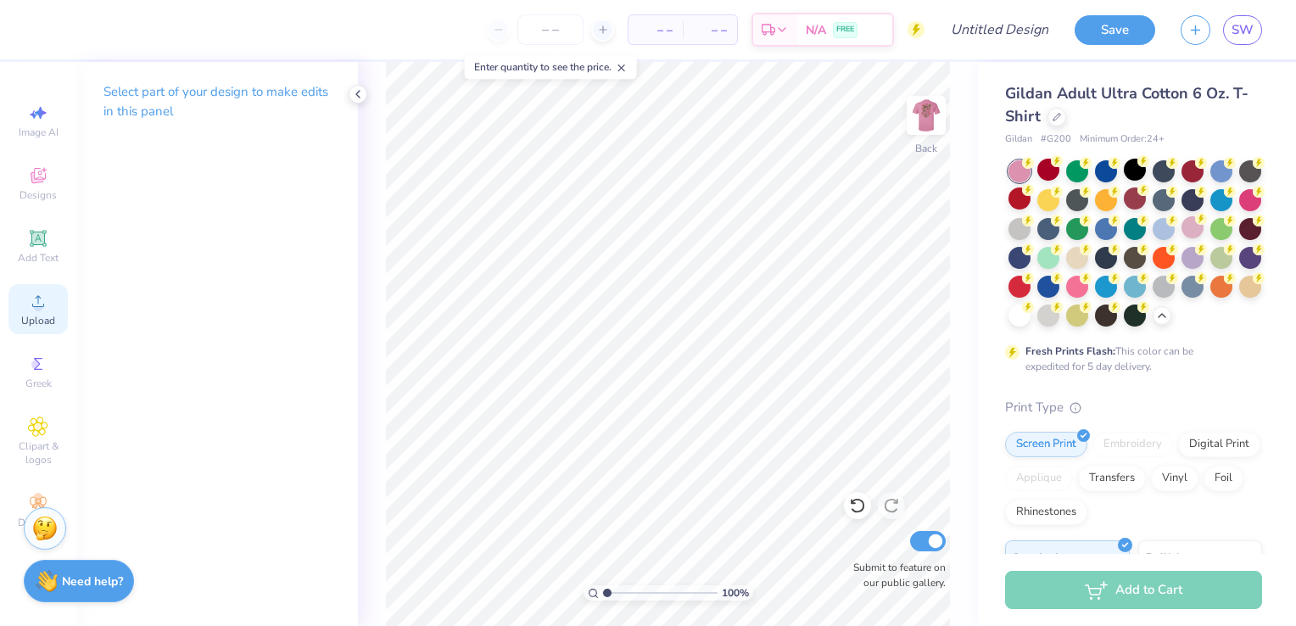
click at [43, 310] on icon at bounding box center [38, 301] width 20 height 20
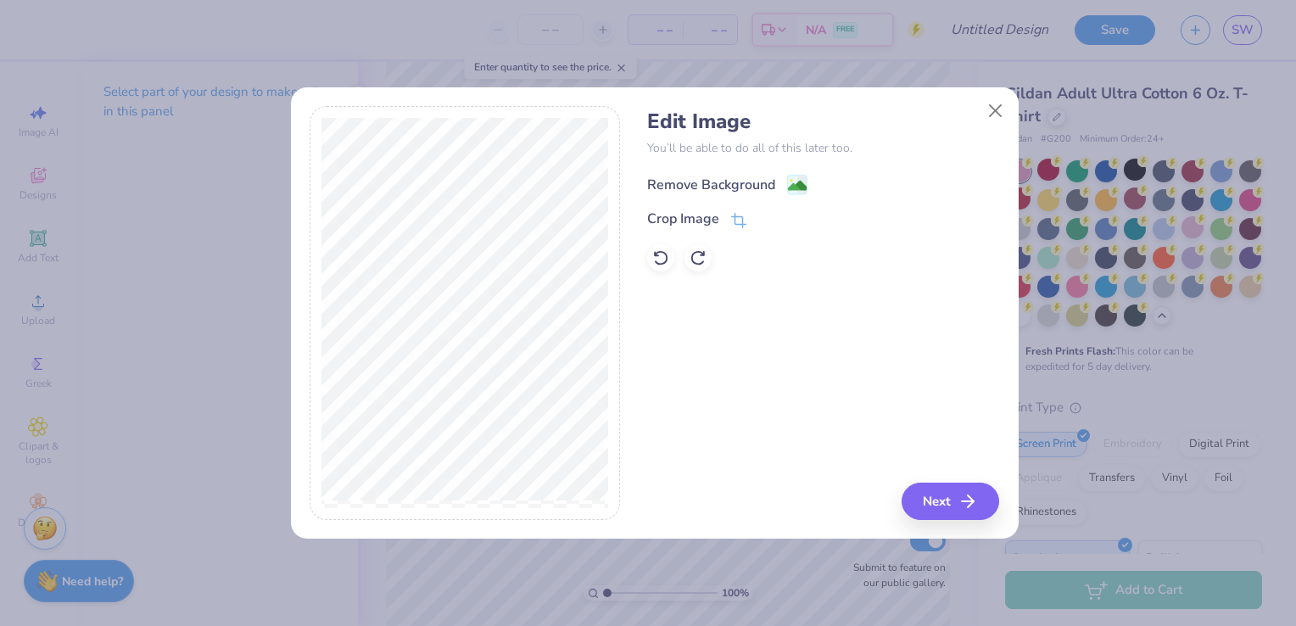
click at [802, 193] on image at bounding box center [797, 185] width 19 height 19
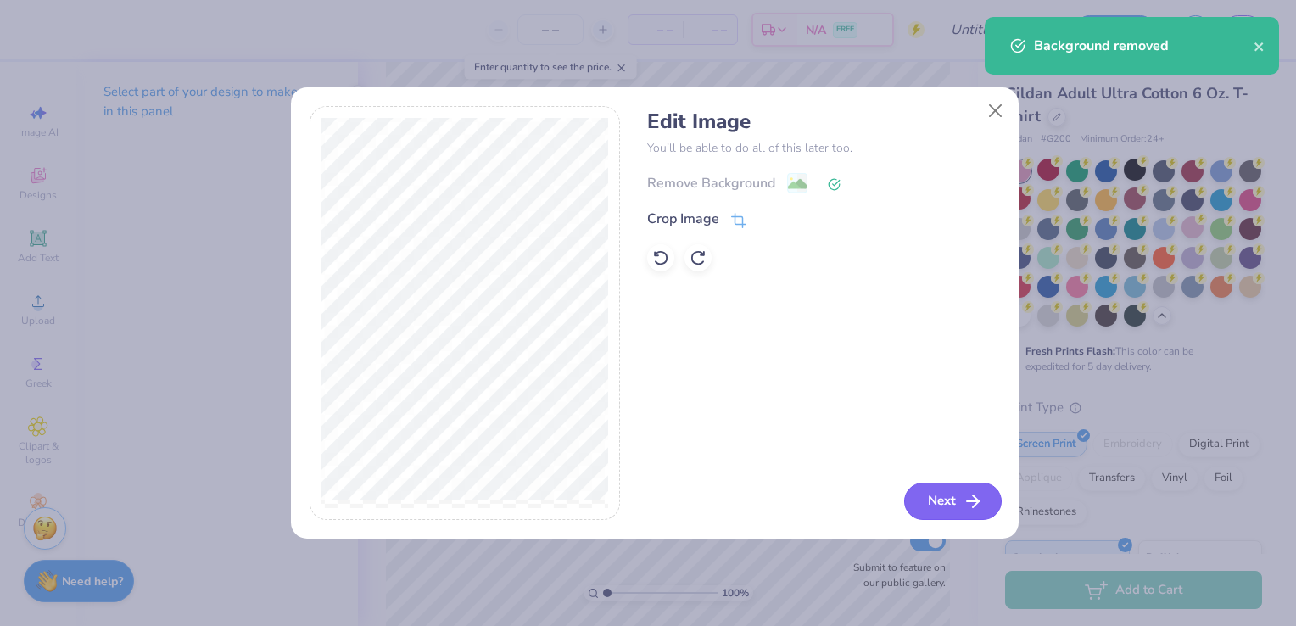
click at [987, 504] on button "Next" at bounding box center [953, 501] width 98 height 37
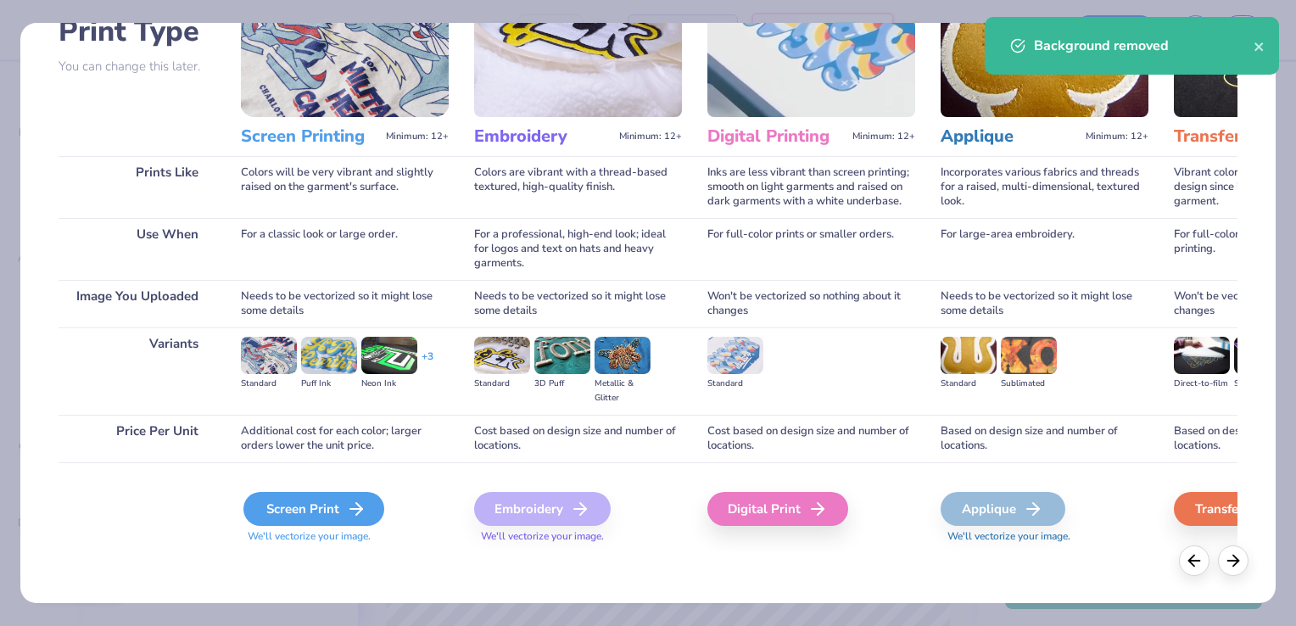
click at [329, 507] on div "Screen Print" at bounding box center [313, 509] width 141 height 34
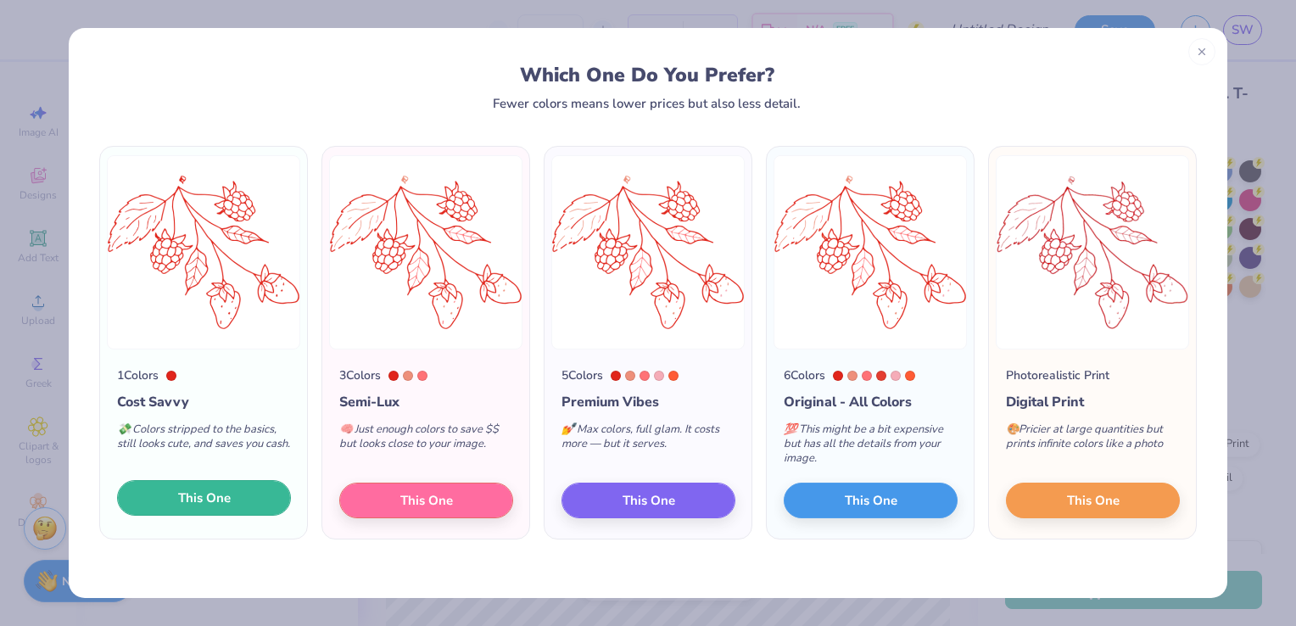
click at [236, 502] on button "This One" at bounding box center [204, 498] width 174 height 36
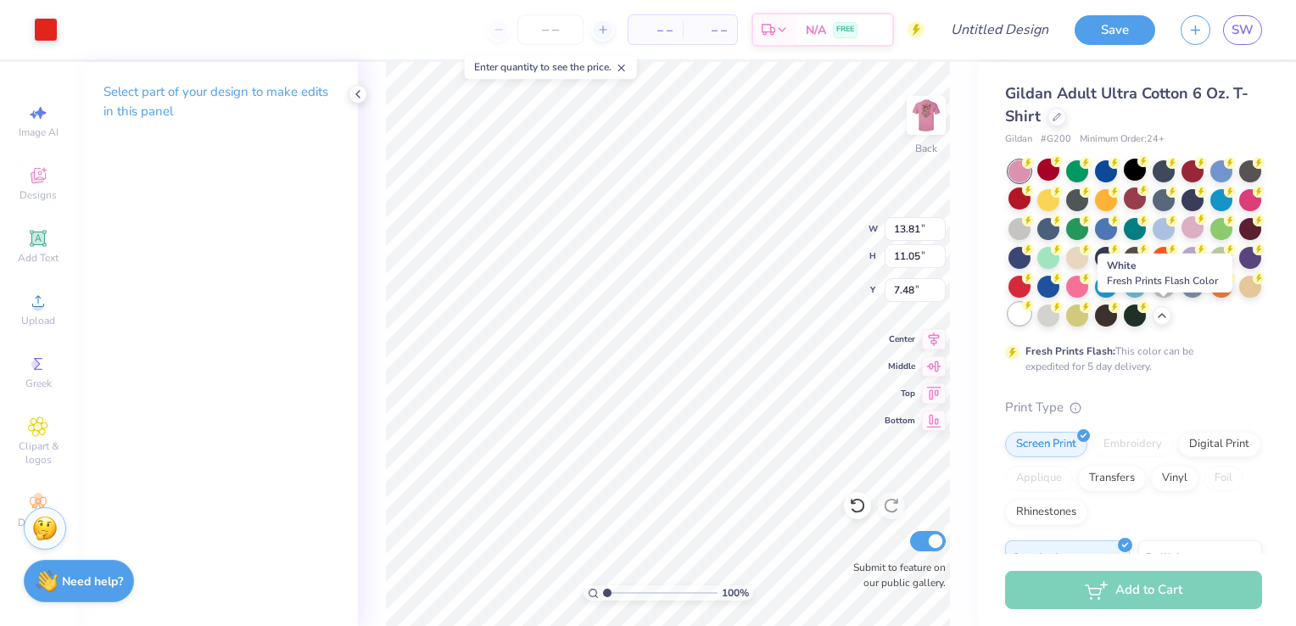
click at [1030, 314] on div at bounding box center [1019, 314] width 22 height 22
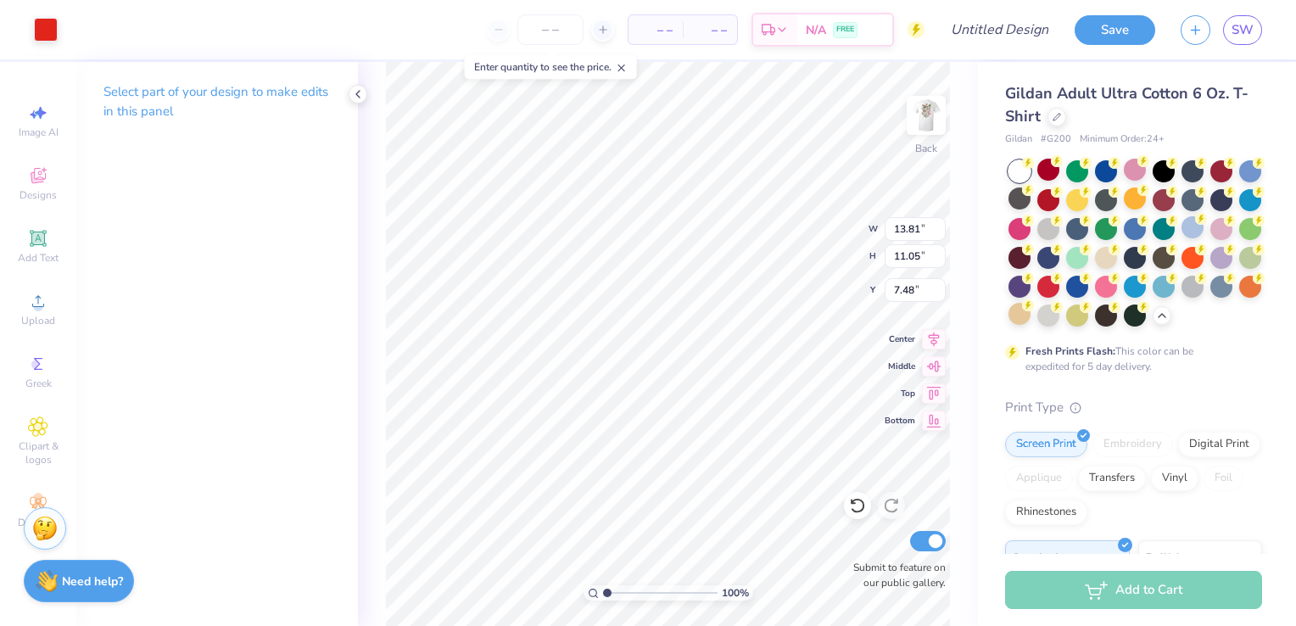
type input "9.87"
type input "7.90"
type input "3.00"
type input "5.90"
type input "4.72"
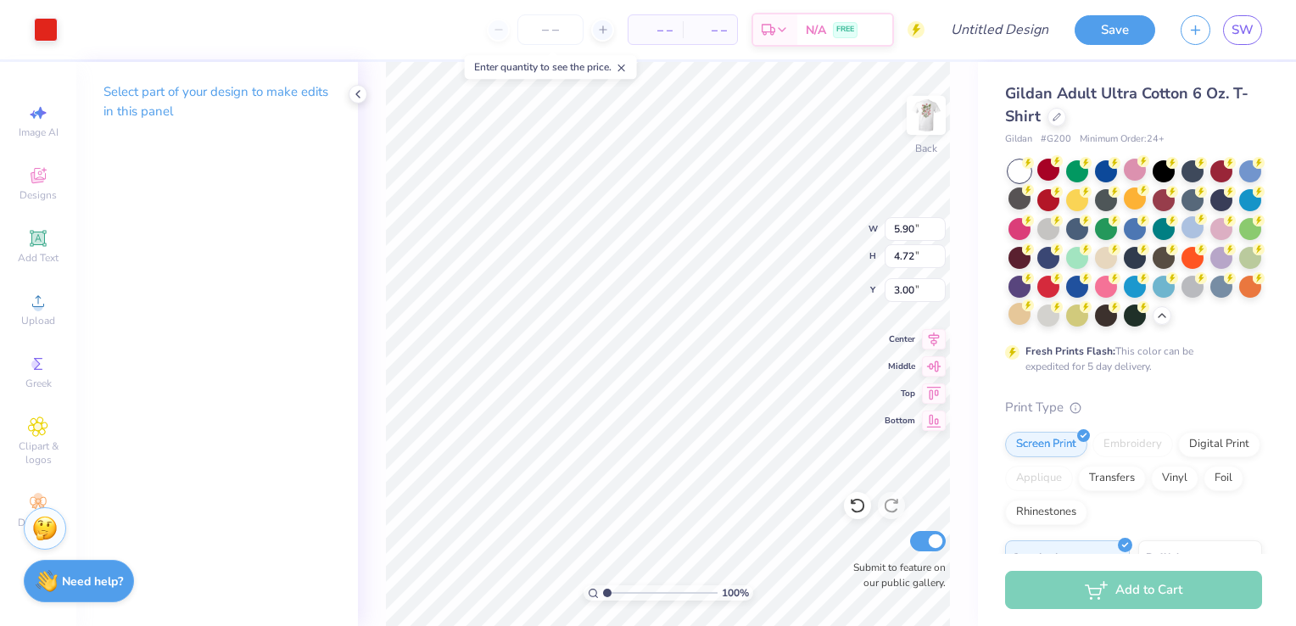
type input "3.53"
type input "4.46"
type input "3.57"
type input "3.30"
click at [42, 312] on div "Upload" at bounding box center [37, 309] width 59 height 50
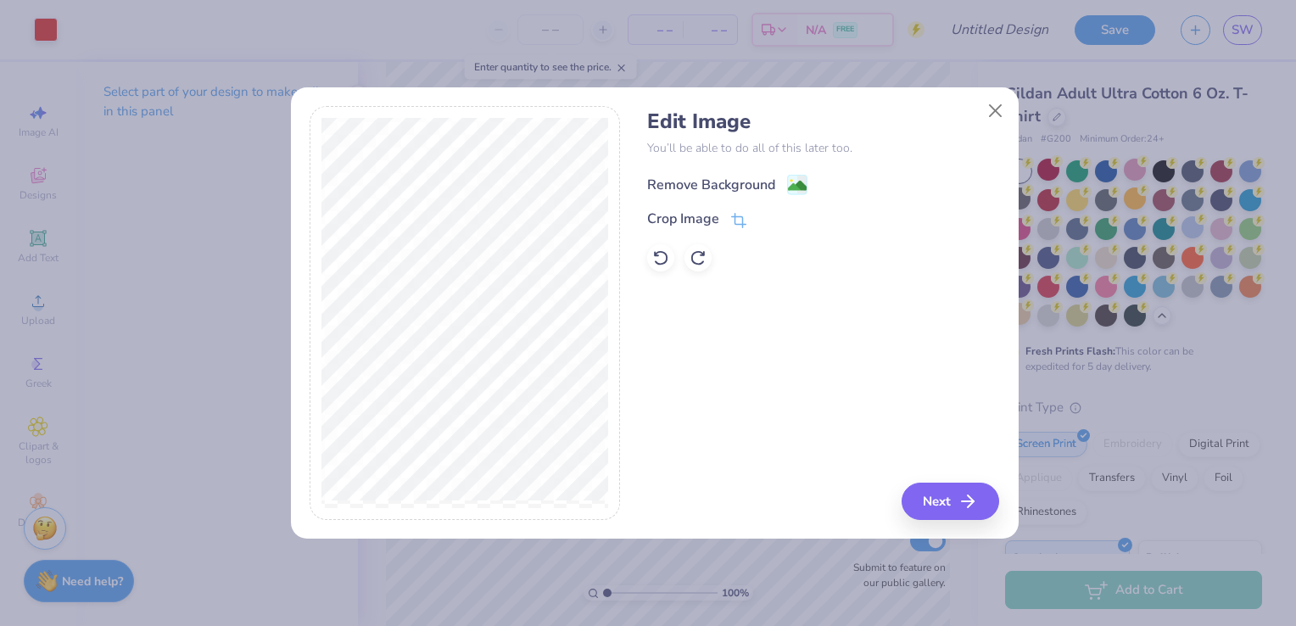
click at [800, 179] on image at bounding box center [797, 185] width 19 height 19
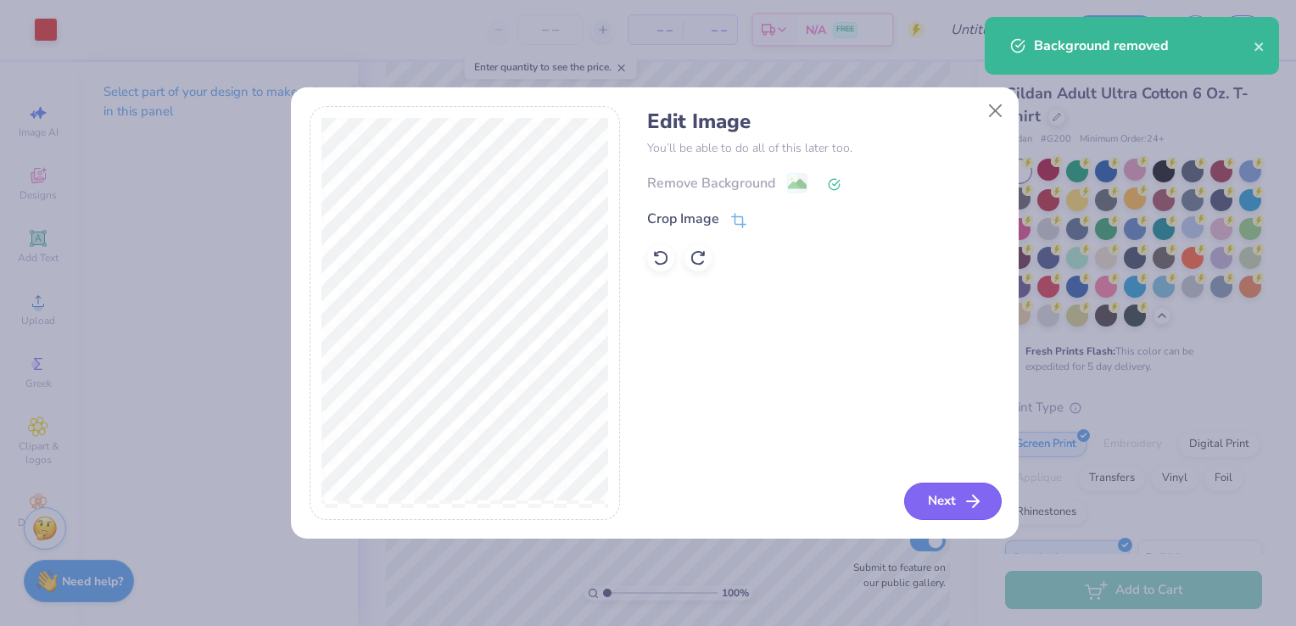
click at [943, 495] on button "Next" at bounding box center [953, 501] width 98 height 37
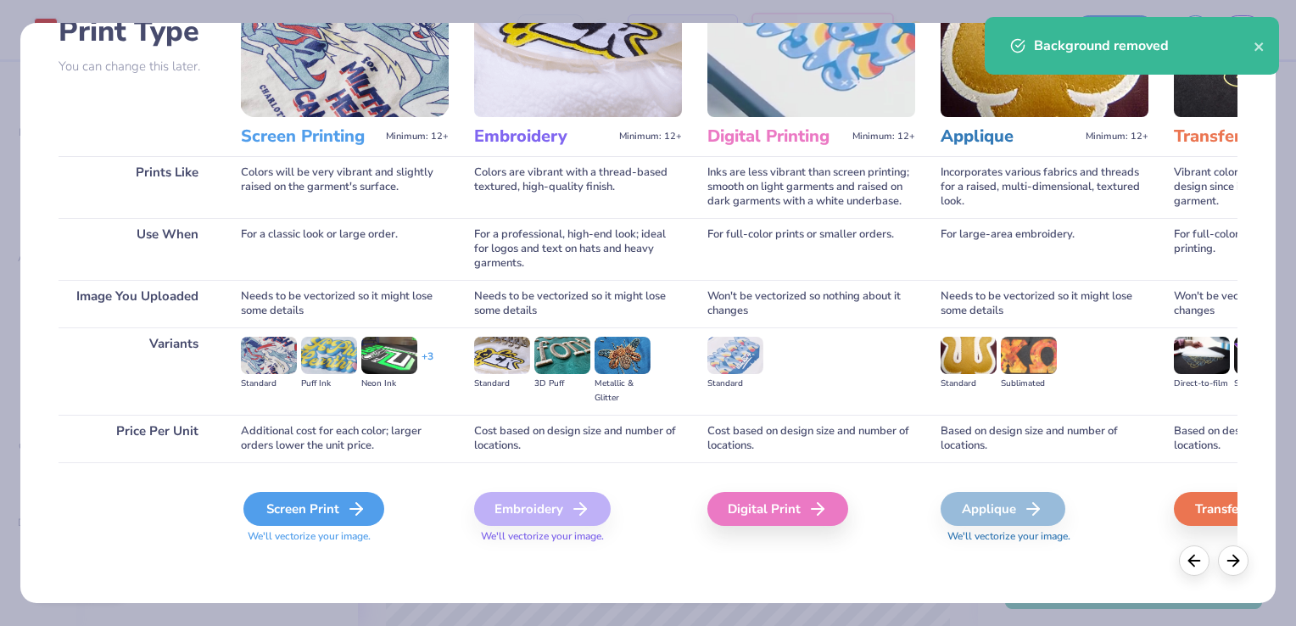
click at [341, 514] on div "Screen Print" at bounding box center [313, 509] width 141 height 34
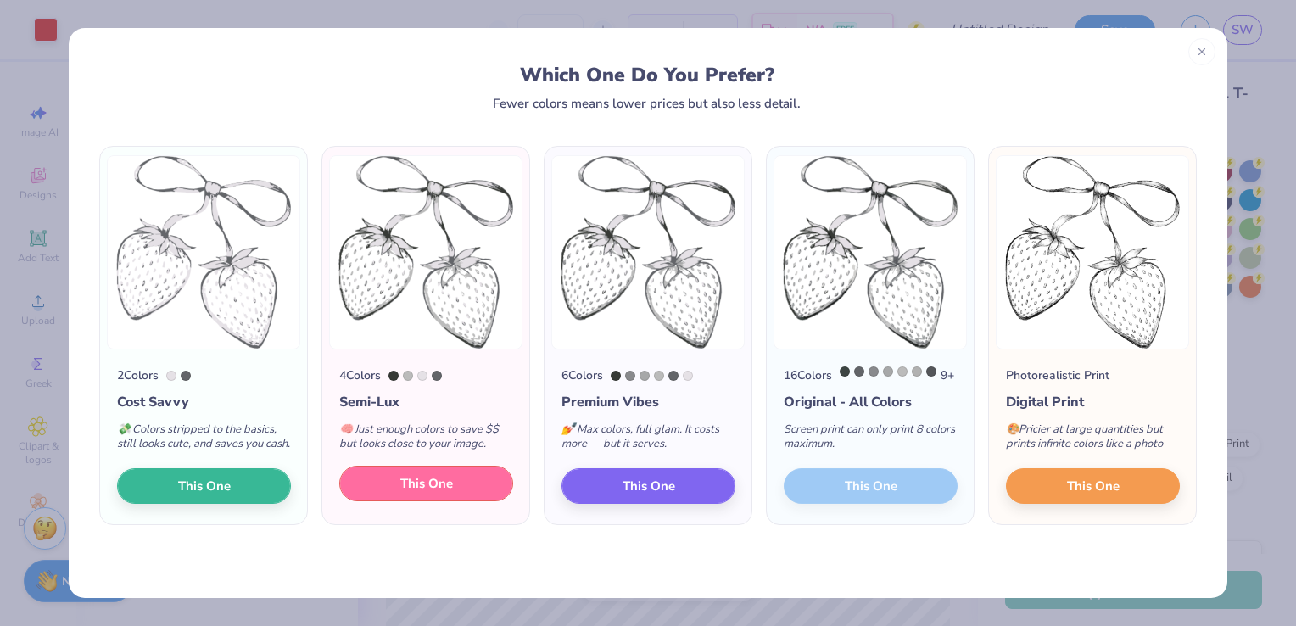
click at [433, 494] on span "This One" at bounding box center [426, 484] width 53 height 20
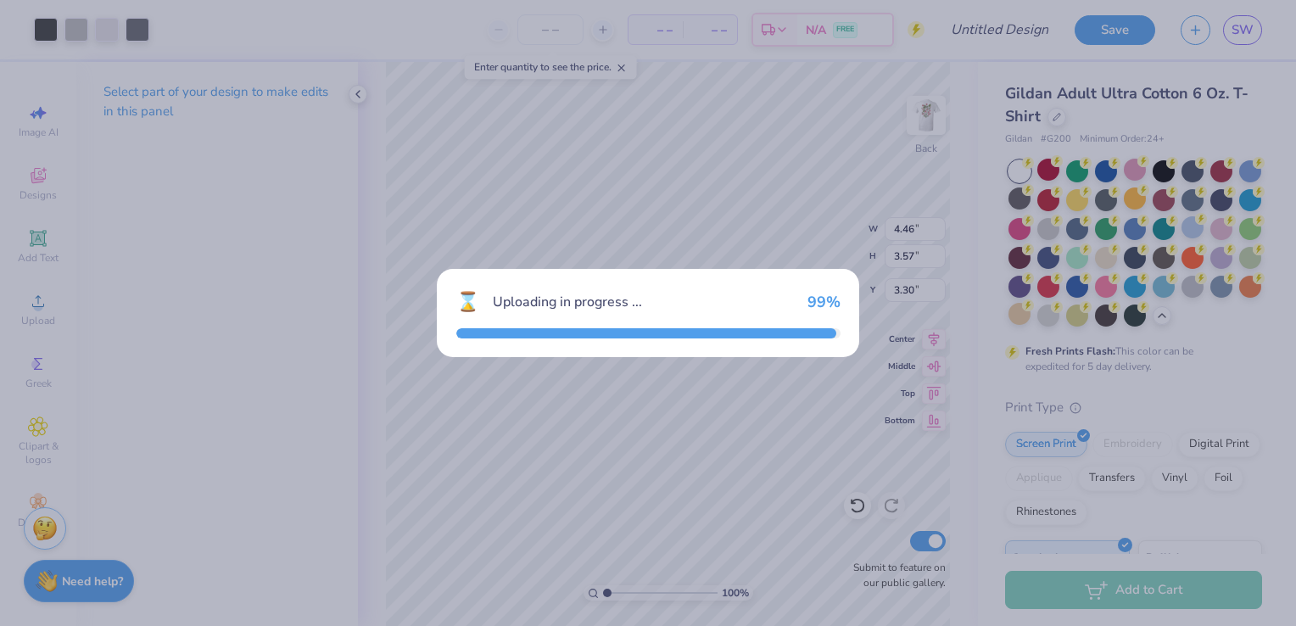
type input "10.81"
type input "11.86"
type input "7.07"
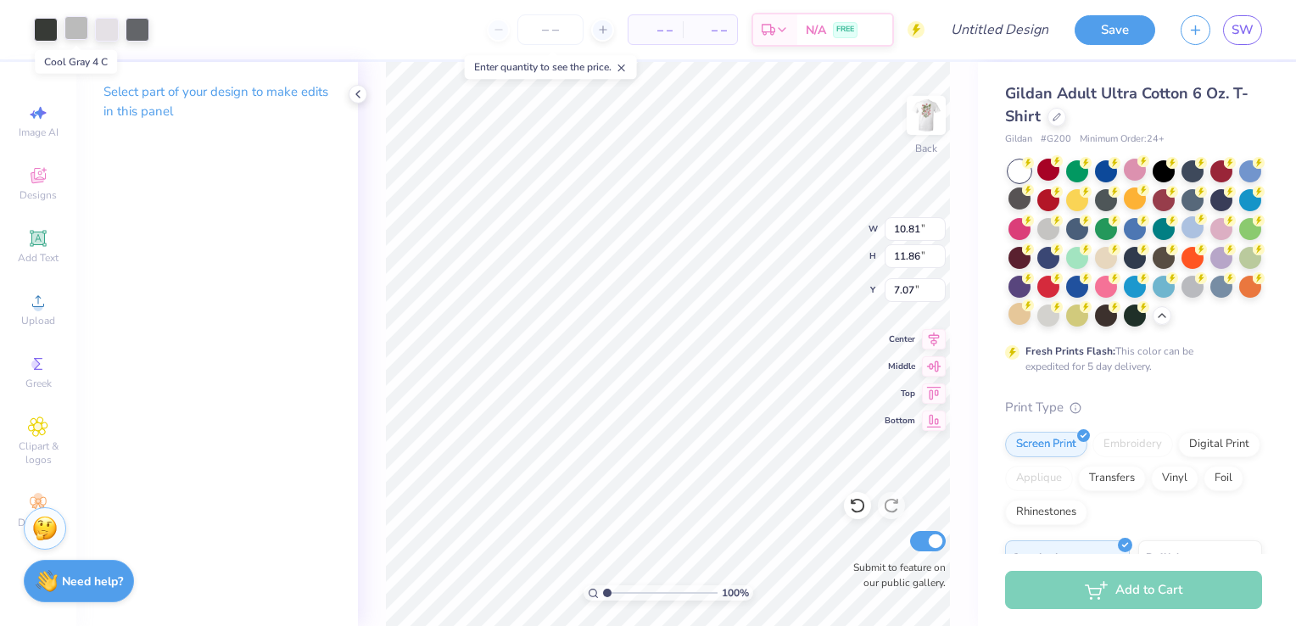
click at [74, 37] on div at bounding box center [76, 28] width 24 height 24
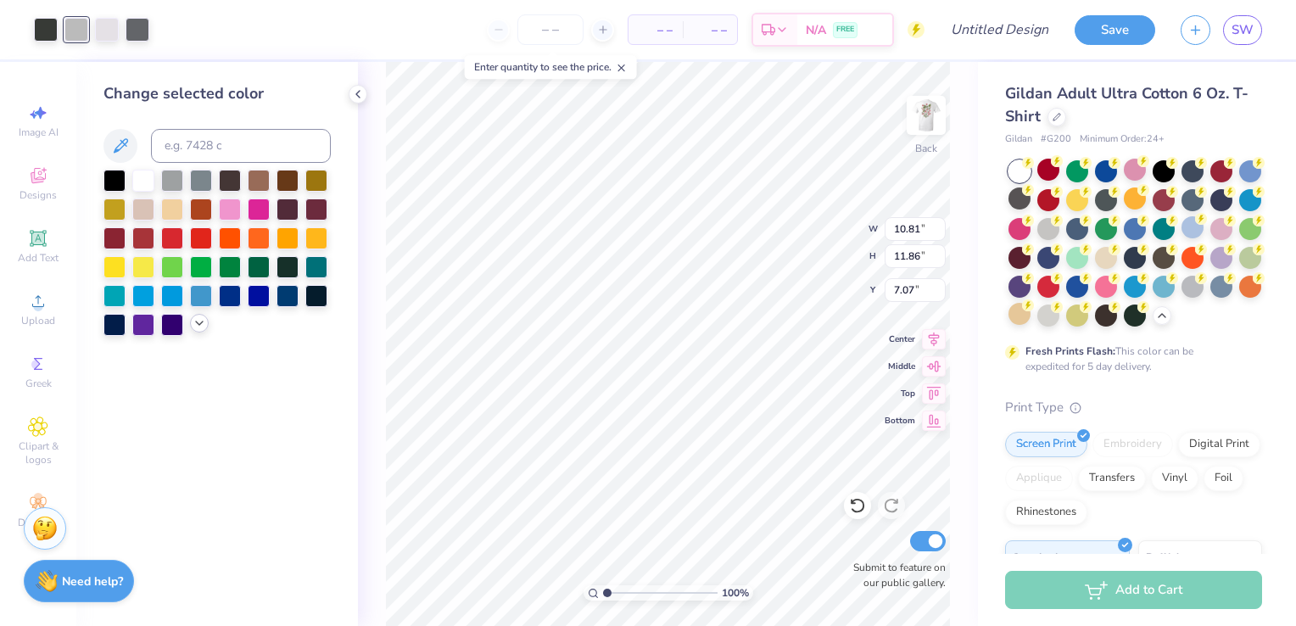
click at [204, 328] on icon at bounding box center [200, 323] width 14 height 14
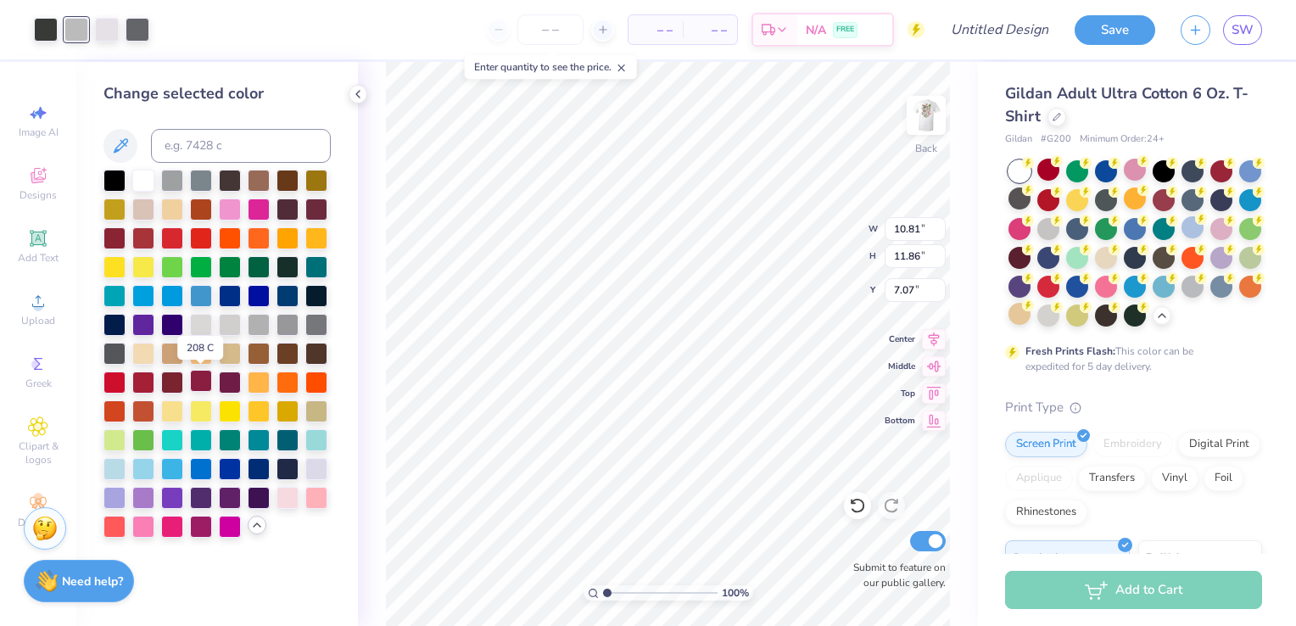
click at [200, 382] on div at bounding box center [201, 381] width 22 height 22
click at [126, 31] on div at bounding box center [138, 28] width 24 height 24
click at [326, 497] on div at bounding box center [316, 496] width 22 height 22
click at [138, 239] on div at bounding box center [143, 237] width 22 height 22
click at [174, 237] on div at bounding box center [172, 237] width 22 height 22
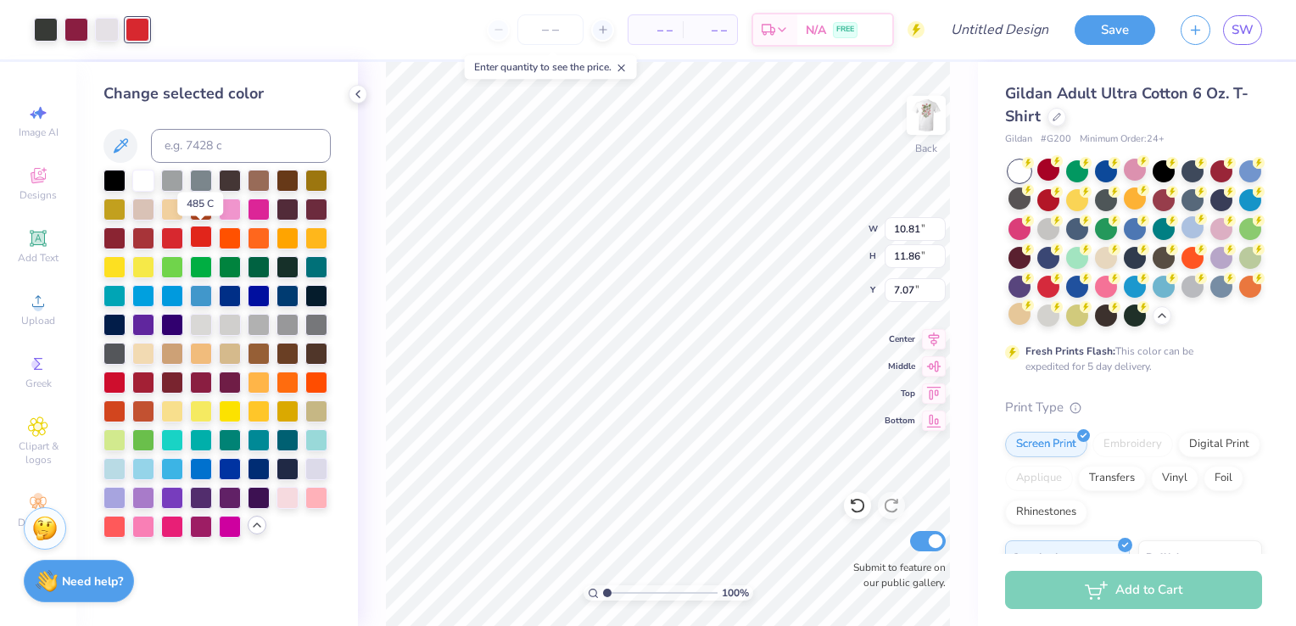
click at [195, 243] on div at bounding box center [201, 237] width 22 height 22
click at [288, 487] on div at bounding box center [287, 496] width 22 height 22
click at [257, 142] on input at bounding box center [241, 146] width 180 height 34
type input "702"
click at [220, 145] on input at bounding box center [241, 146] width 180 height 34
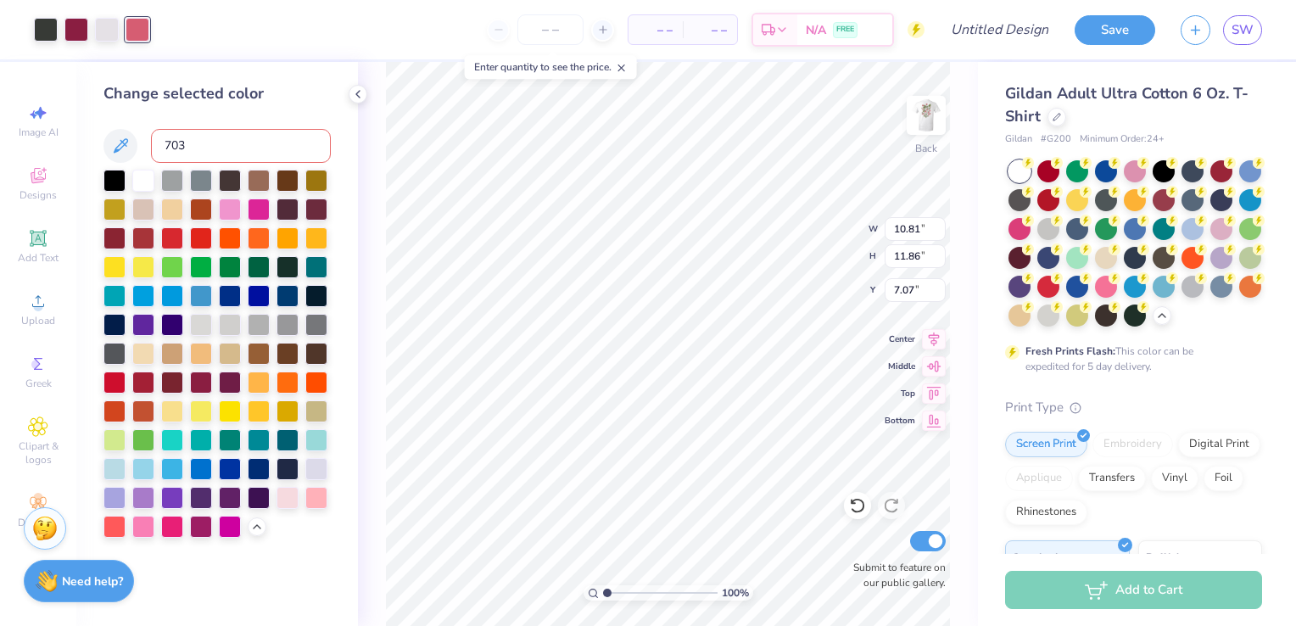
type input "703"
click at [103, 36] on div at bounding box center [107, 28] width 24 height 24
click at [287, 496] on div at bounding box center [287, 496] width 22 height 22
click at [142, 171] on div at bounding box center [143, 179] width 22 height 22
click at [198, 325] on div at bounding box center [201, 323] width 22 height 22
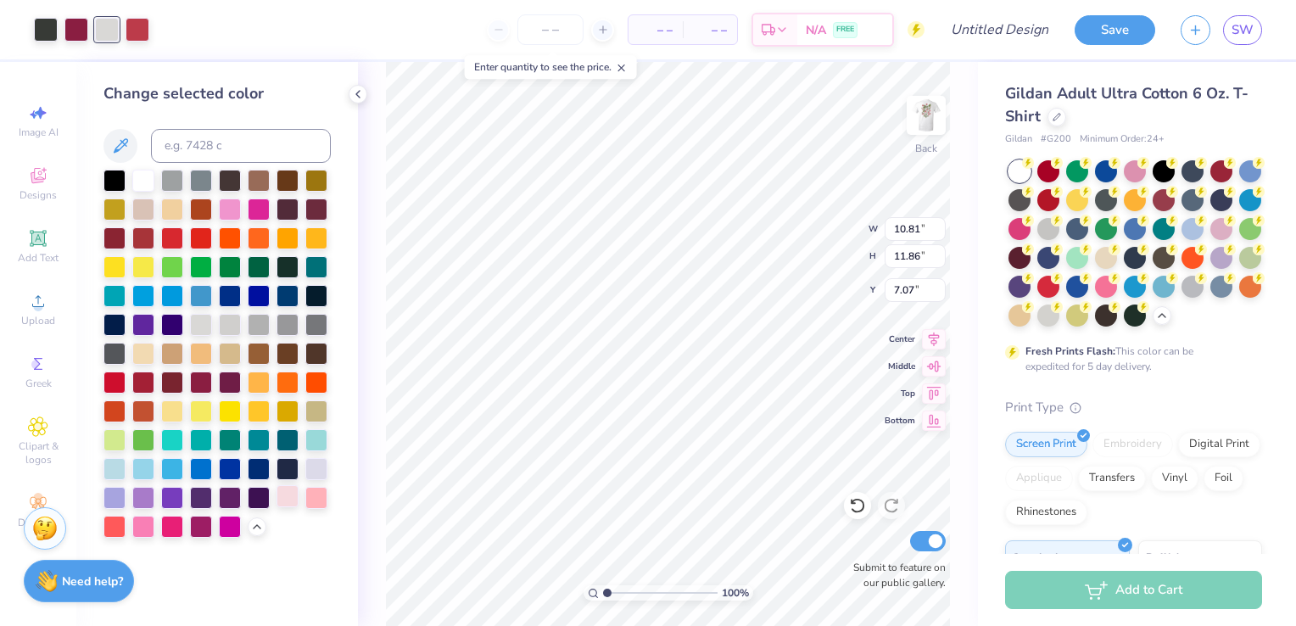
click at [282, 504] on div at bounding box center [287, 496] width 22 height 22
click at [311, 505] on div at bounding box center [316, 496] width 22 height 22
click at [322, 209] on div at bounding box center [316, 208] width 22 height 22
click at [144, 242] on div at bounding box center [143, 237] width 22 height 22
click at [176, 241] on div at bounding box center [172, 237] width 22 height 22
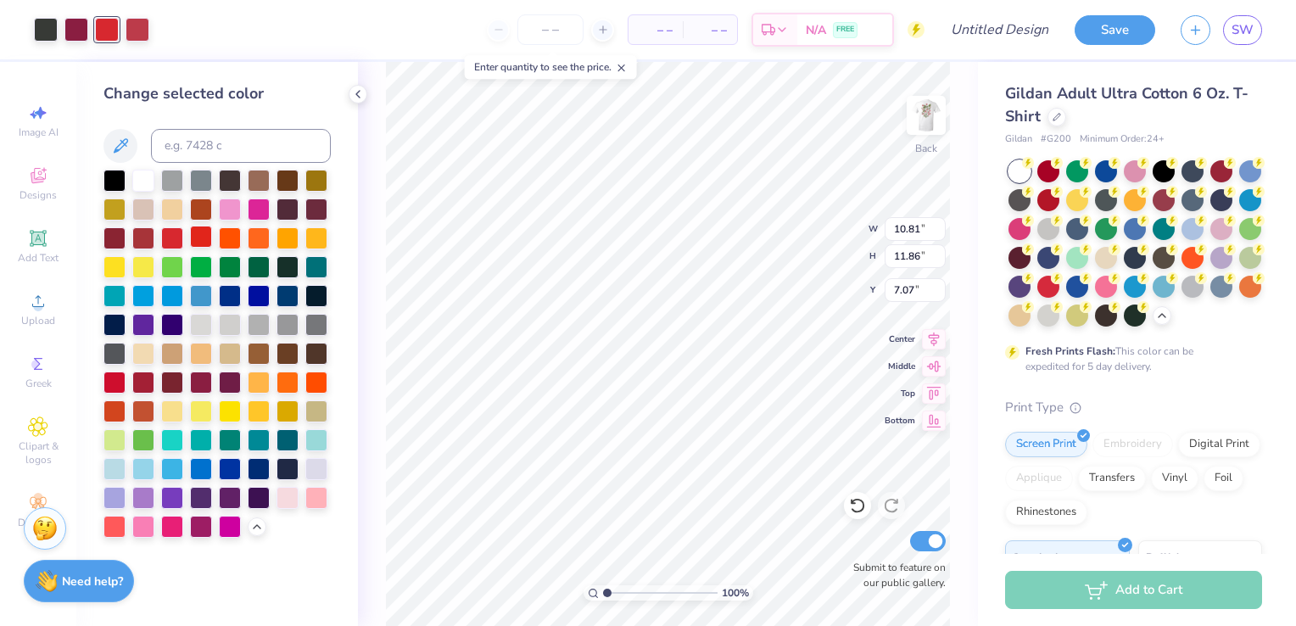
click at [207, 242] on div at bounding box center [201, 237] width 22 height 22
click at [180, 380] on div at bounding box center [172, 381] width 22 height 22
click at [196, 382] on div at bounding box center [201, 381] width 22 height 22
click at [176, 379] on div at bounding box center [172, 381] width 22 height 22
click at [861, 502] on icon at bounding box center [857, 505] width 17 height 17
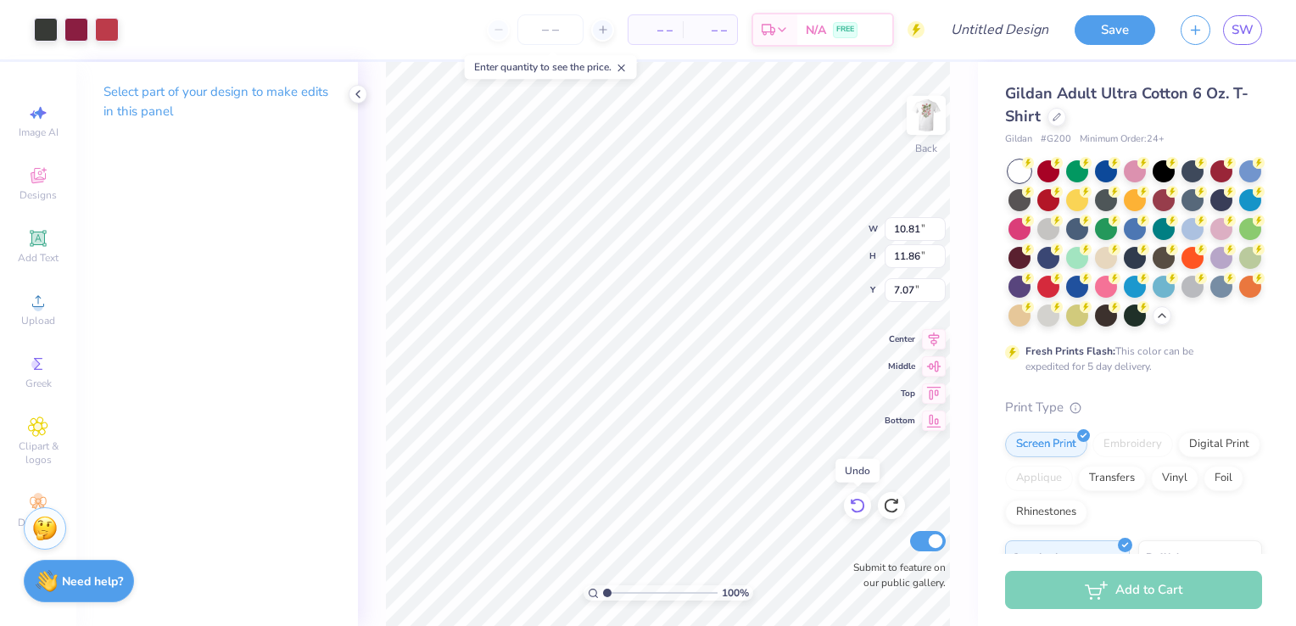
click at [861, 502] on icon at bounding box center [857, 505] width 17 height 17
click at [101, 30] on div at bounding box center [107, 28] width 24 height 24
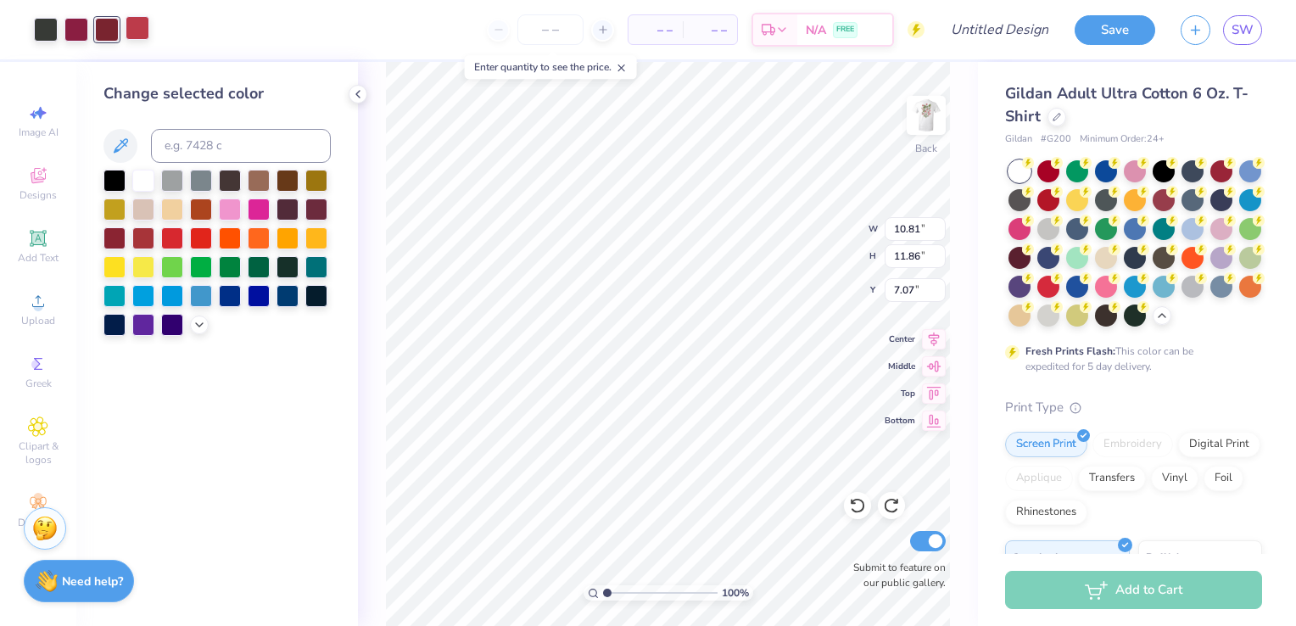
click at [135, 33] on div at bounding box center [138, 28] width 24 height 24
click at [190, 326] on div at bounding box center [199, 323] width 19 height 19
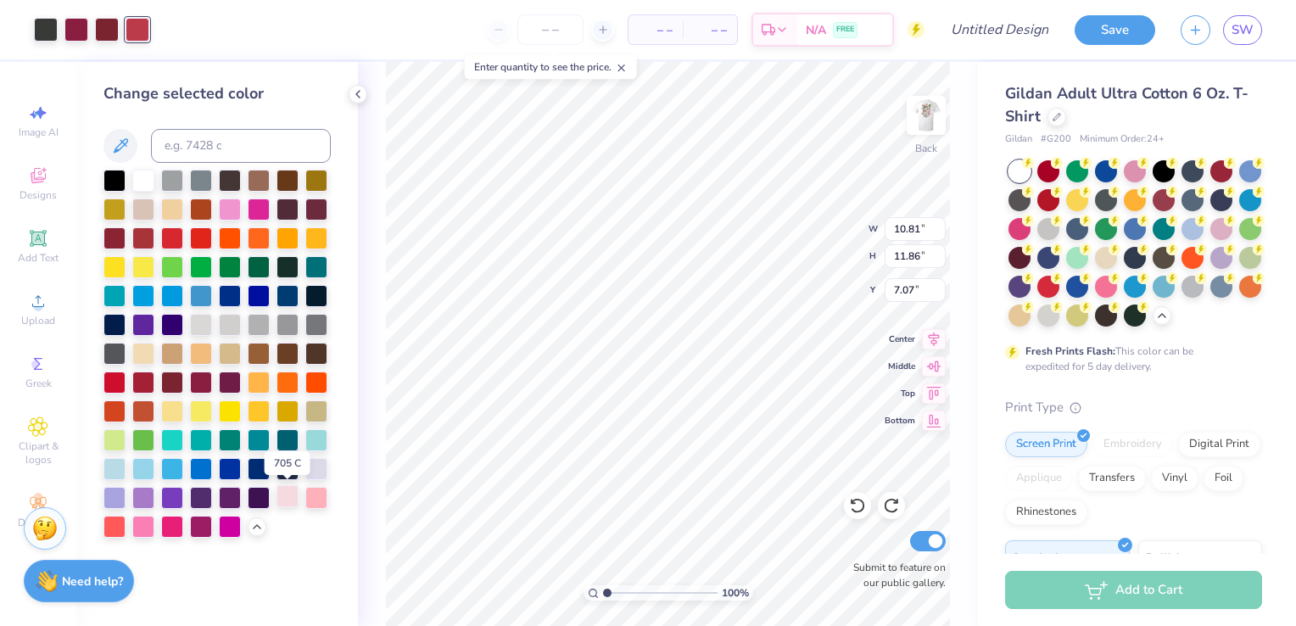
click at [298, 497] on div at bounding box center [287, 496] width 22 height 22
click at [102, 36] on div at bounding box center [107, 28] width 24 height 24
click at [81, 25] on div at bounding box center [76, 28] width 24 height 24
click at [289, 494] on div at bounding box center [287, 496] width 22 height 22
click at [204, 527] on div at bounding box center [201, 525] width 22 height 22
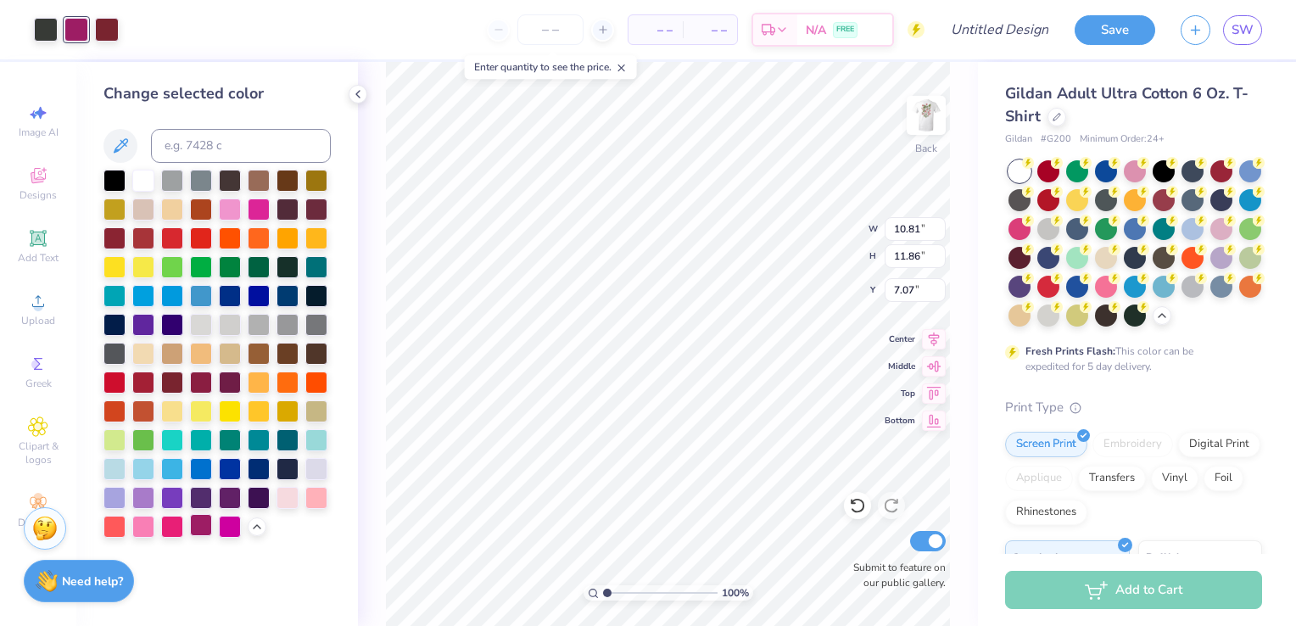
click at [195, 525] on div at bounding box center [201, 525] width 22 height 22
click at [861, 504] on icon at bounding box center [857, 505] width 17 height 17
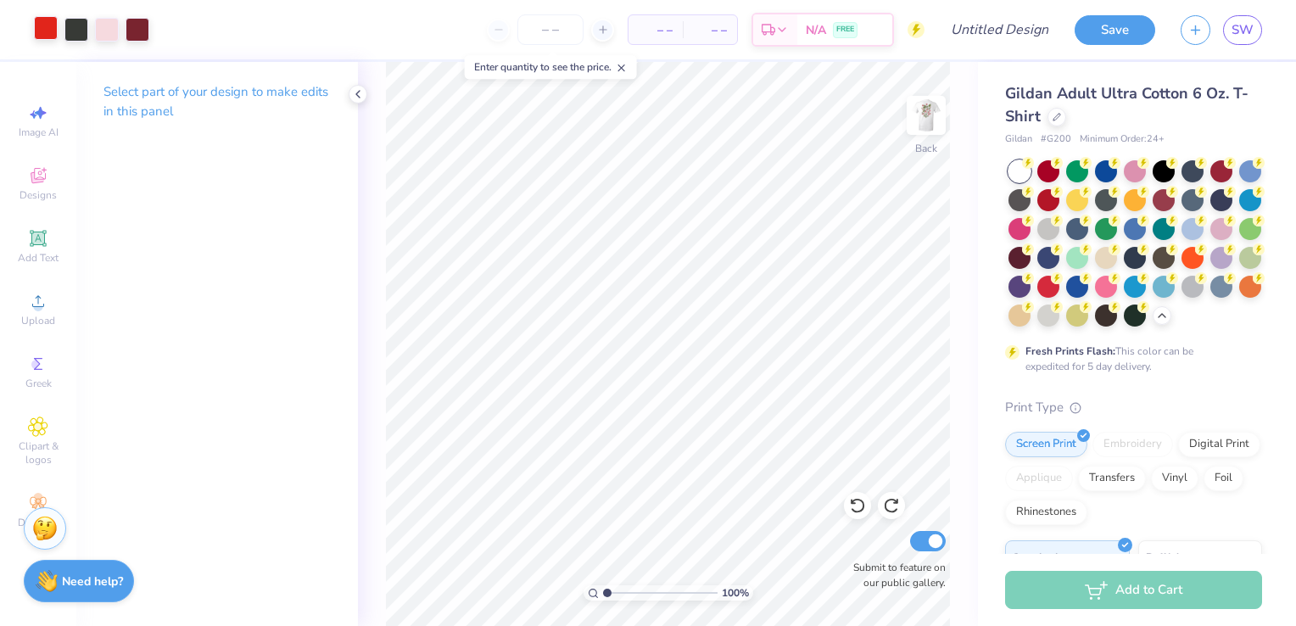
click at [47, 33] on div at bounding box center [46, 28] width 24 height 24
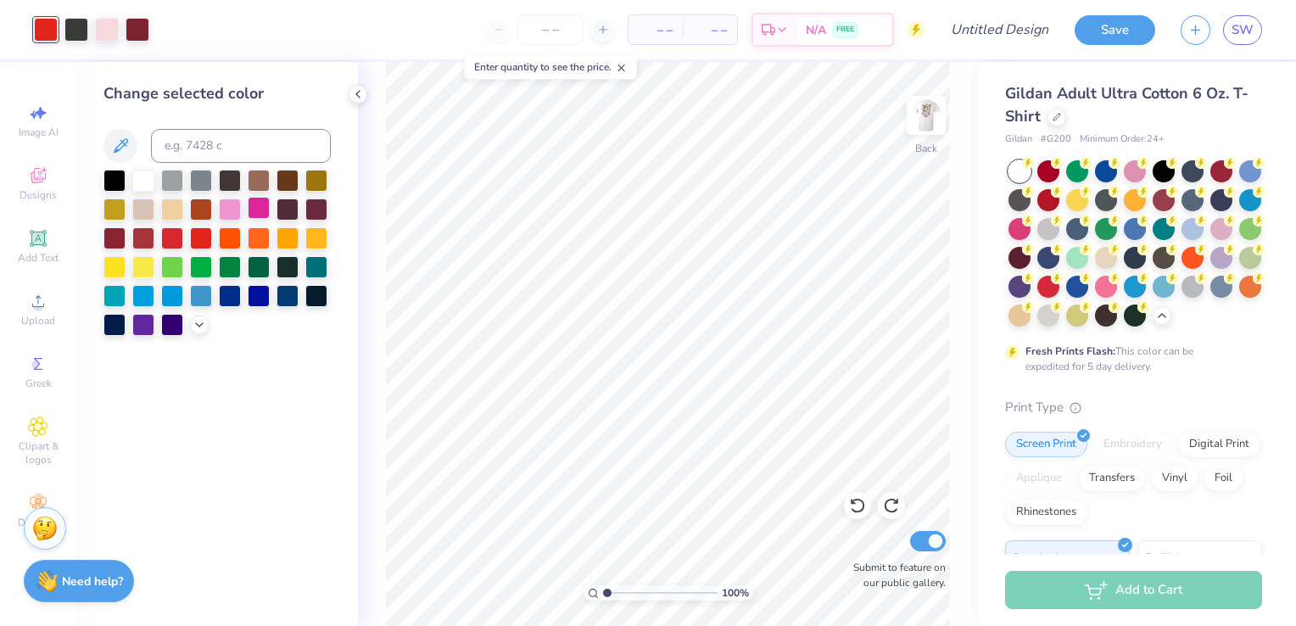
click at [258, 210] on div at bounding box center [259, 208] width 22 height 22
click at [201, 324] on icon at bounding box center [200, 323] width 14 height 14
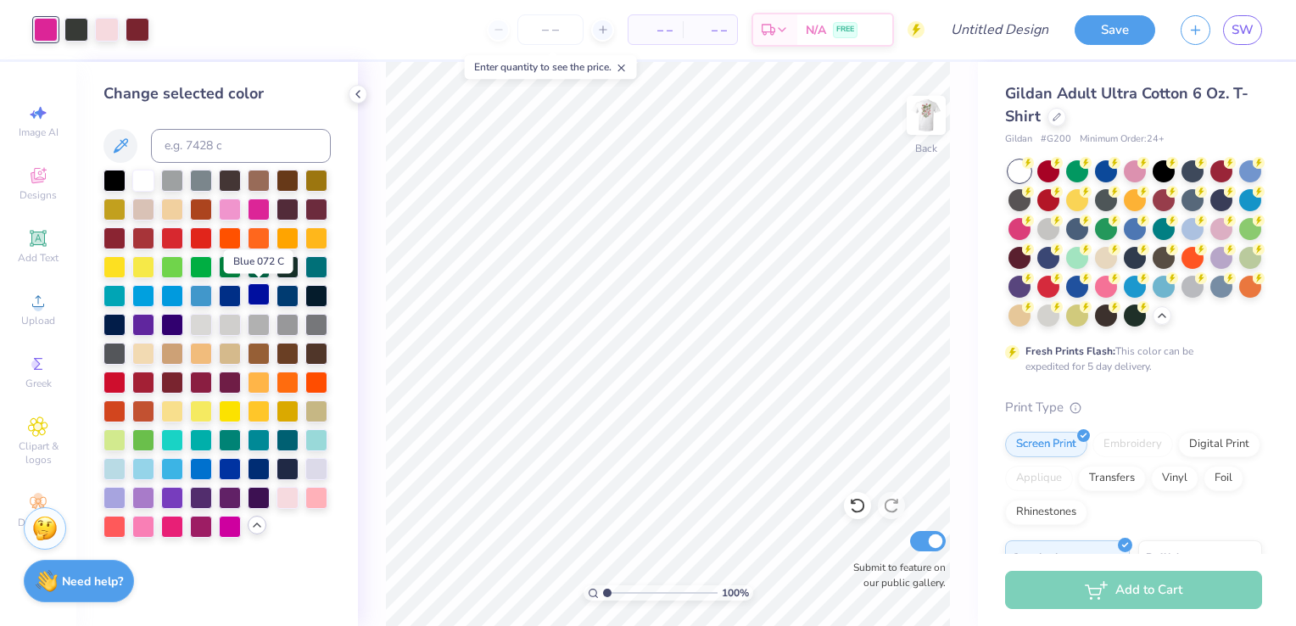
click at [260, 290] on div at bounding box center [259, 294] width 22 height 22
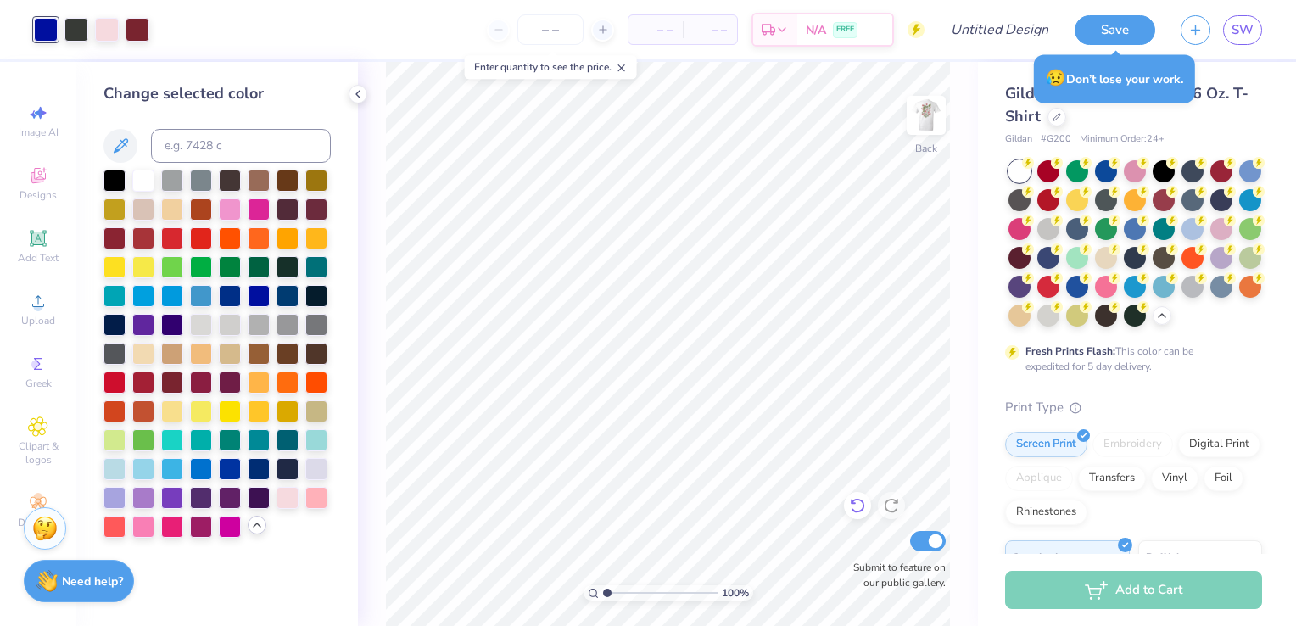
click at [860, 506] on icon at bounding box center [857, 505] width 17 height 17
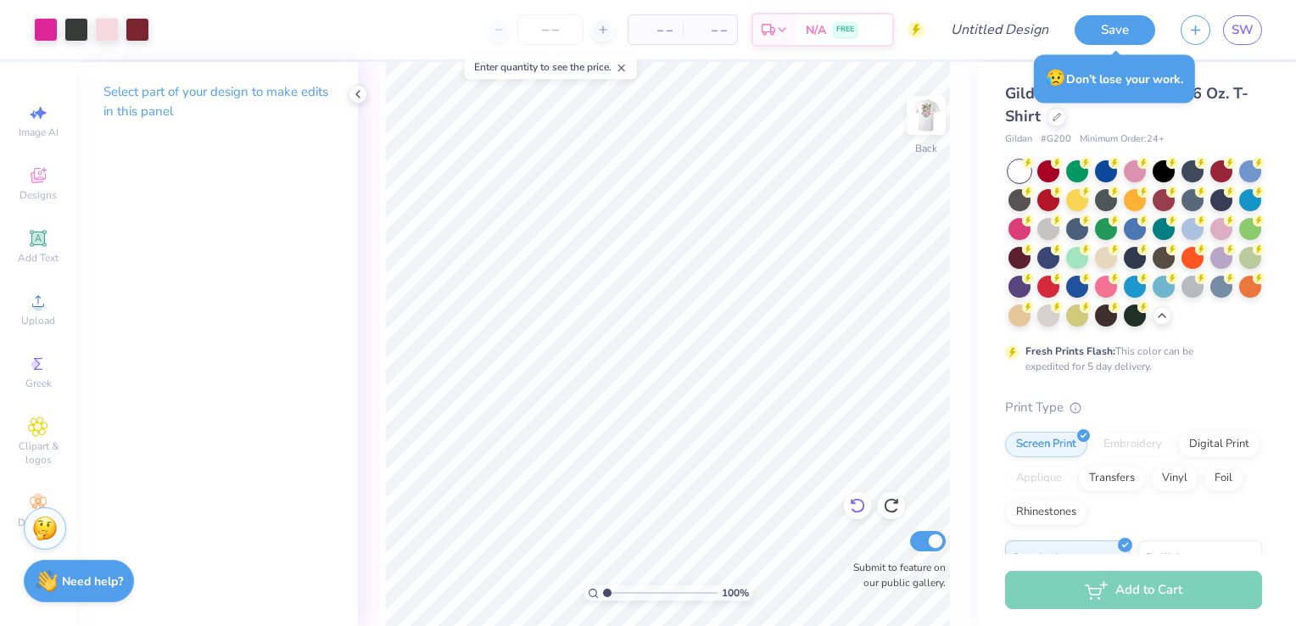
click at [862, 509] on icon at bounding box center [857, 506] width 14 height 15
click at [849, 500] on icon at bounding box center [857, 505] width 17 height 17
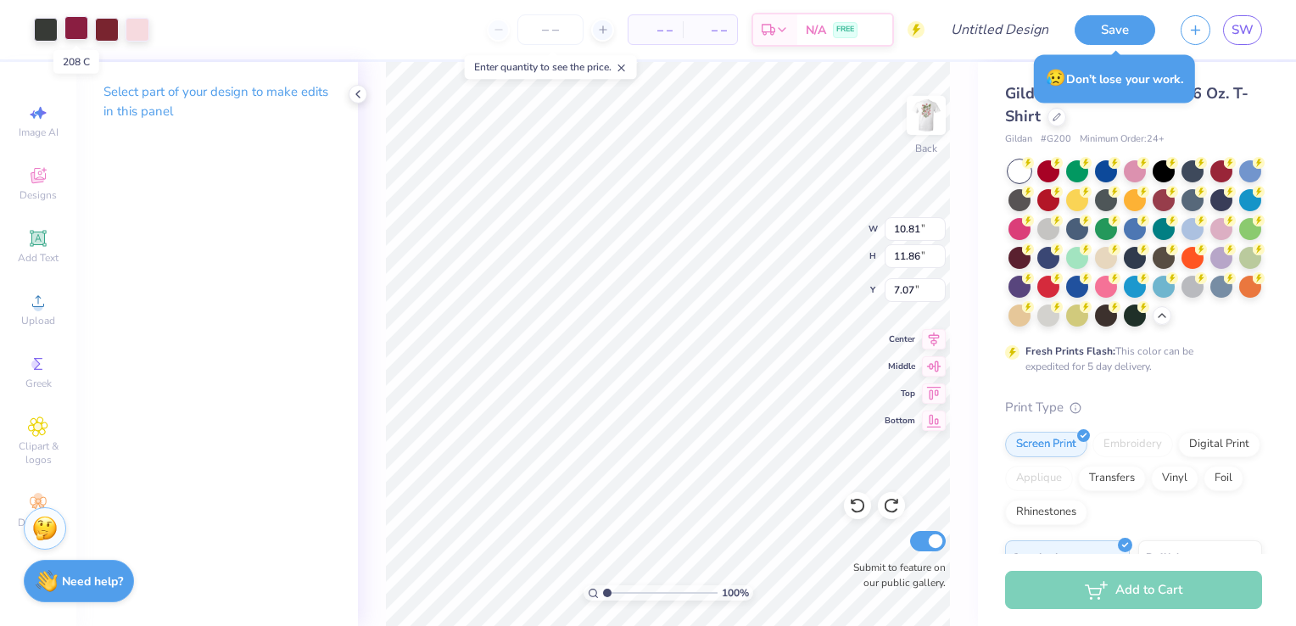
click at [81, 35] on div at bounding box center [76, 28] width 24 height 24
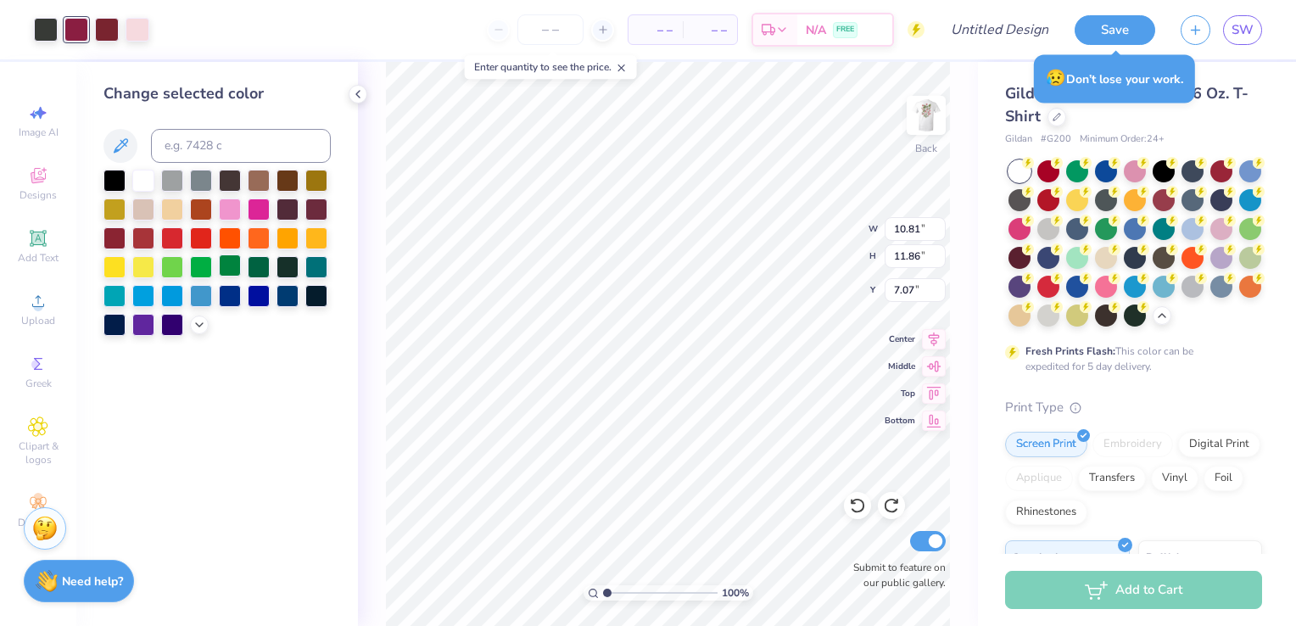
click at [237, 264] on div at bounding box center [230, 265] width 22 height 22
click at [135, 236] on div at bounding box center [143, 237] width 22 height 22
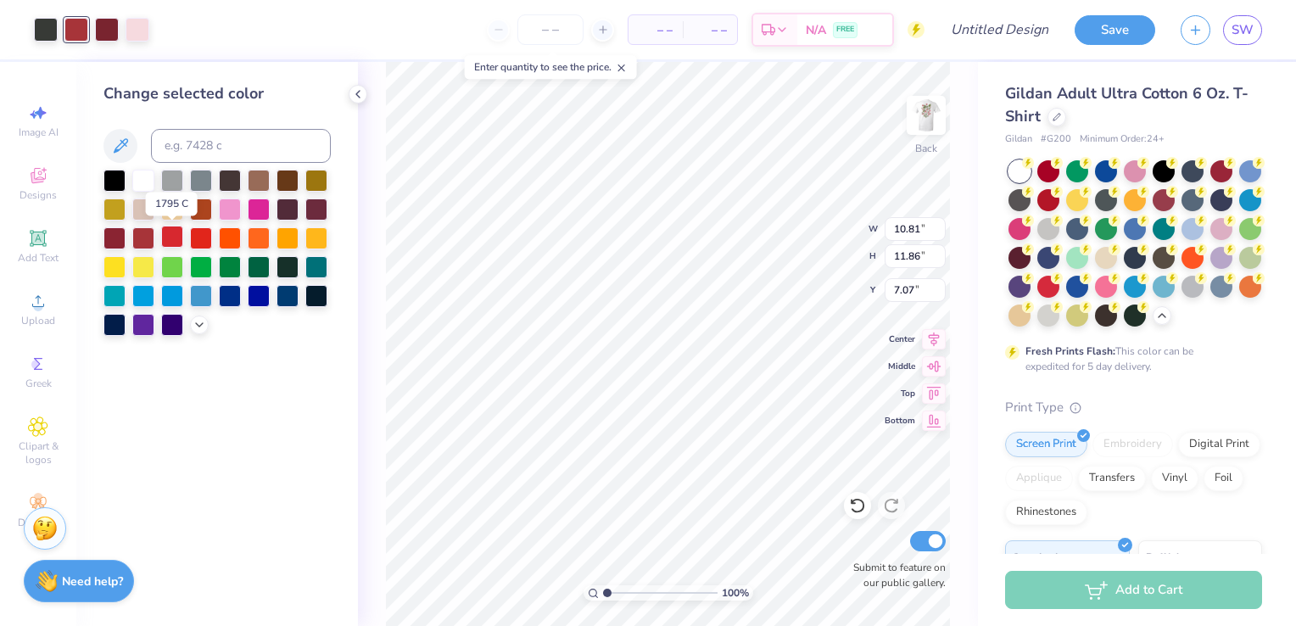
click at [173, 236] on div at bounding box center [172, 237] width 22 height 22
click at [136, 236] on div at bounding box center [143, 237] width 22 height 22
click at [131, 29] on div at bounding box center [138, 28] width 24 height 24
click at [197, 322] on polyline at bounding box center [199, 322] width 7 height 3
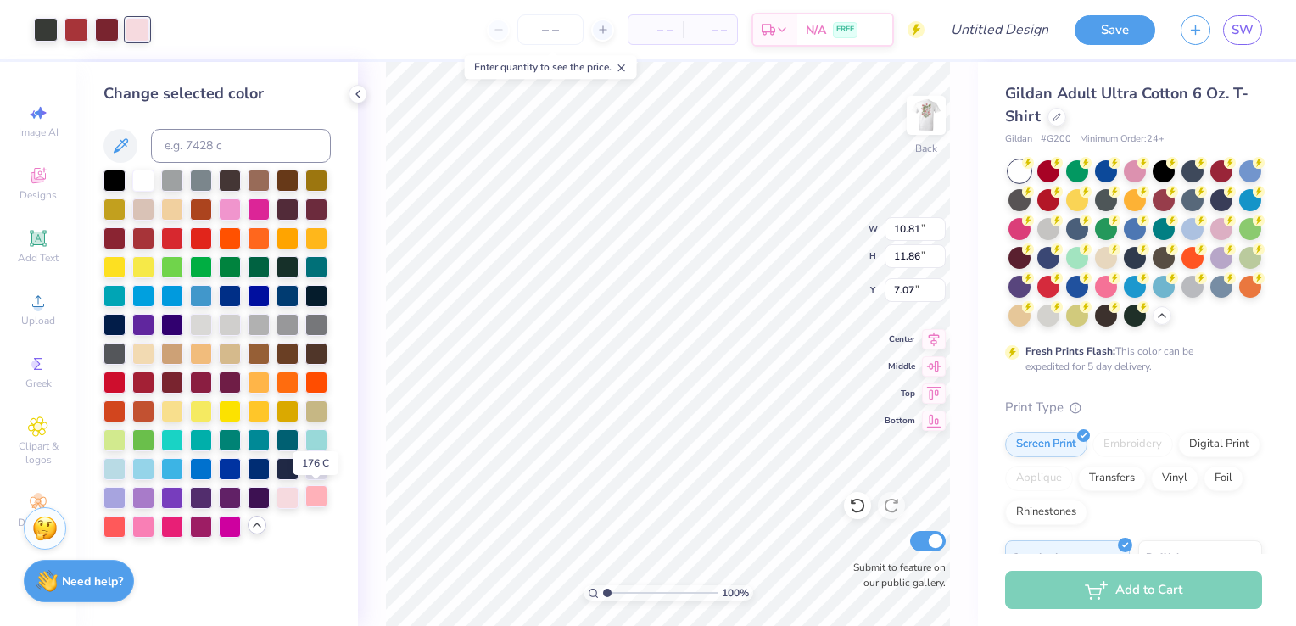
click at [322, 499] on div at bounding box center [316, 496] width 22 height 22
click at [109, 29] on div at bounding box center [107, 28] width 24 height 24
click at [107, 381] on div at bounding box center [114, 381] width 22 height 22
click at [108, 240] on div at bounding box center [114, 237] width 22 height 22
click at [137, 31] on div at bounding box center [138, 28] width 24 height 24
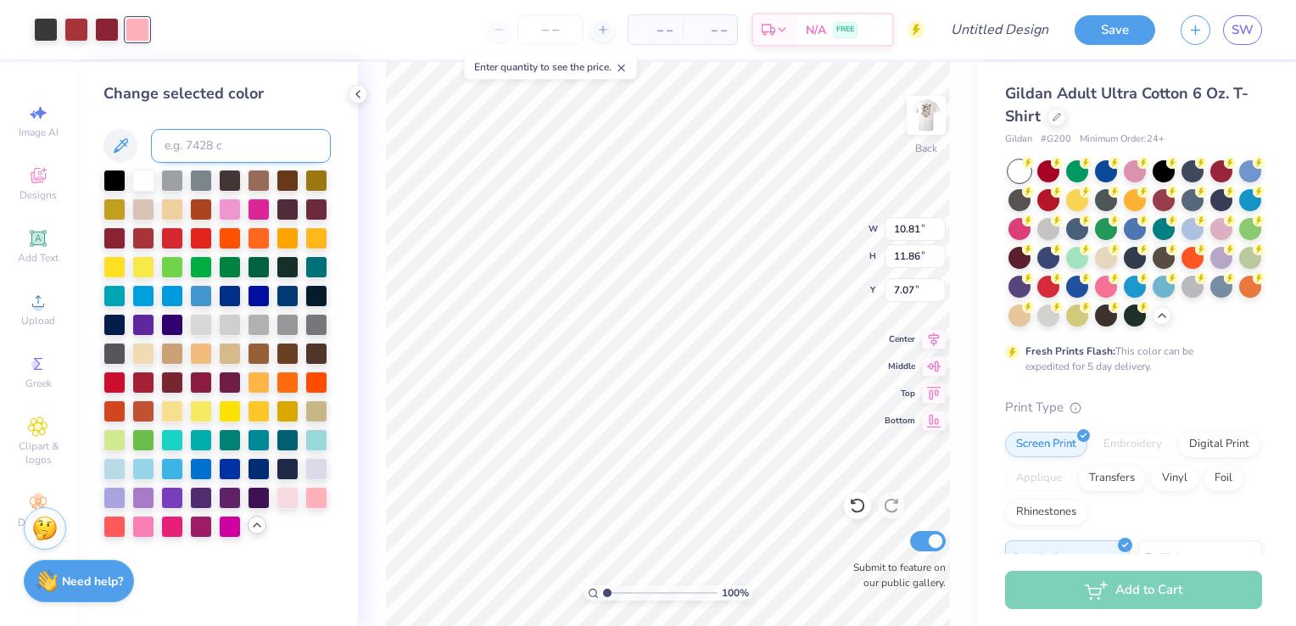
click at [205, 144] on input at bounding box center [241, 146] width 180 height 34
type input "200"
type input "203"
type input "204"
type input "205"
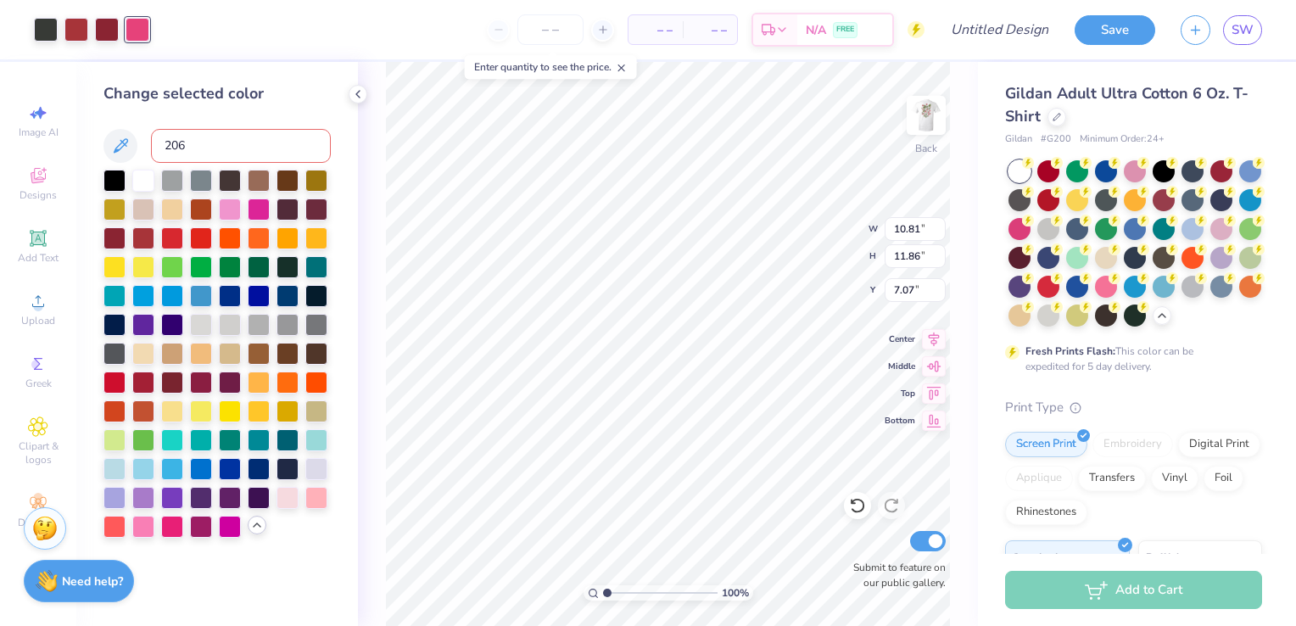
type input "206"
type input "207"
type input "208"
type input "209"
type input "210"
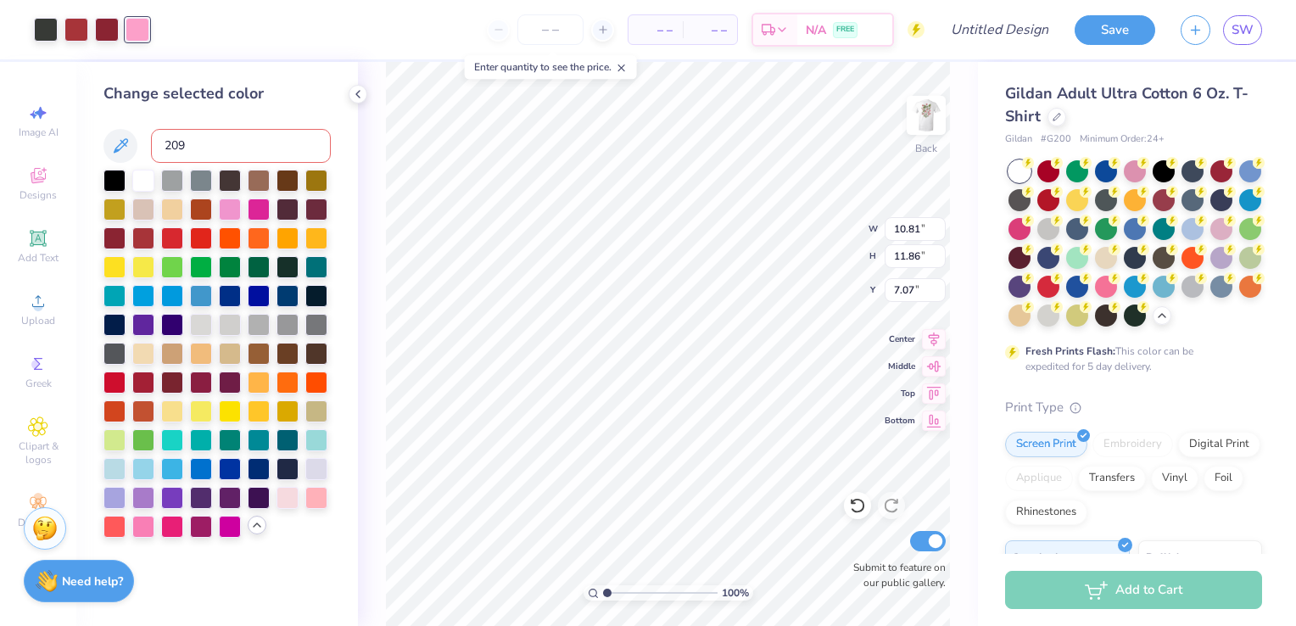
type input "209"
type input "208"
type input "207"
type input "206"
type input "208"
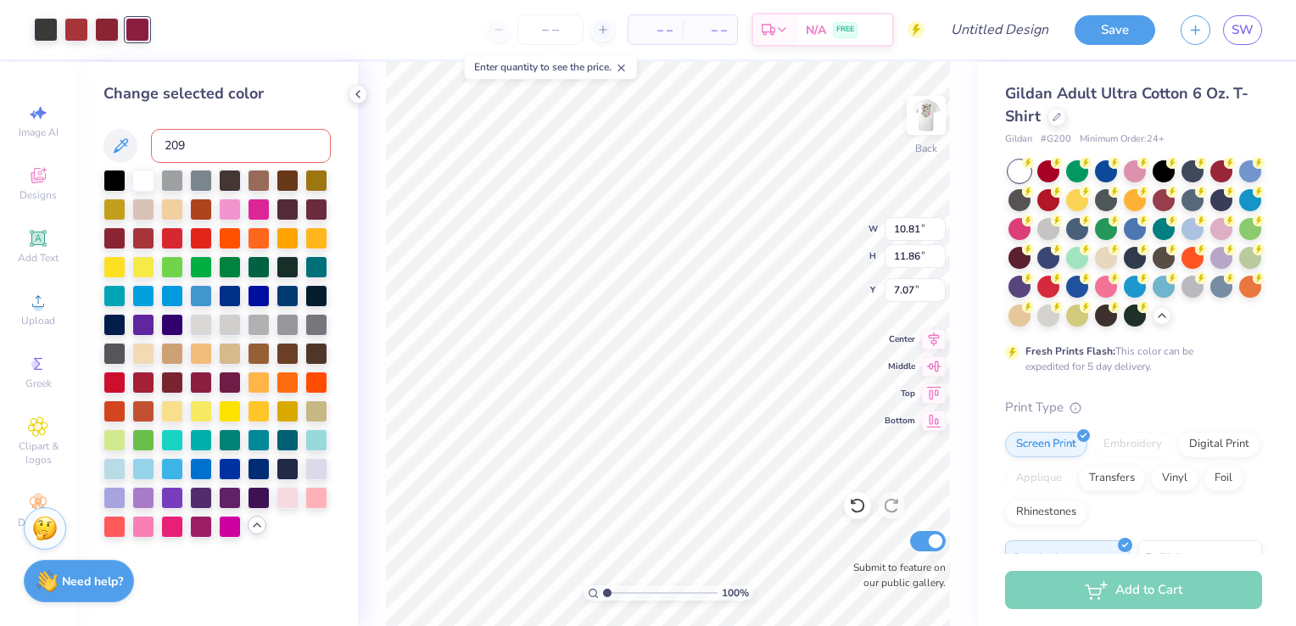
type input "209"
type input "208"
type input "209"
type input "6.39"
type input "7.01"
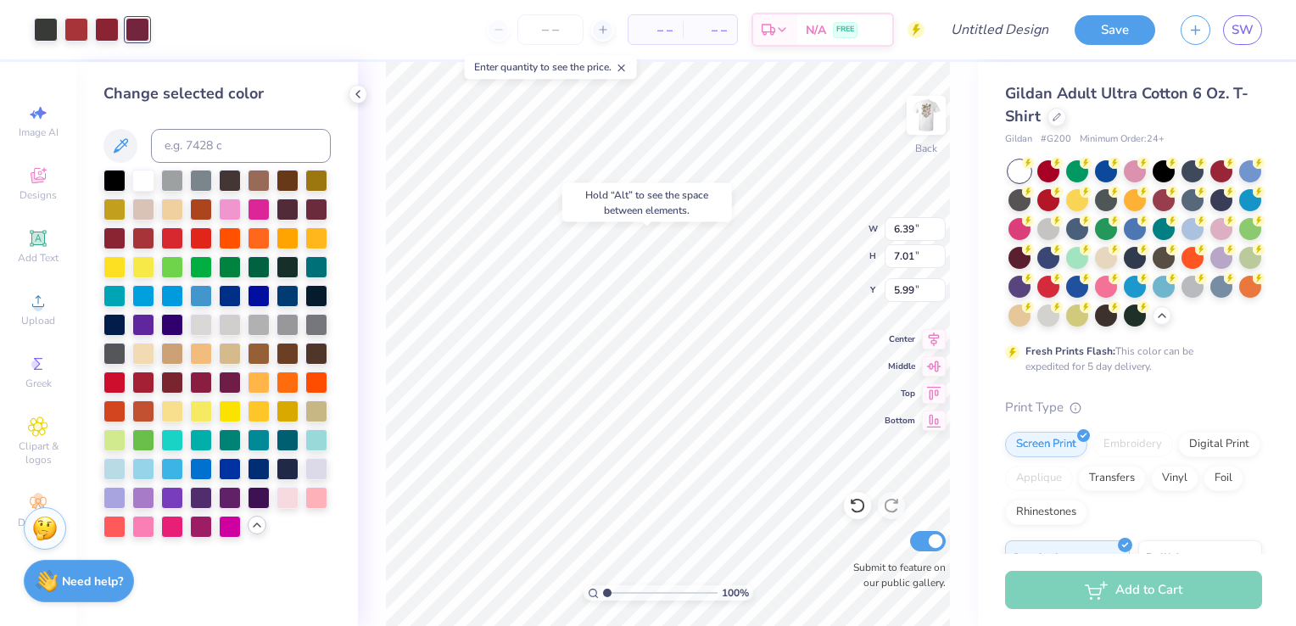
type input "5.99"
type input "4.49"
type input "4.92"
type input "9.41"
type input "4.46"
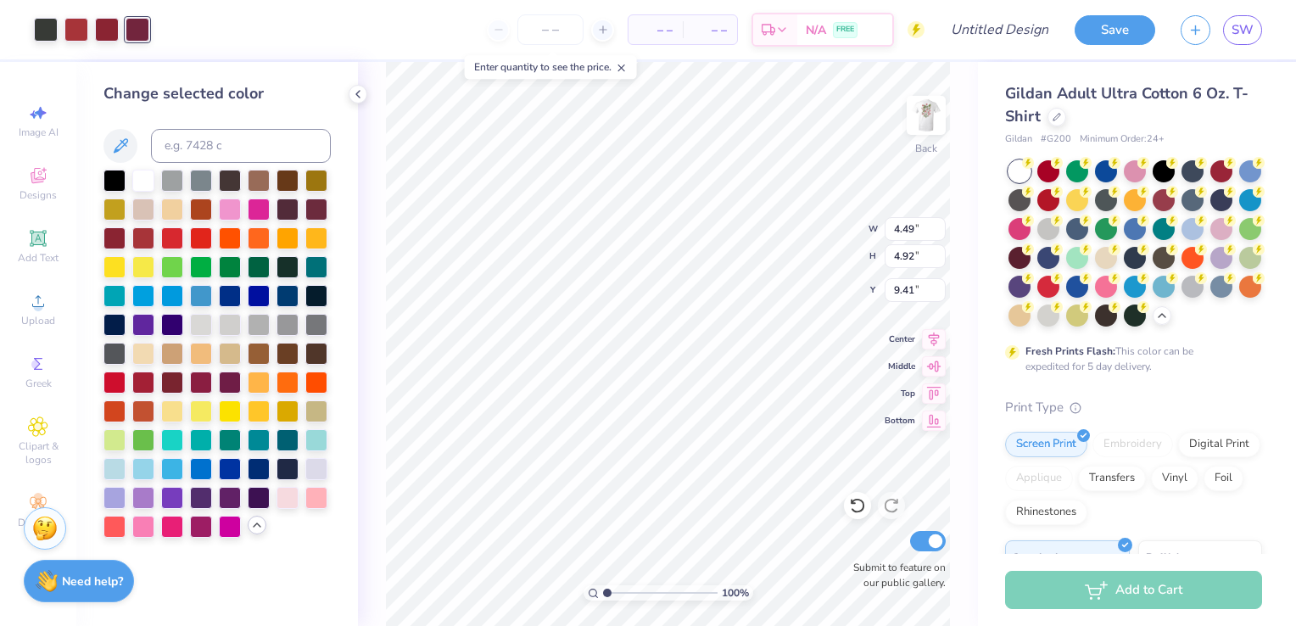
type input "3.57"
type input "3.30"
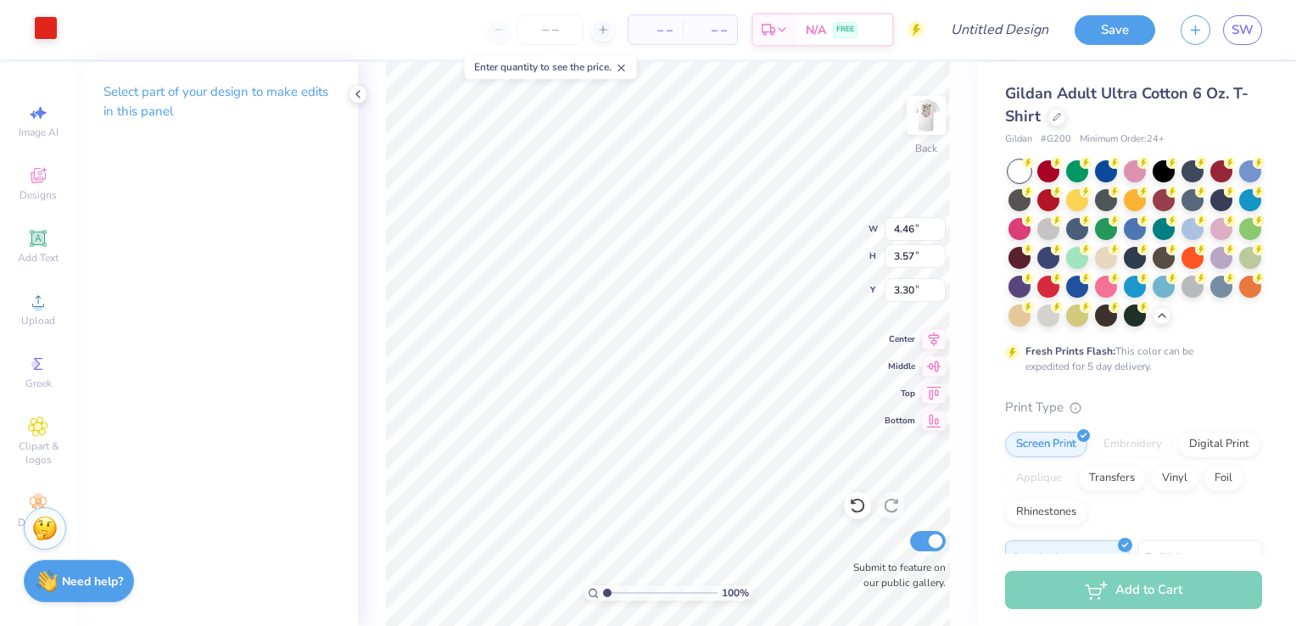
click at [37, 31] on div at bounding box center [46, 28] width 24 height 24
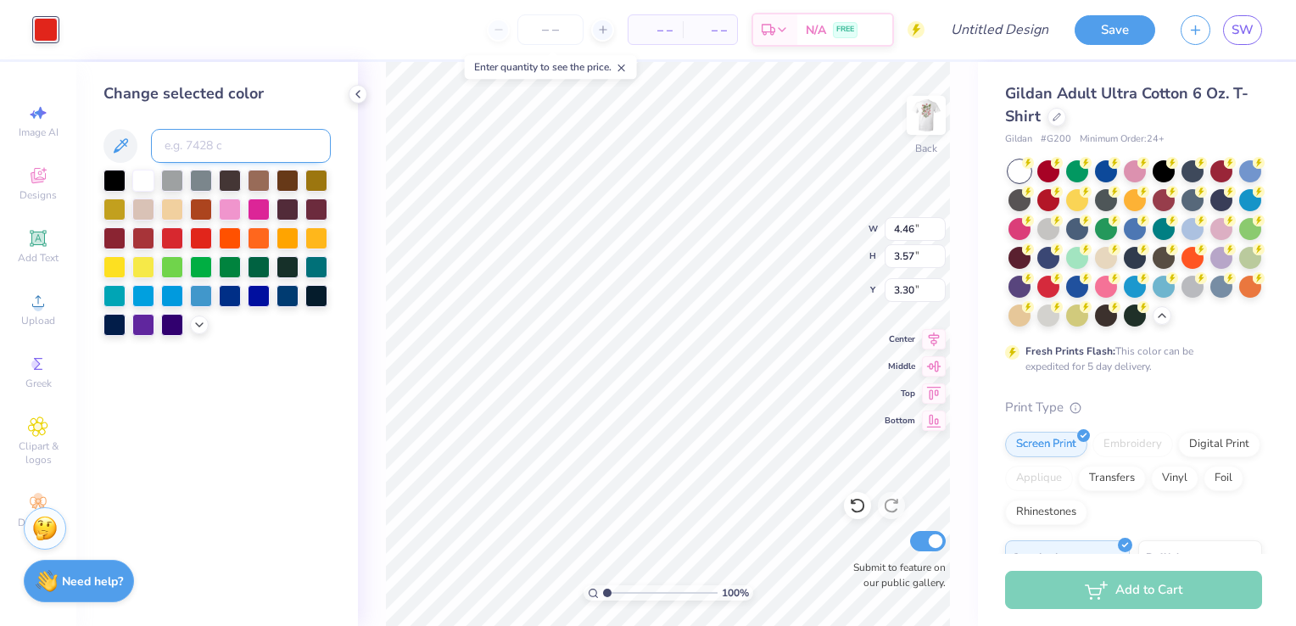
click at [237, 154] on input at bounding box center [241, 146] width 180 height 34
type input "209"
type input "207"
type input "208"
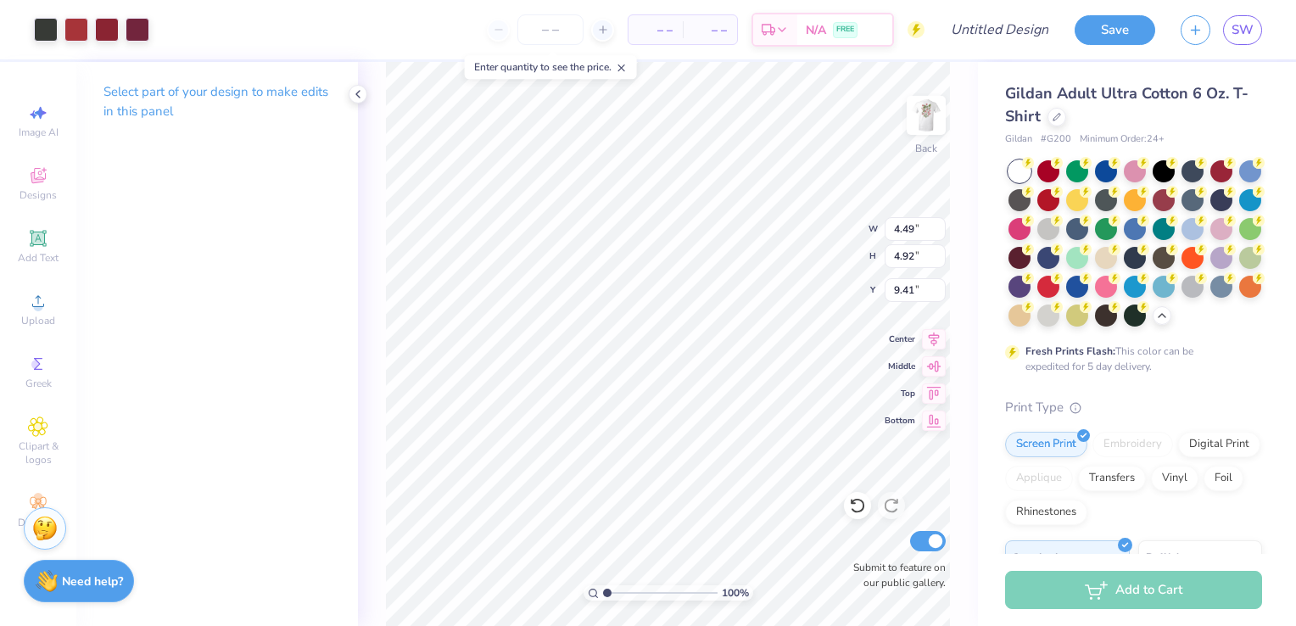
type input "3.28"
type input "3.45"
type input "3.79"
type input "4.93"
click at [35, 170] on icon at bounding box center [38, 175] width 20 height 20
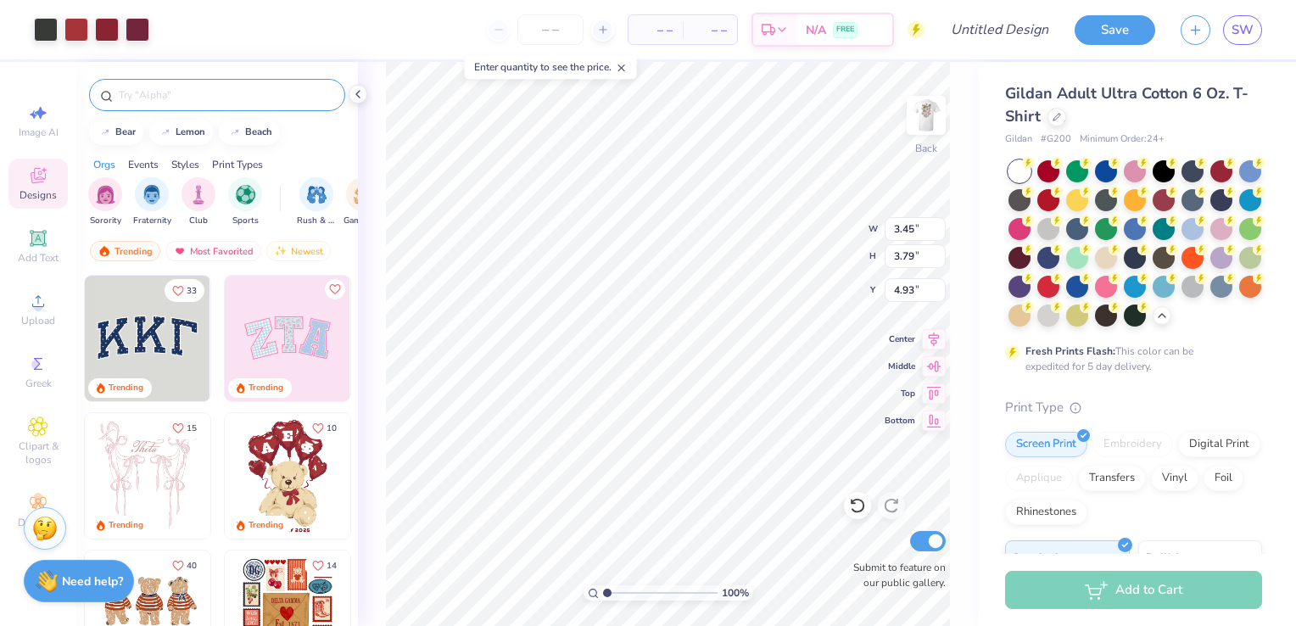
click at [260, 103] on div at bounding box center [217, 95] width 256 height 32
click at [258, 100] on input "text" at bounding box center [225, 95] width 217 height 17
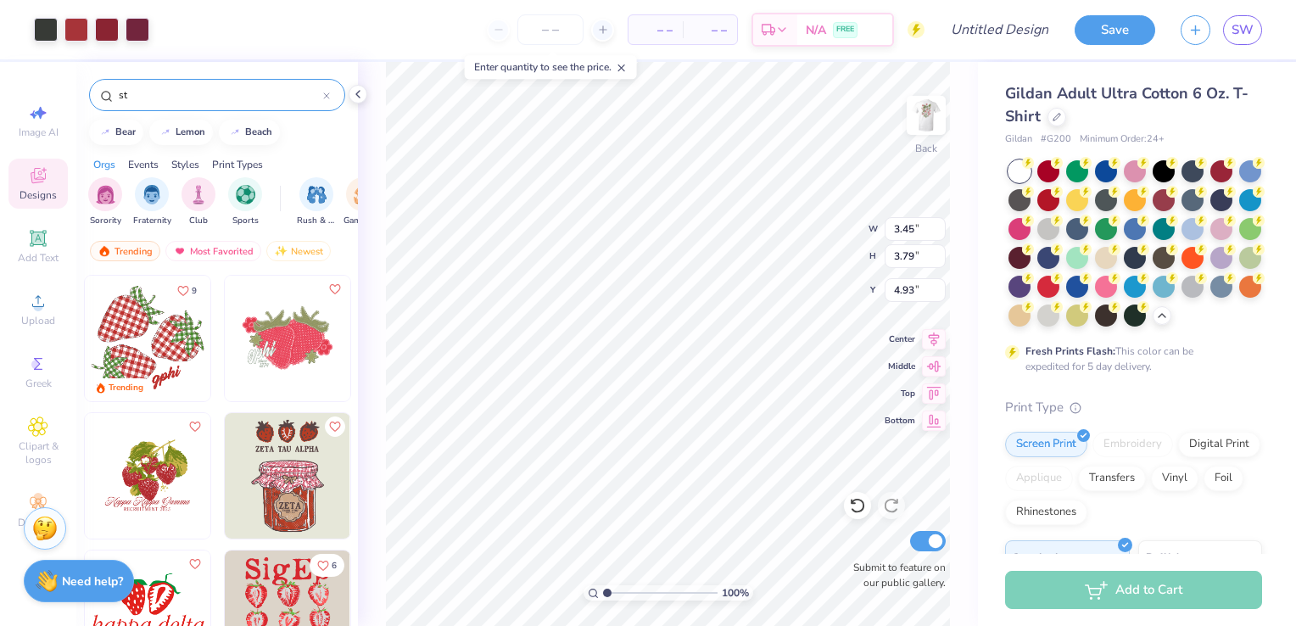
type input "s"
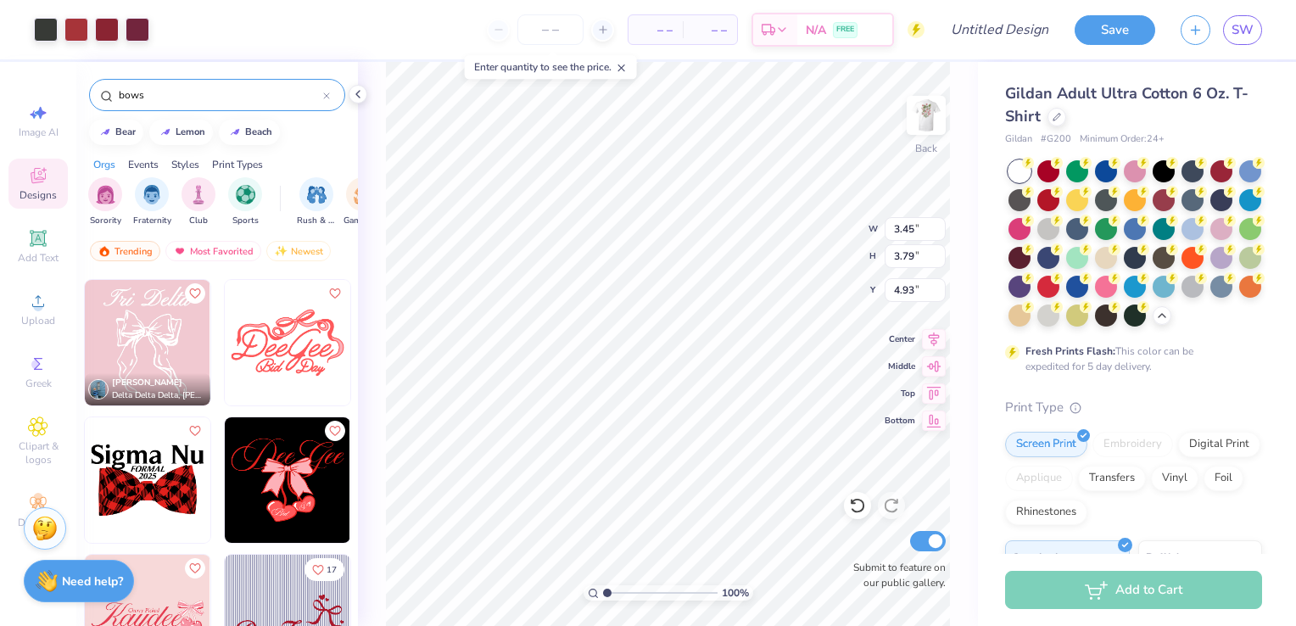
scroll to position [3842, 0]
type input "b"
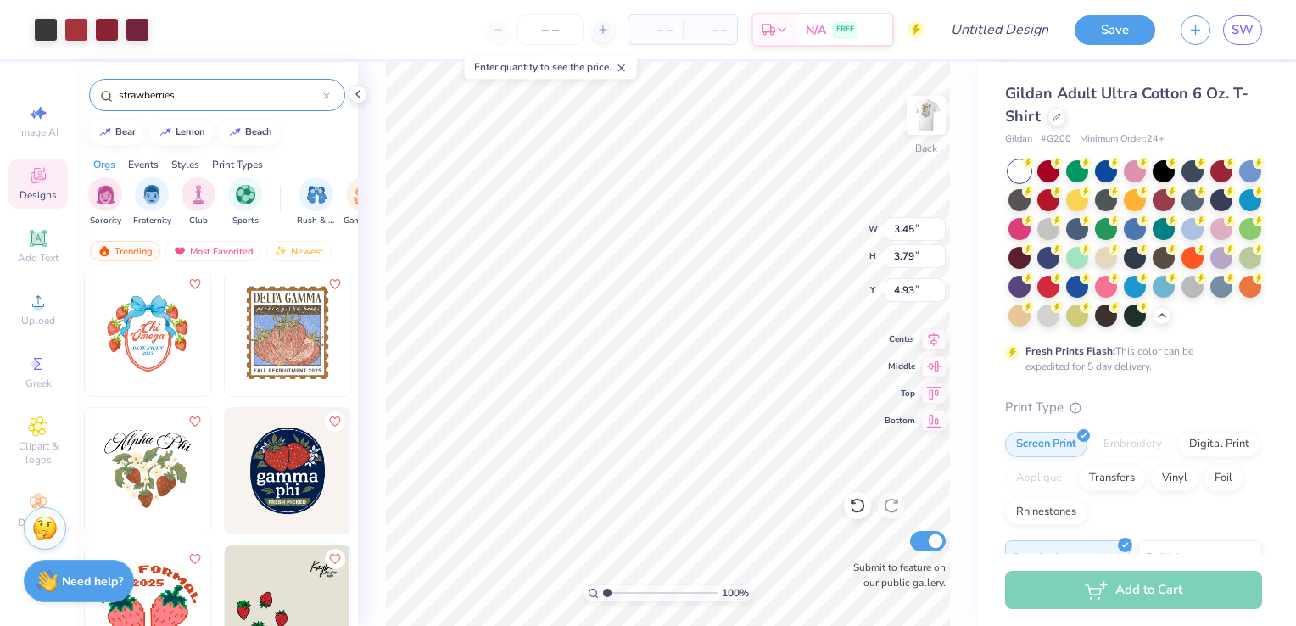
scroll to position [2890, 0]
type input "strawberries"
click at [298, 324] on img at bounding box center [288, 334] width 126 height 126
type input "8.23"
type input "9.30"
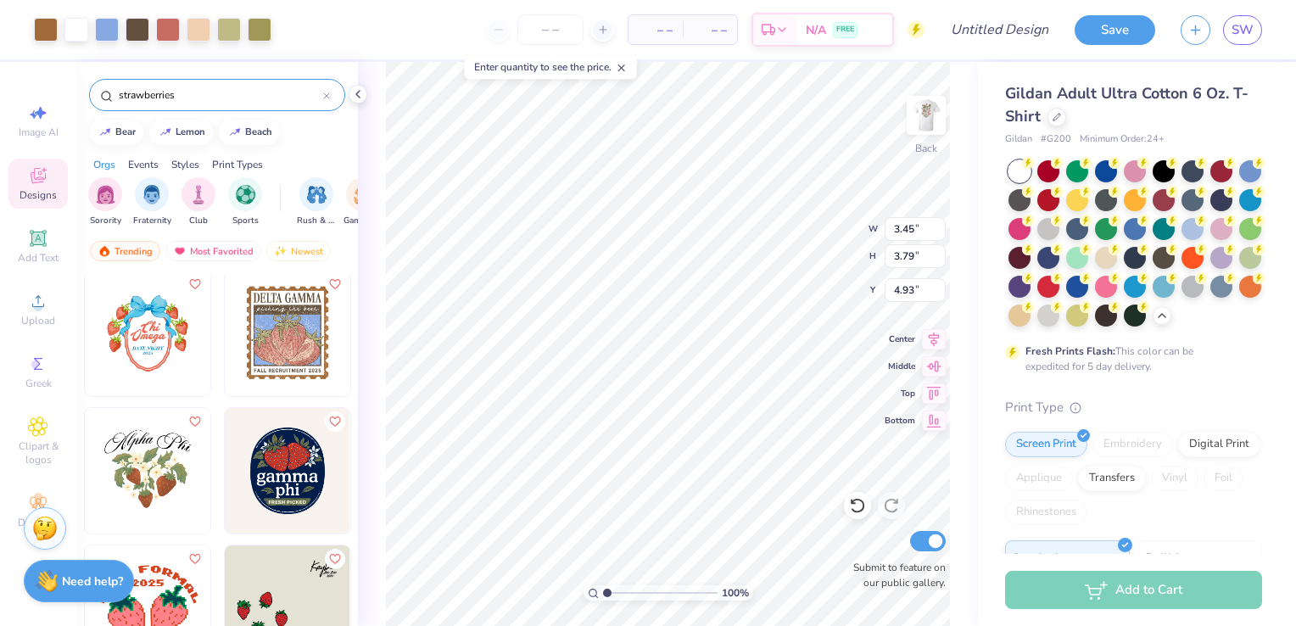
type input "3.00"
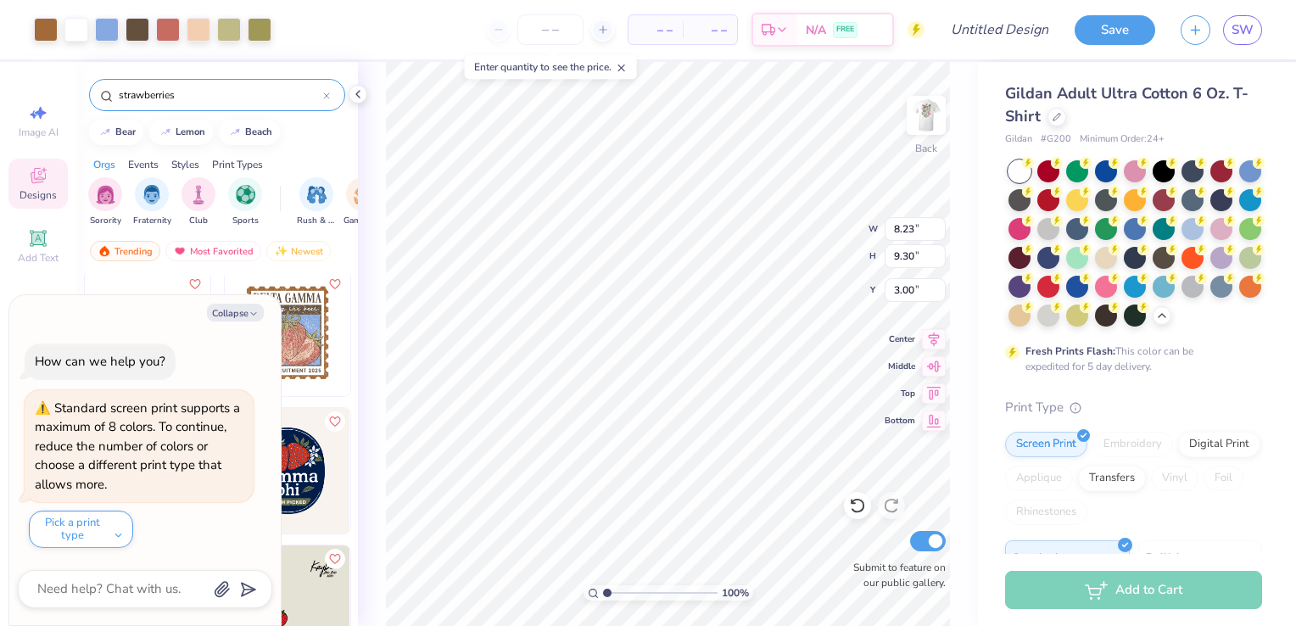
type textarea "x"
type input "3.45"
type input "3.79"
type input "4.93"
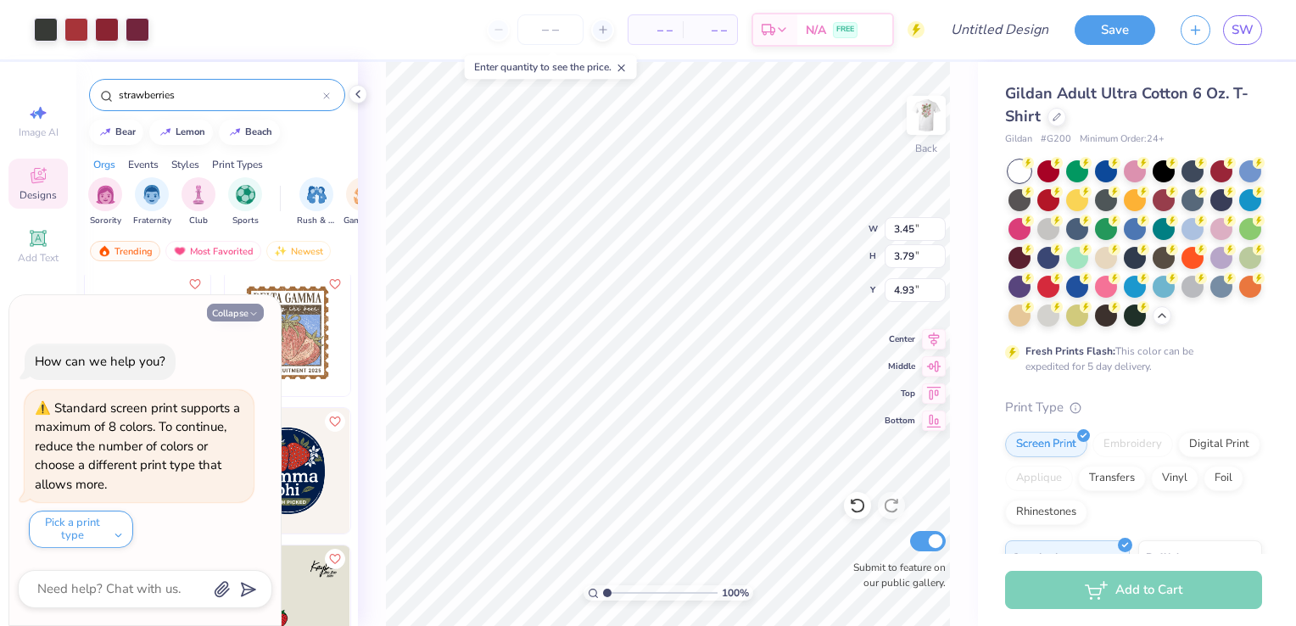
click at [251, 317] on icon "button" at bounding box center [253, 314] width 10 height 10
type textarea "x"
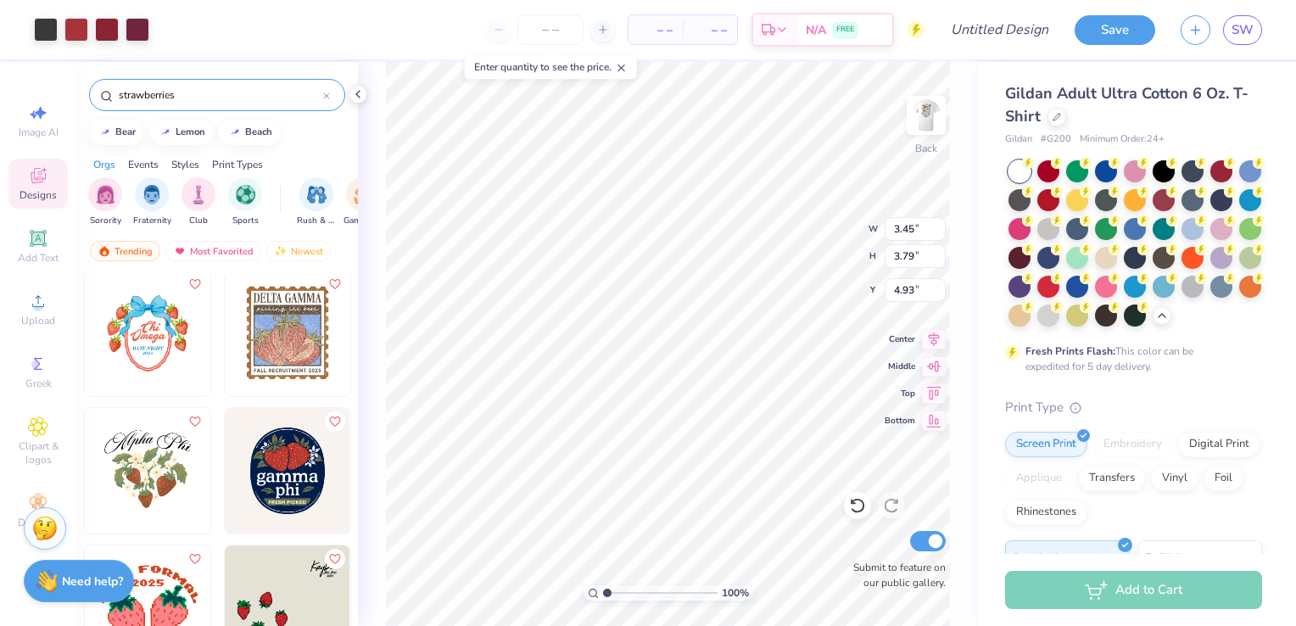
click at [45, 185] on icon at bounding box center [38, 175] width 20 height 20
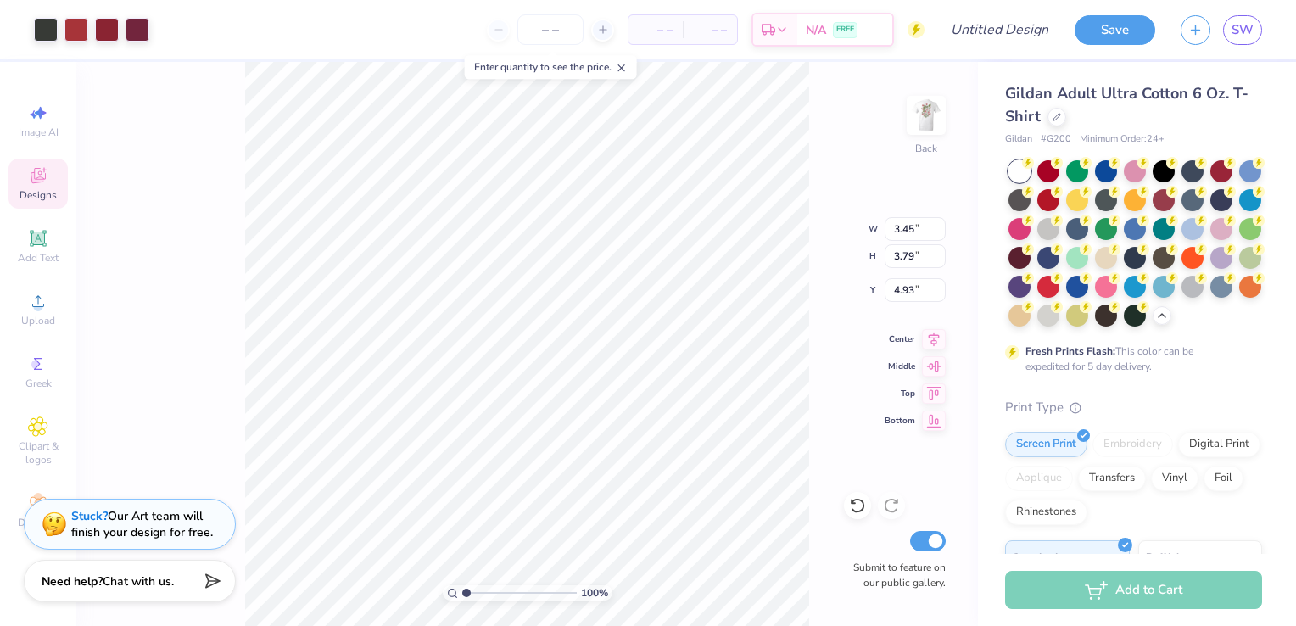
click at [31, 184] on icon at bounding box center [38, 175] width 20 height 20
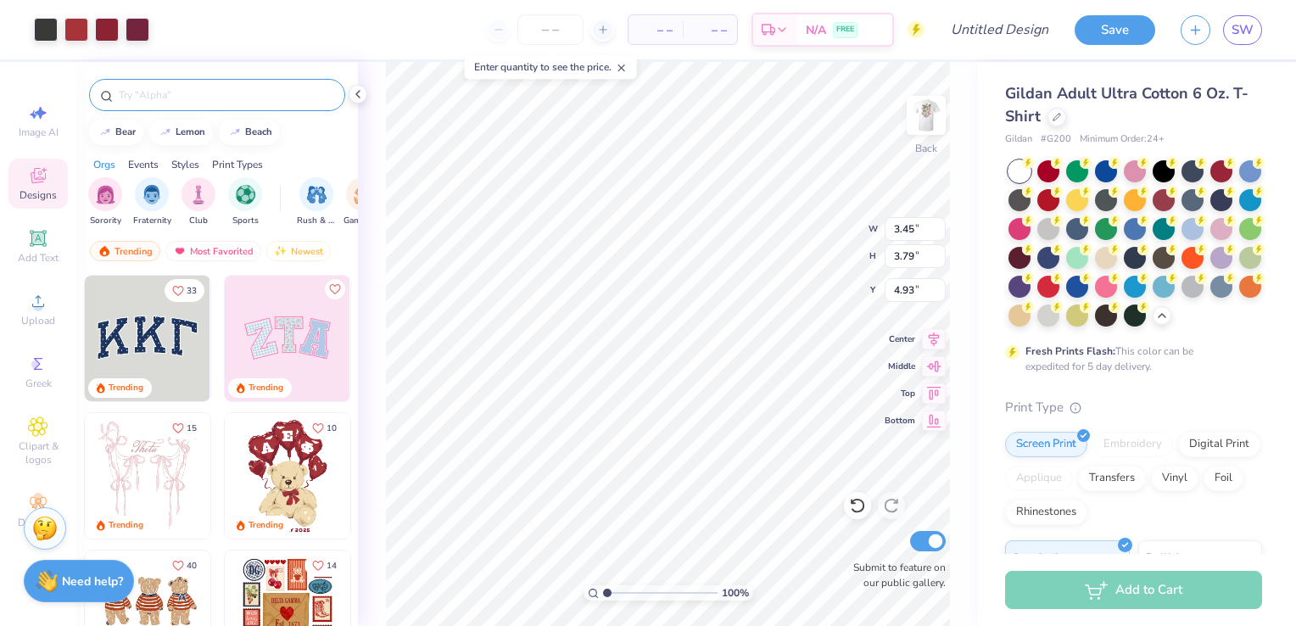
click at [230, 90] on input "text" at bounding box center [225, 95] width 217 height 17
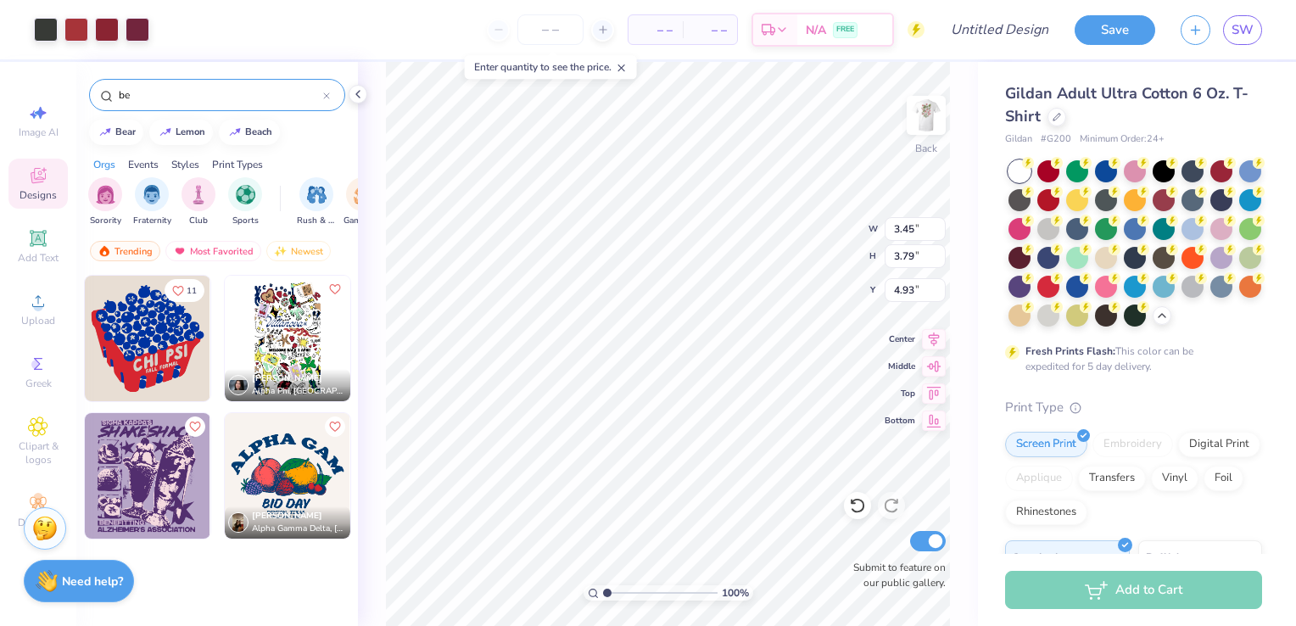
type input "b"
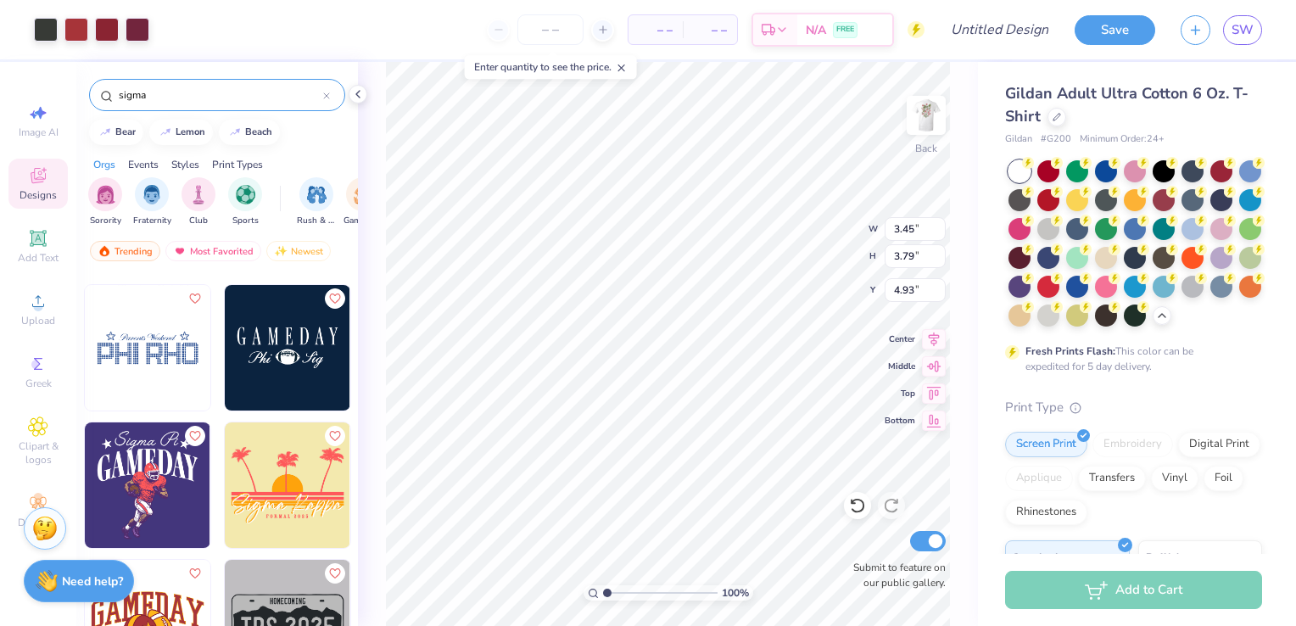
scroll to position [2877, 0]
type input "sigma"
click at [30, 307] on icon at bounding box center [38, 301] width 20 height 20
